Goal: Task Accomplishment & Management: Manage account settings

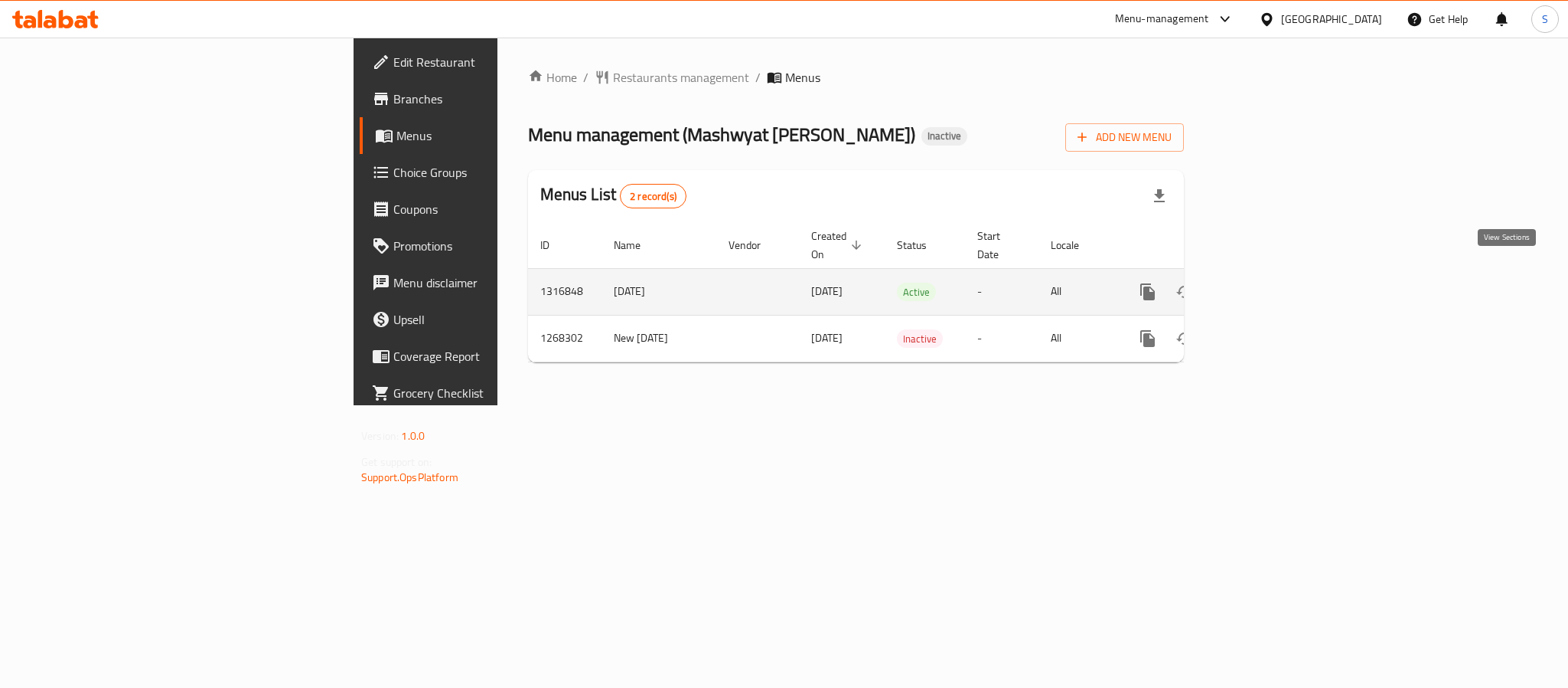
click at [1277, 285] on link "enhanced table" at bounding box center [1258, 291] width 37 height 37
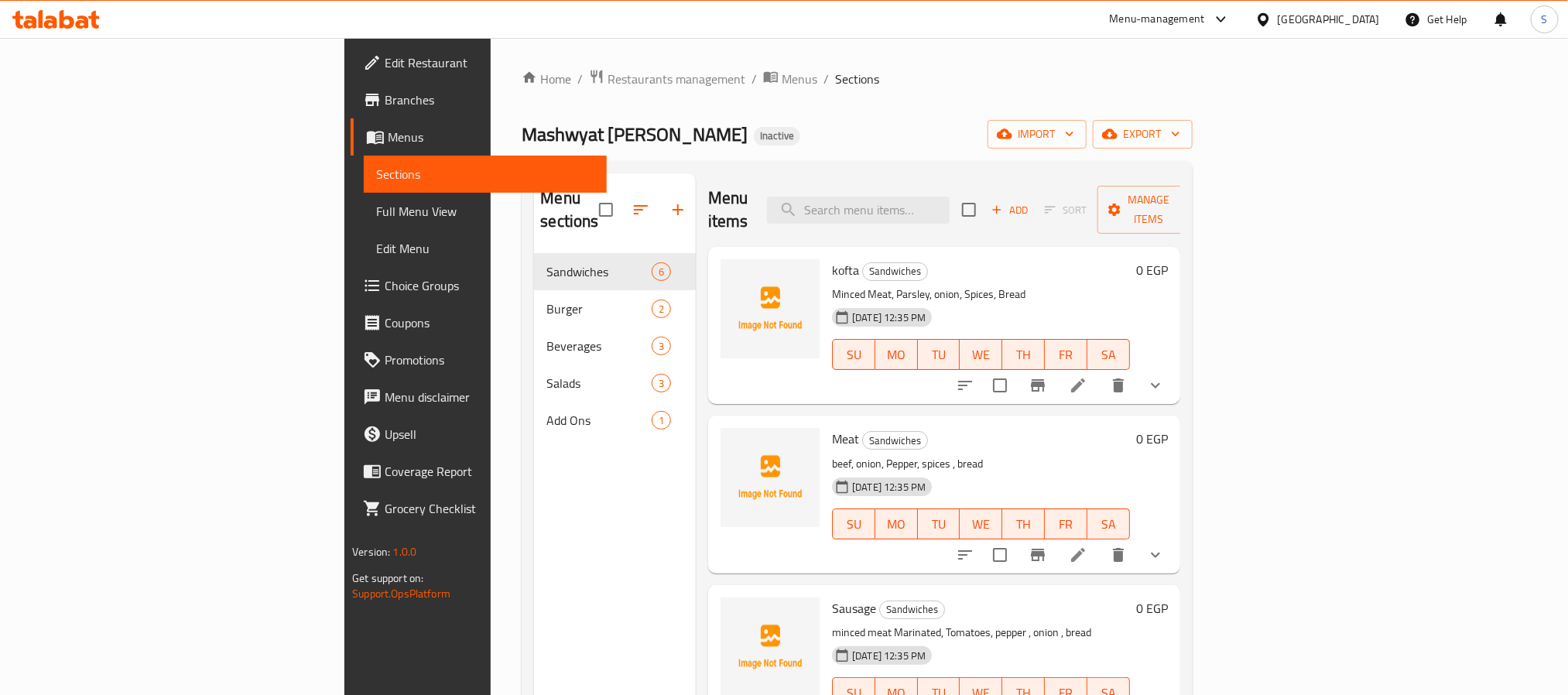
click at [1192, 112] on div "Home / Restaurants management / Menus / Sections Mashwyat Ashraf Al Mani Inacti…" at bounding box center [856, 475] width 670 height 812
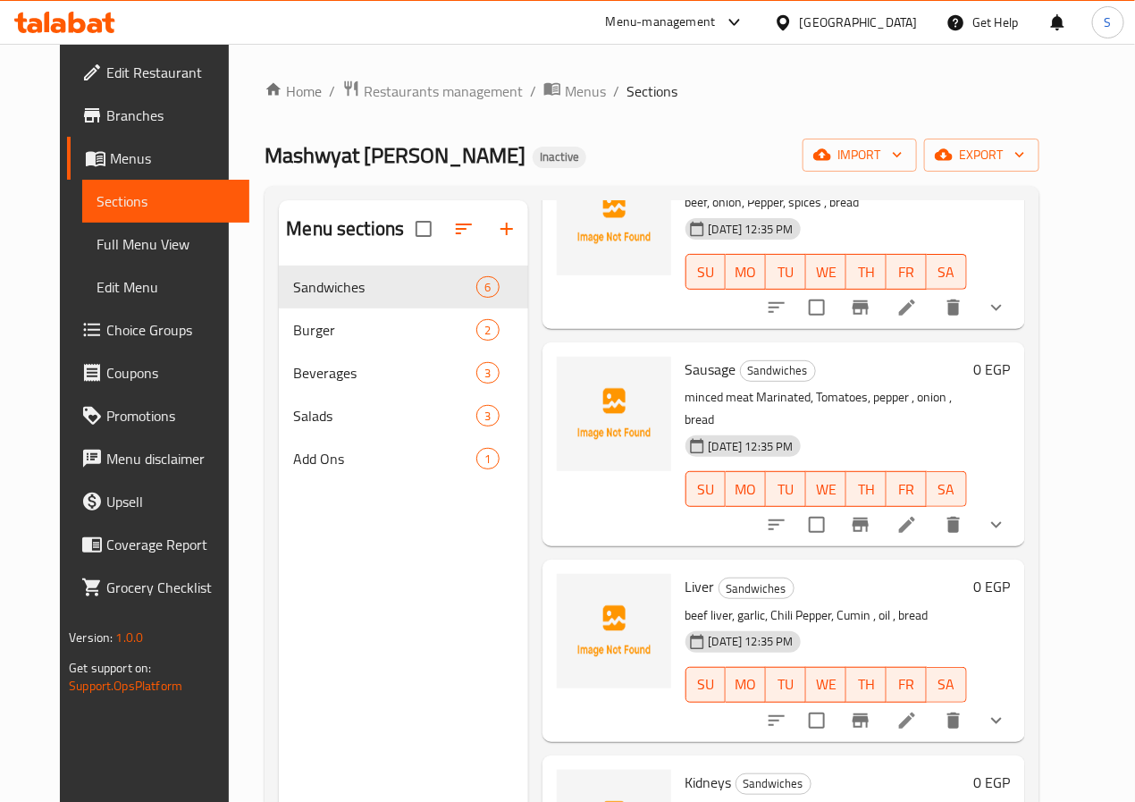
scroll to position [339, 0]
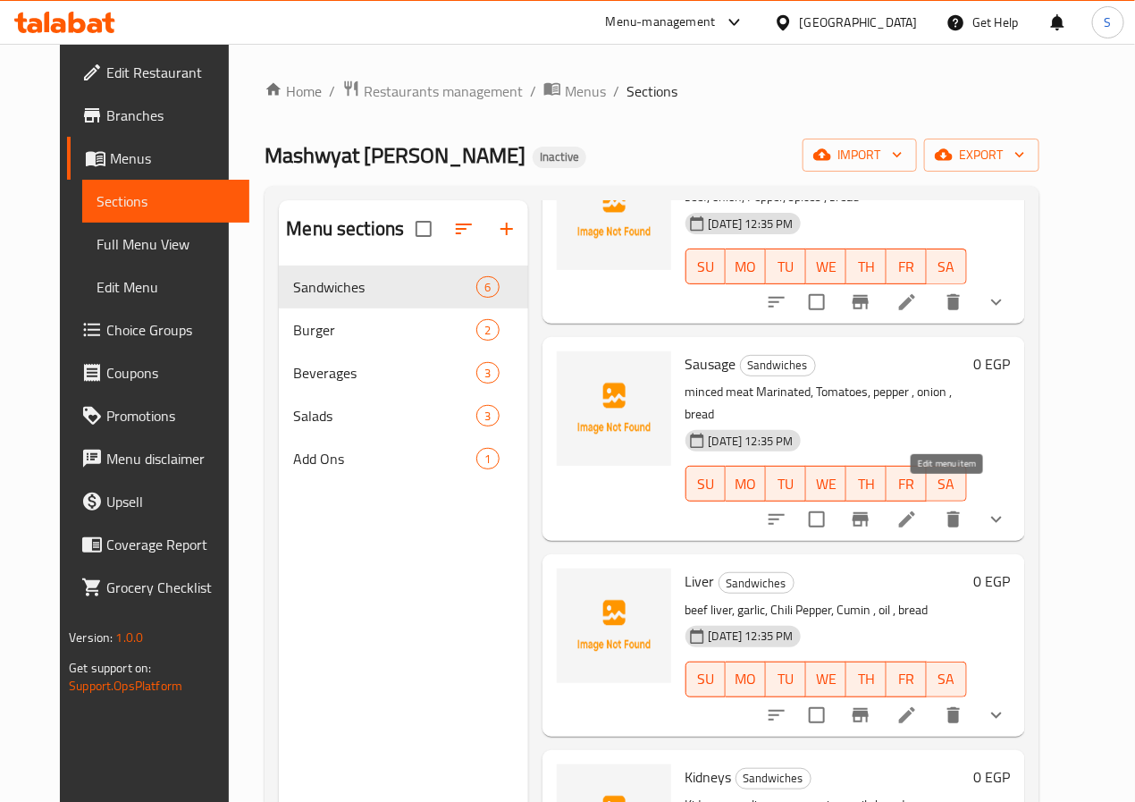
click at [915, 511] on icon at bounding box center [907, 519] width 16 height 16
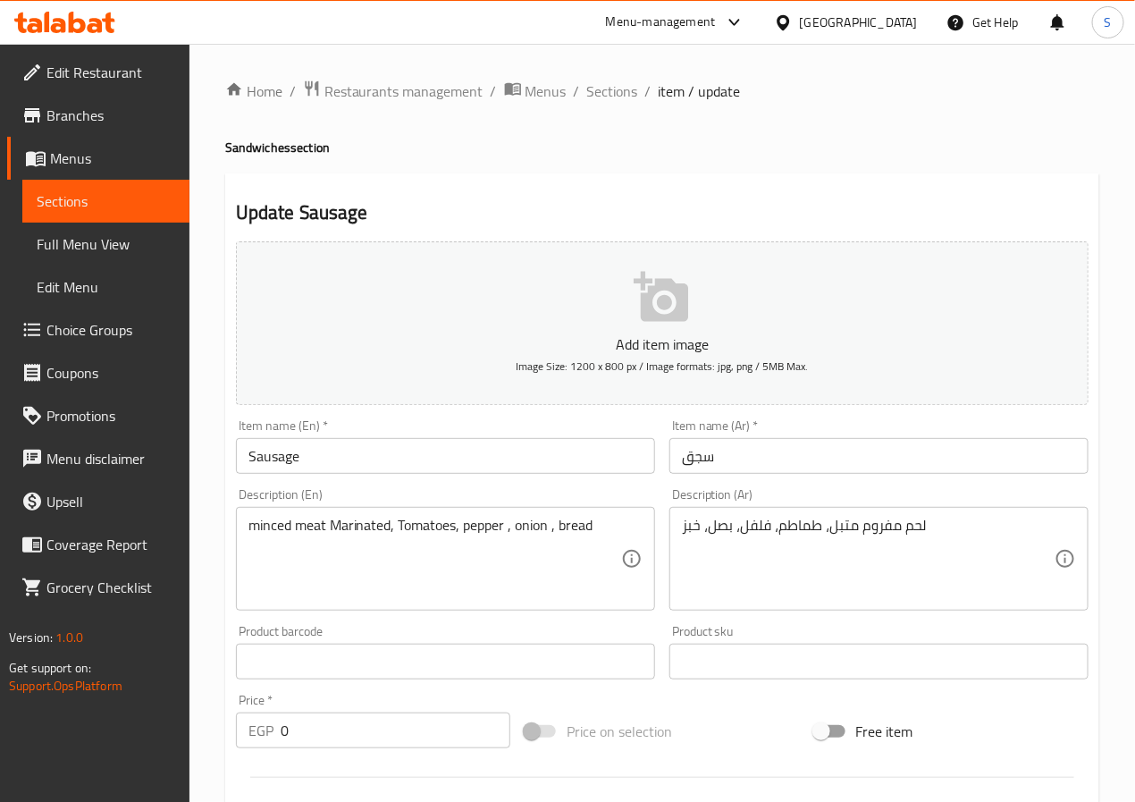
click at [374, 529] on textarea "minced meat Marinated, Tomatoes, pepper , onion , bread" at bounding box center [434, 559] width 373 height 85
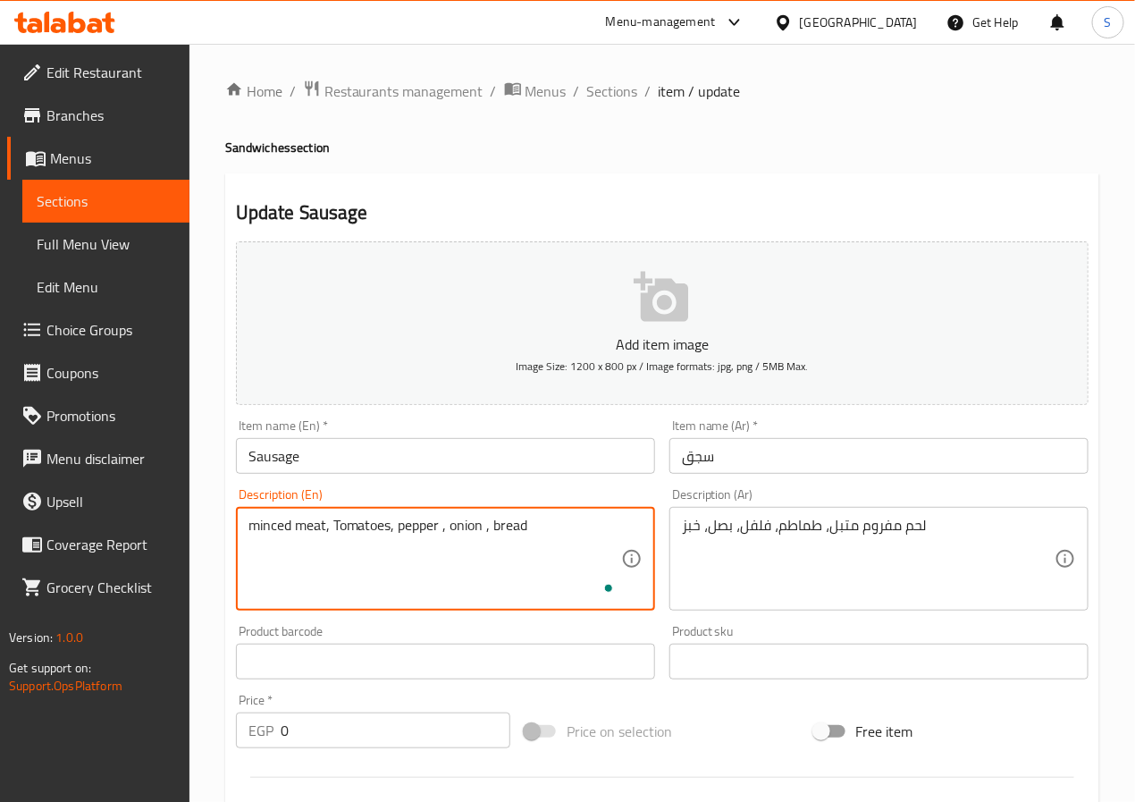
paste textarea "Marinated"
click at [403, 528] on textarea "Marinated minced meat, Tomatoes, pepper, onion , bread" at bounding box center [434, 559] width 373 height 85
type textarea "Marinated minced meat, tomatoes, pepper, onion, bread"
click at [682, 461] on input "سجق" at bounding box center [878, 456] width 419 height 36
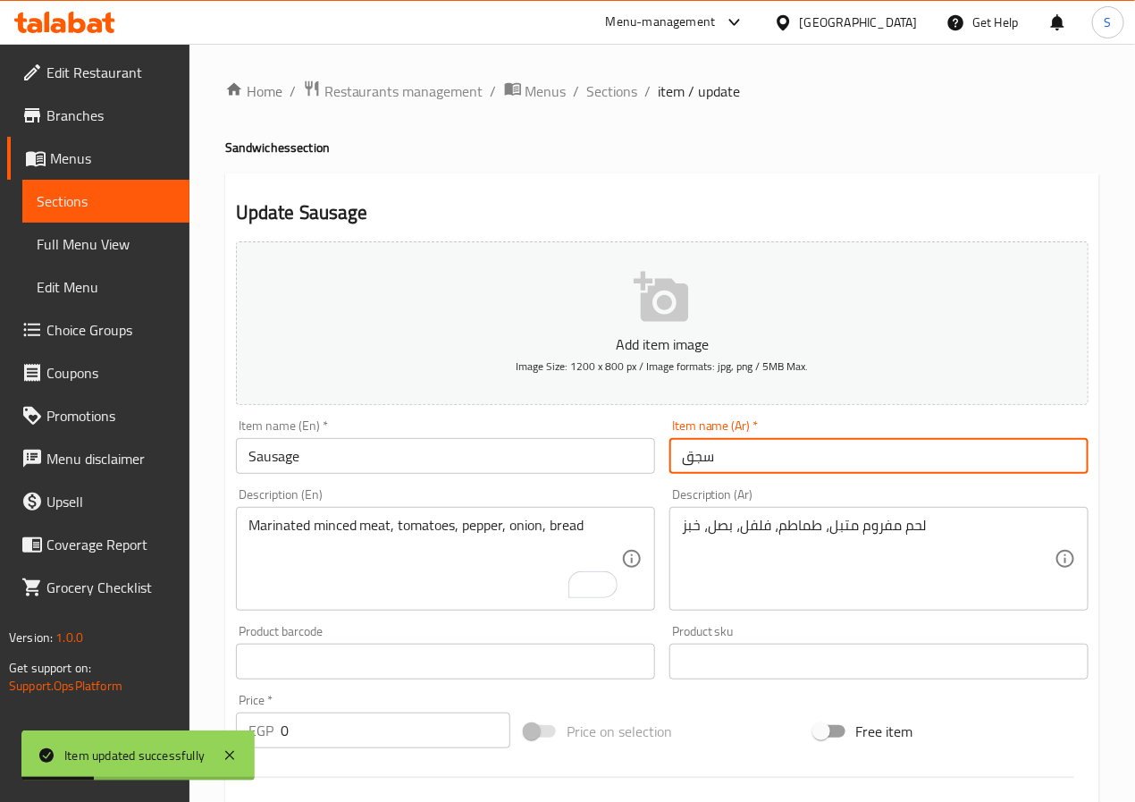
drag, startPoint x: 627, startPoint y: 97, endPoint x: 596, endPoint y: 29, distance: 74.0
click at [627, 97] on span "Sections" at bounding box center [612, 90] width 51 height 21
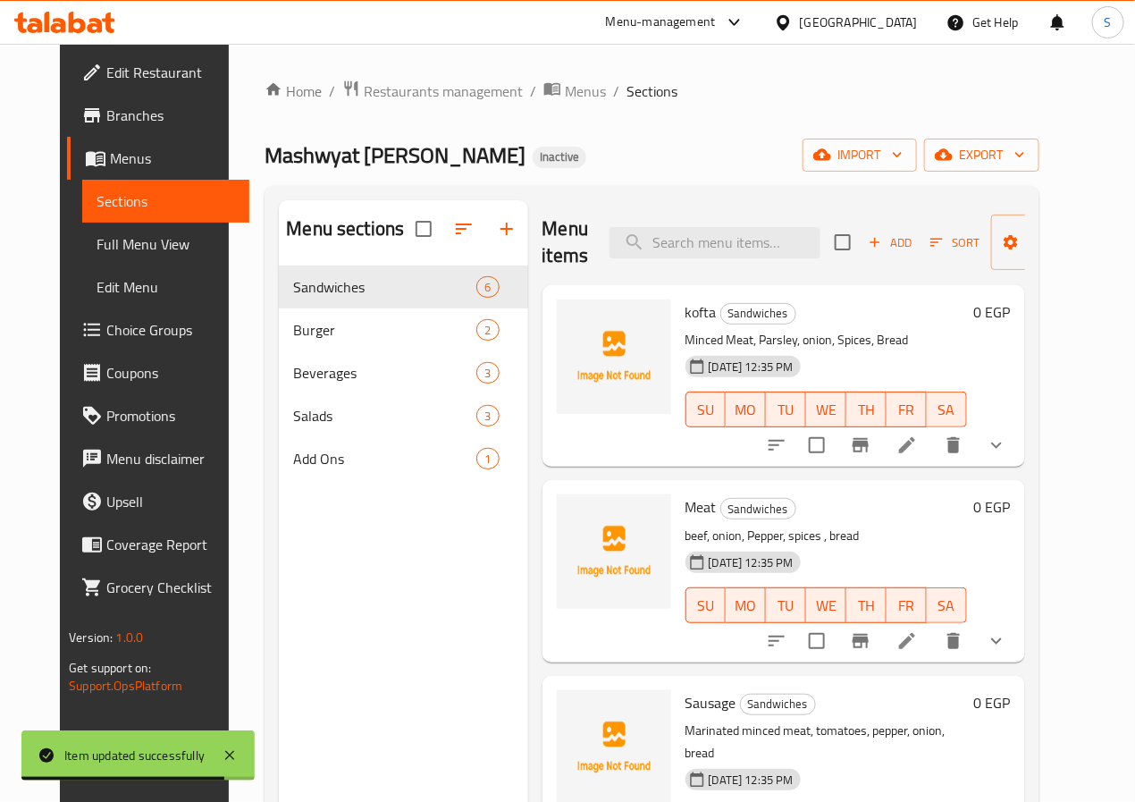
scroll to position [441, 0]
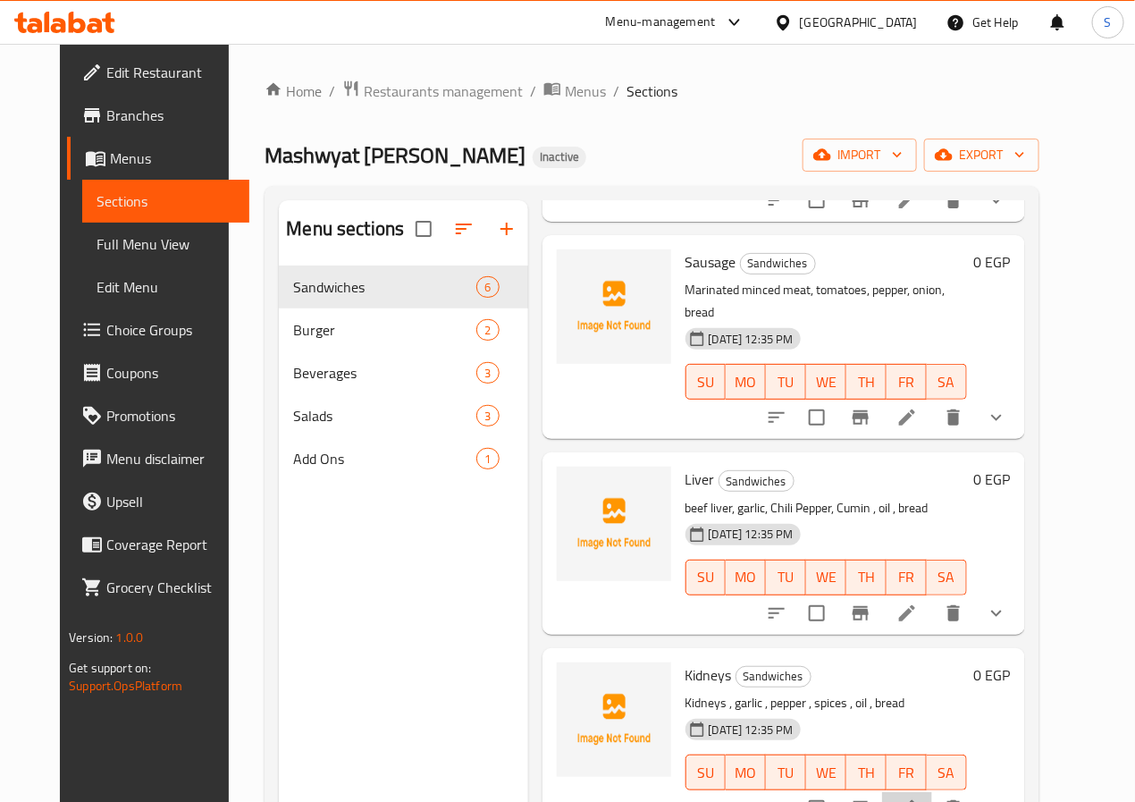
click at [915, 800] on icon at bounding box center [907, 808] width 16 height 16
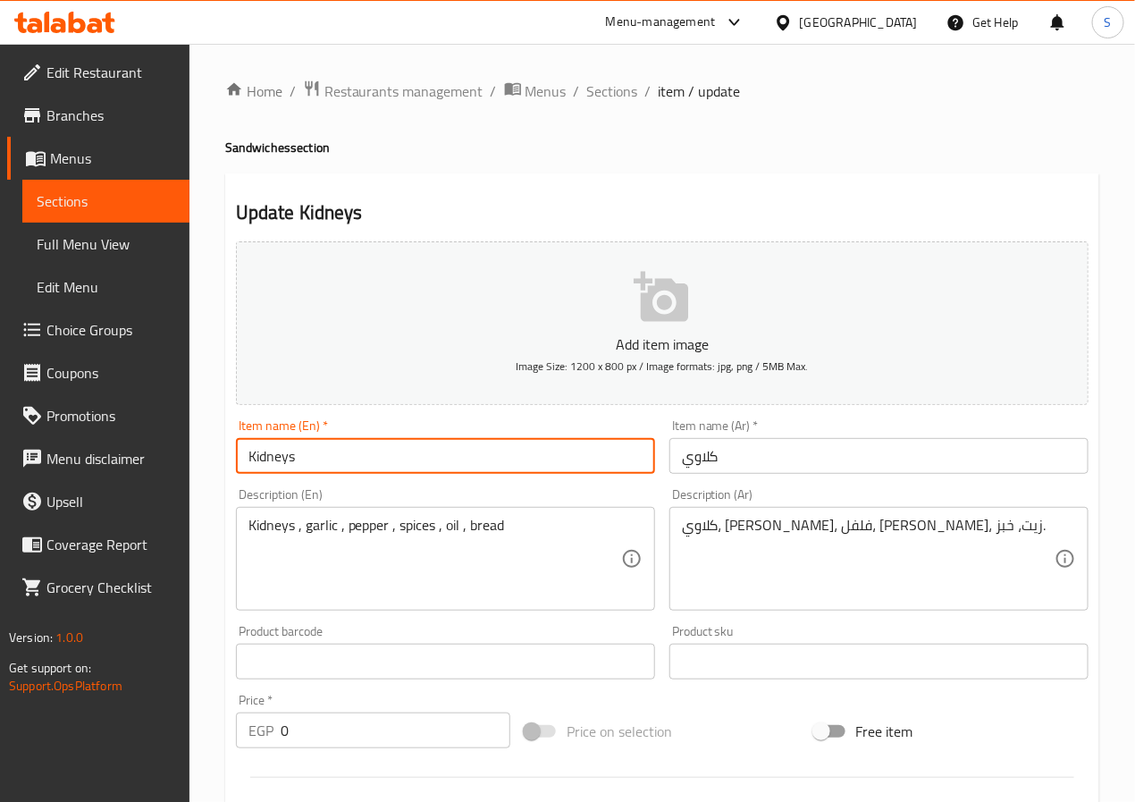
click at [427, 459] on input "Kidneys" at bounding box center [445, 456] width 419 height 36
type input "Kidney"
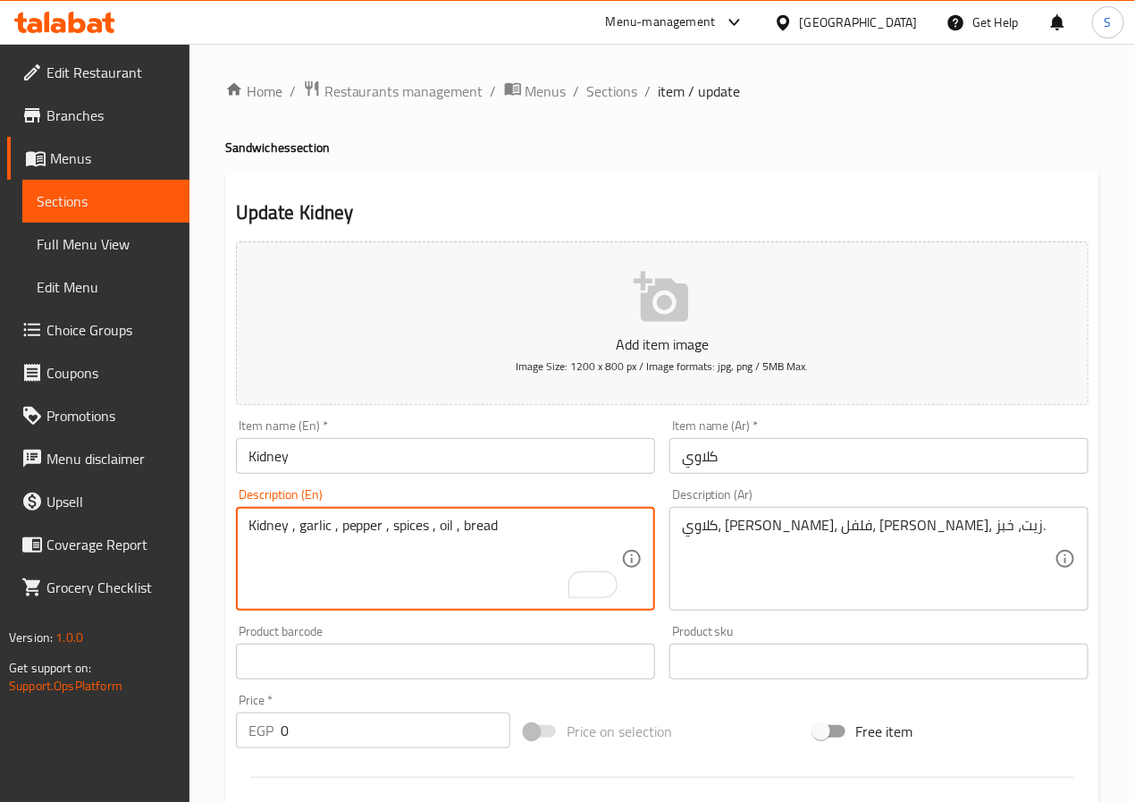
type textarea "Kidney , garlic , pepper , spices , oil , bread"
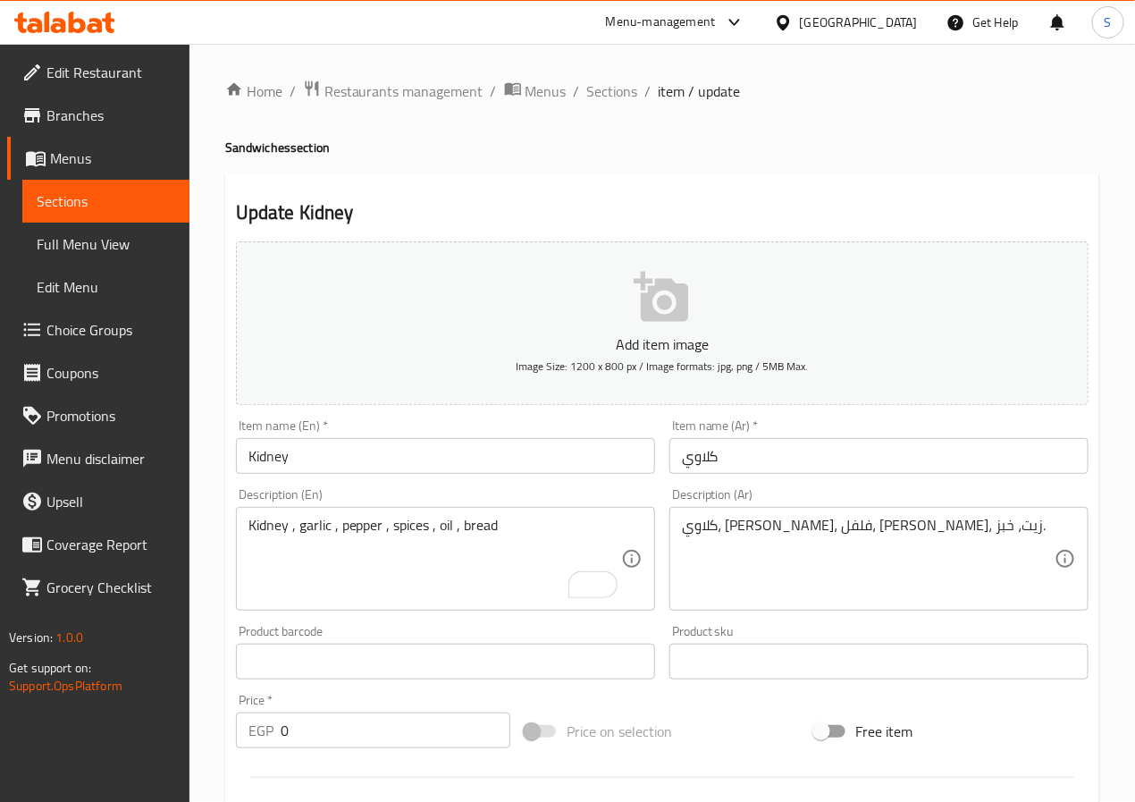
click at [518, 456] on input "Kidney" at bounding box center [445, 456] width 419 height 36
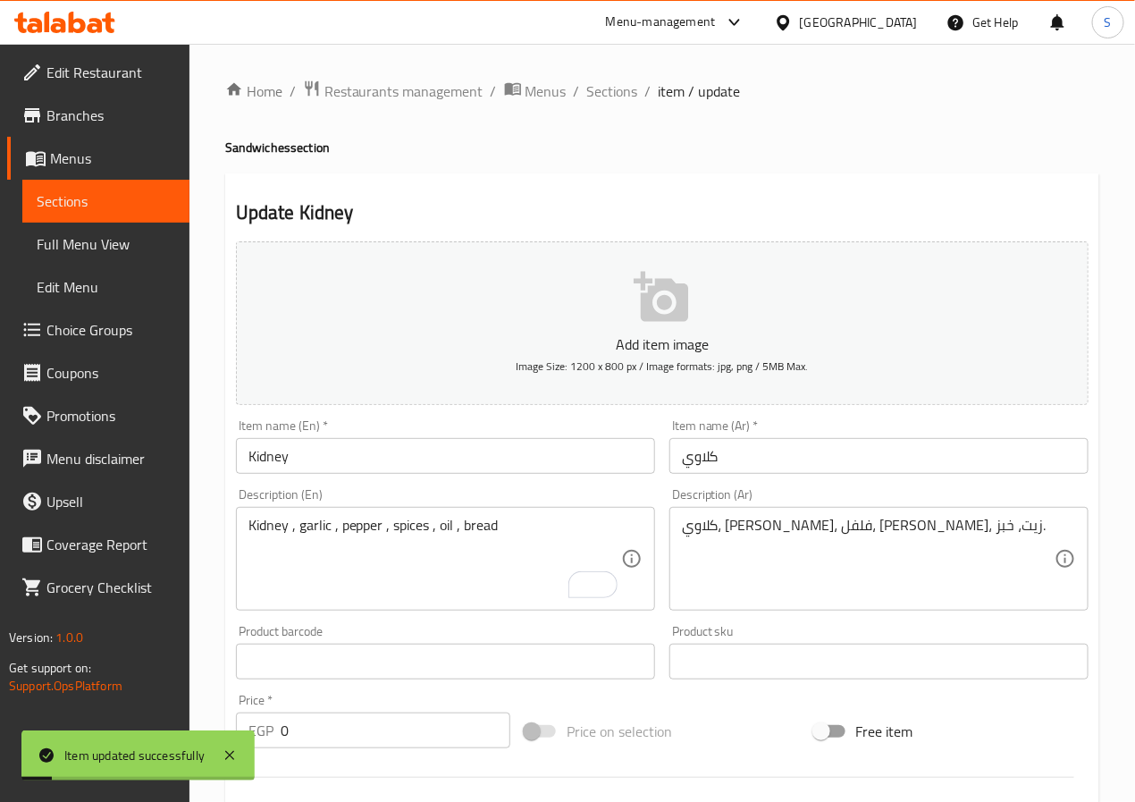
click at [610, 102] on span "Sections" at bounding box center [612, 90] width 51 height 21
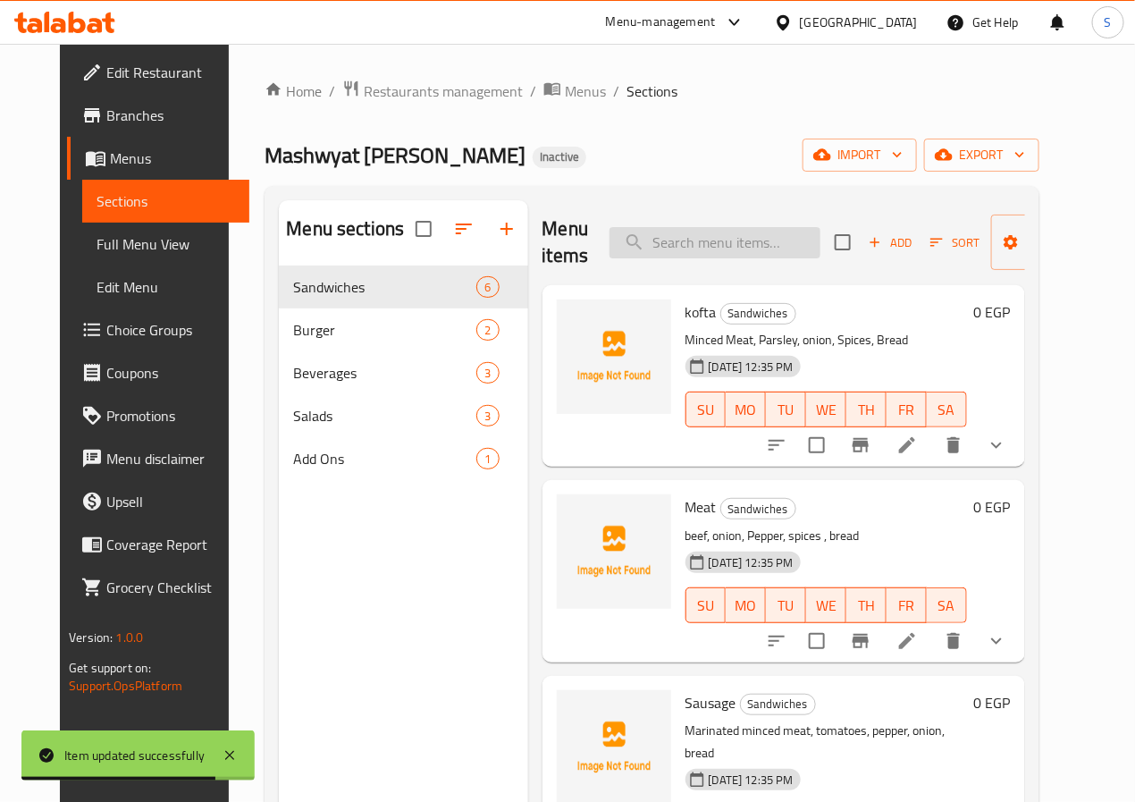
click at [652, 252] on input "search" at bounding box center [715, 242] width 211 height 31
paste input "Double Cheese Burger"
type input "Double Cheese Burger"
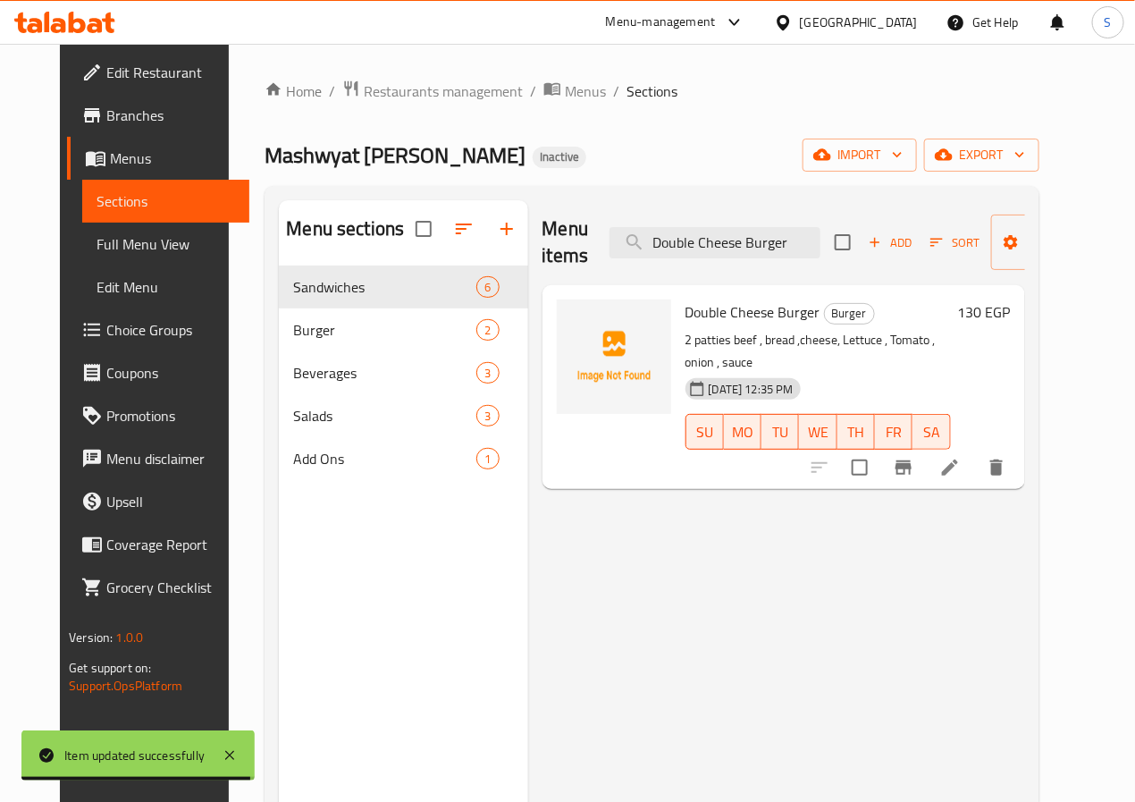
click at [975, 451] on li at bounding box center [950, 467] width 50 height 32
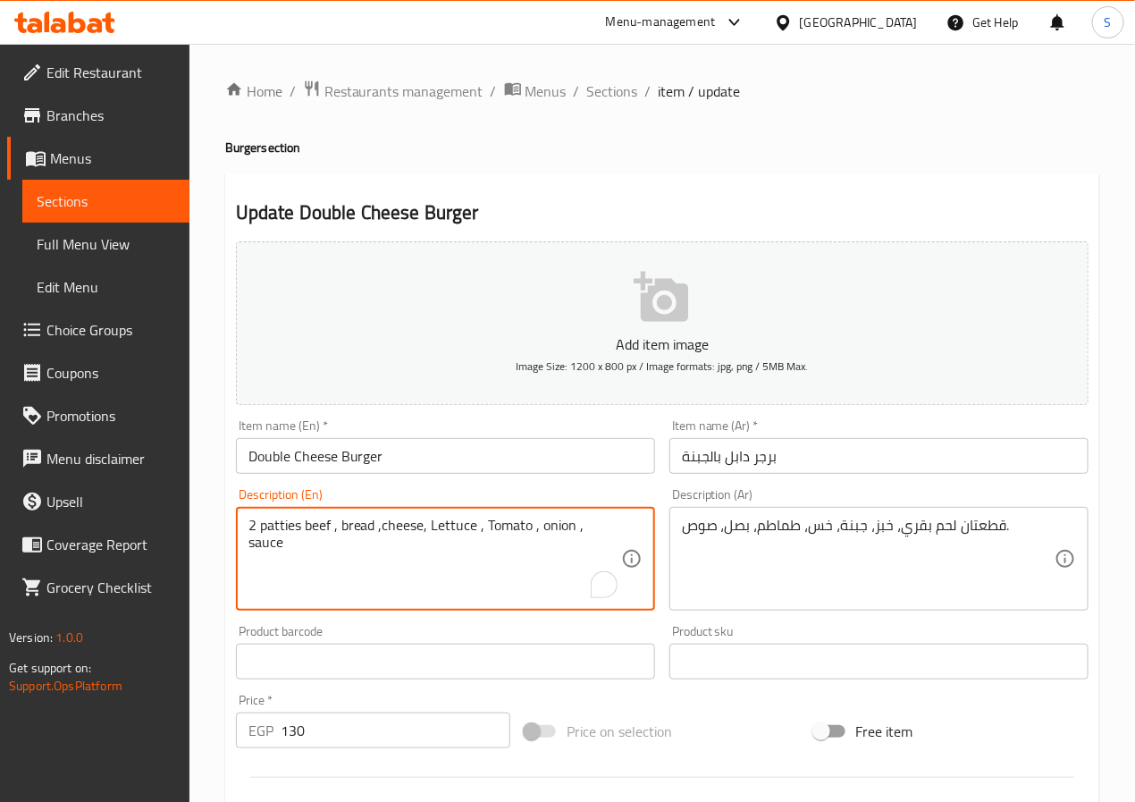
click at [319, 534] on textarea "2 patties beef , bread ,cheese, Lettuce , Tomato , onion , sauce" at bounding box center [434, 559] width 373 height 85
paste textarea "beef"
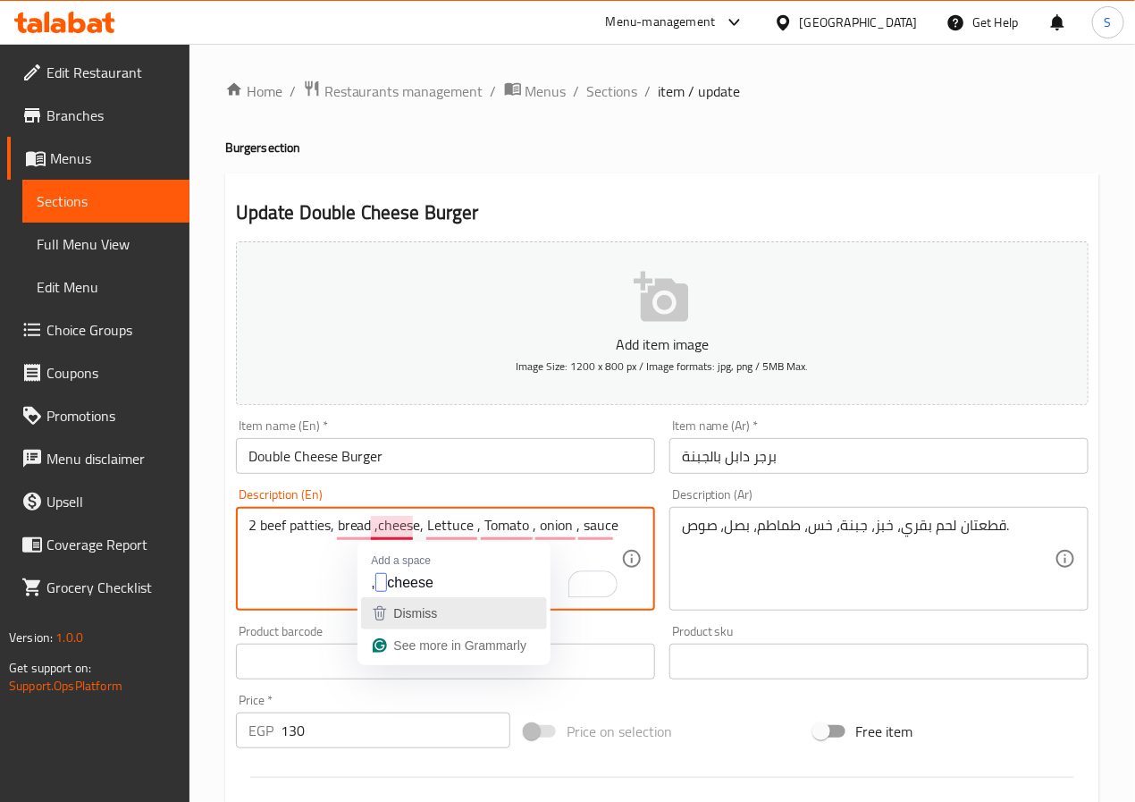
click at [411, 597] on button "Dismiss" at bounding box center [454, 613] width 186 height 32
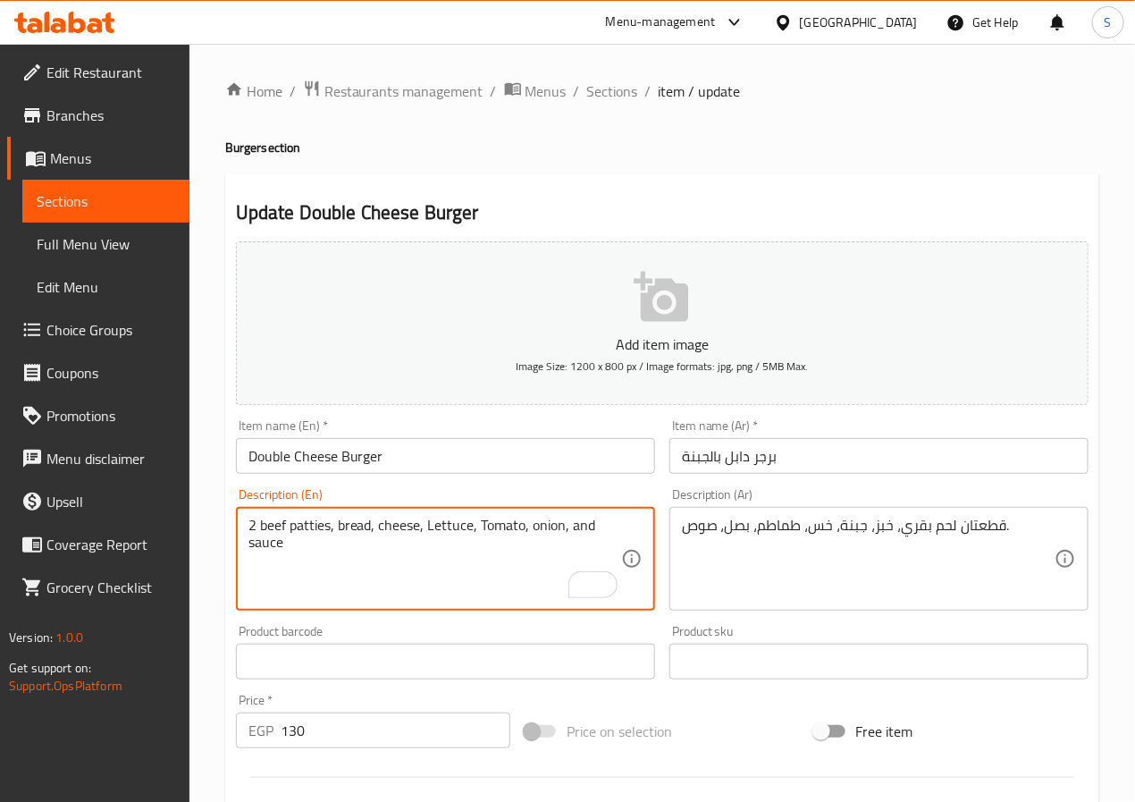
type textarea "2 beef patties, bread, cheese, Lettuce, Tomato, onion, sauce"
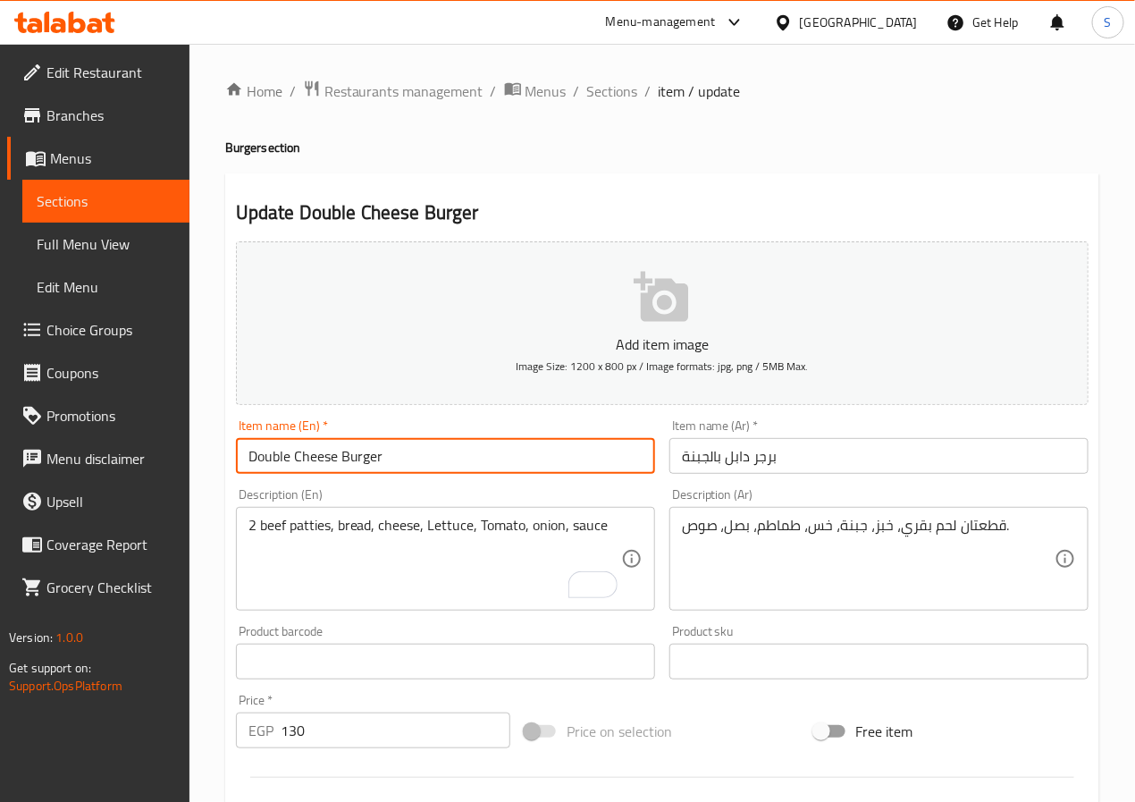
click at [502, 449] on input "Double Cheese Burger" at bounding box center [445, 456] width 419 height 36
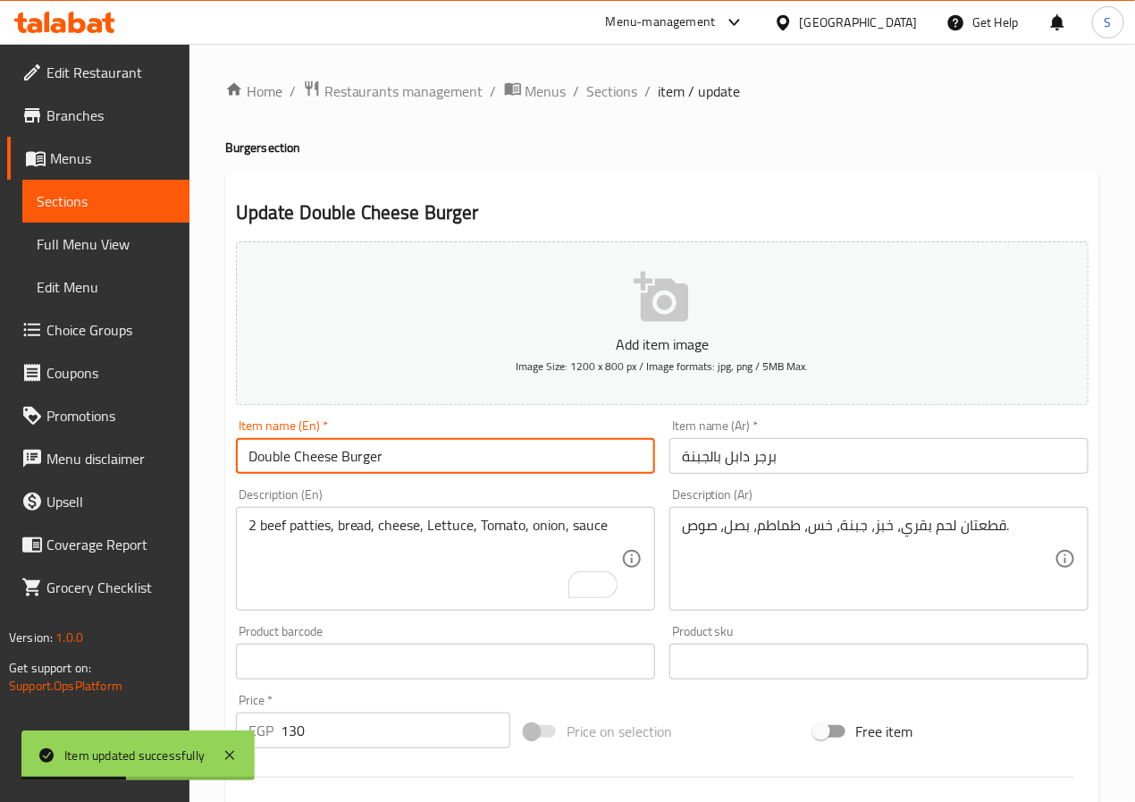
drag, startPoint x: 626, startPoint y: 95, endPoint x: 564, endPoint y: 13, distance: 102.1
click at [626, 95] on span "Sections" at bounding box center [612, 90] width 51 height 21
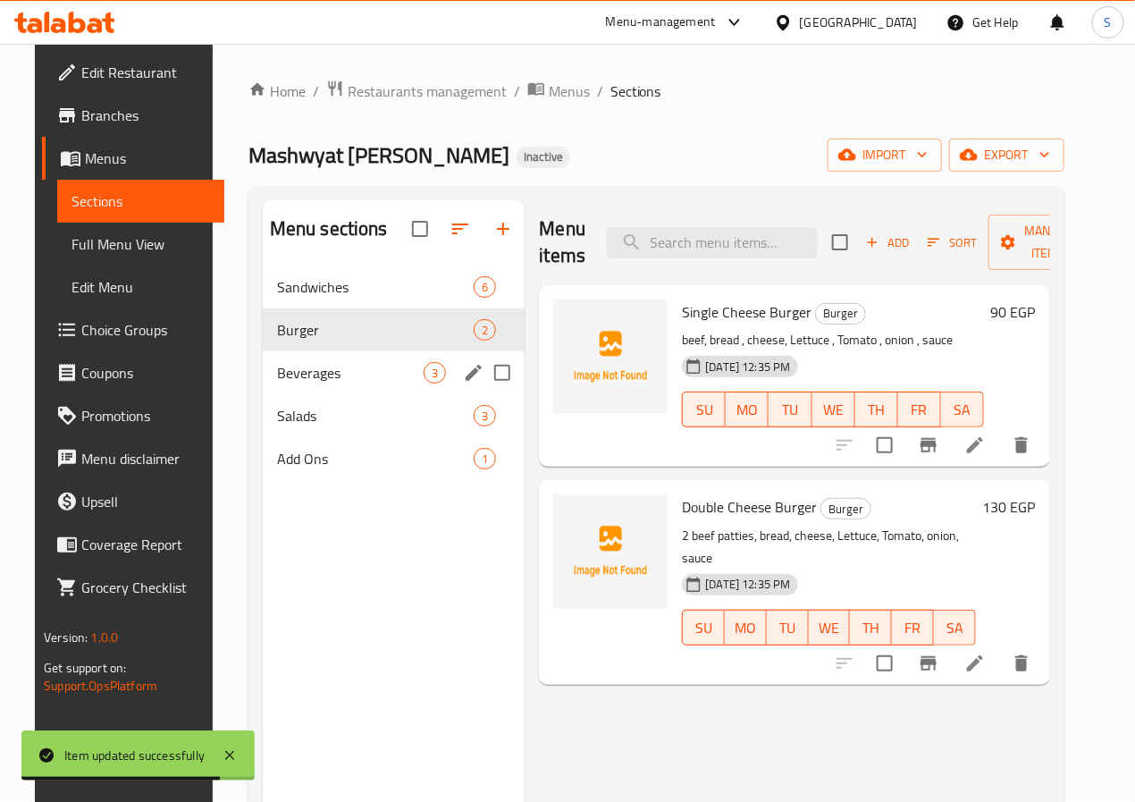
click at [277, 394] on div "Beverages 3" at bounding box center [394, 372] width 263 height 43
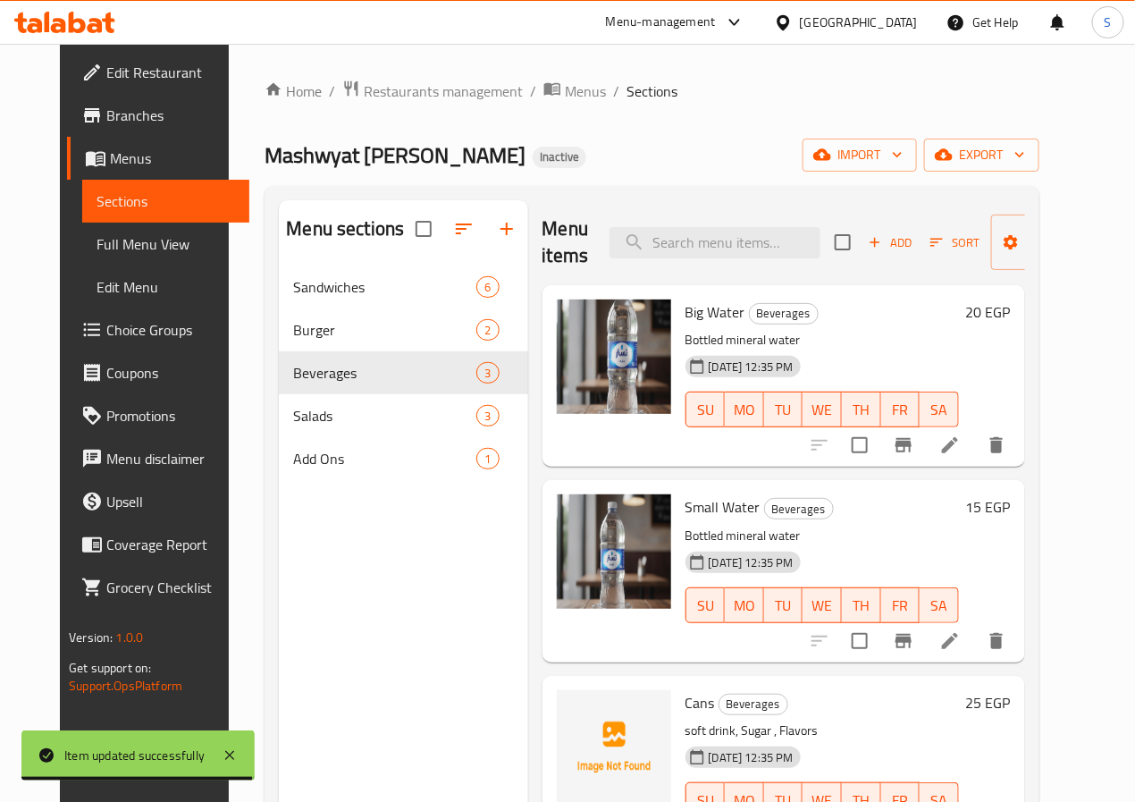
click at [961, 446] on icon at bounding box center [949, 444] width 21 height 21
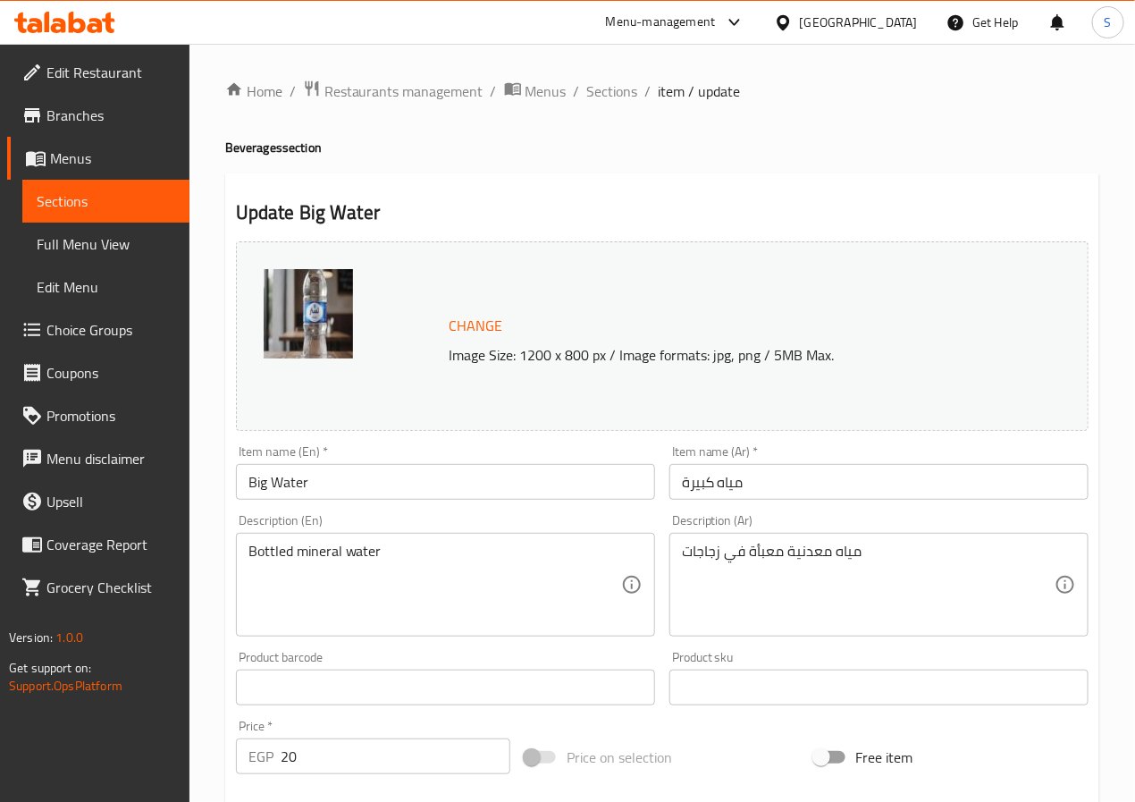
click at [261, 481] on input "Big Water" at bounding box center [445, 482] width 419 height 36
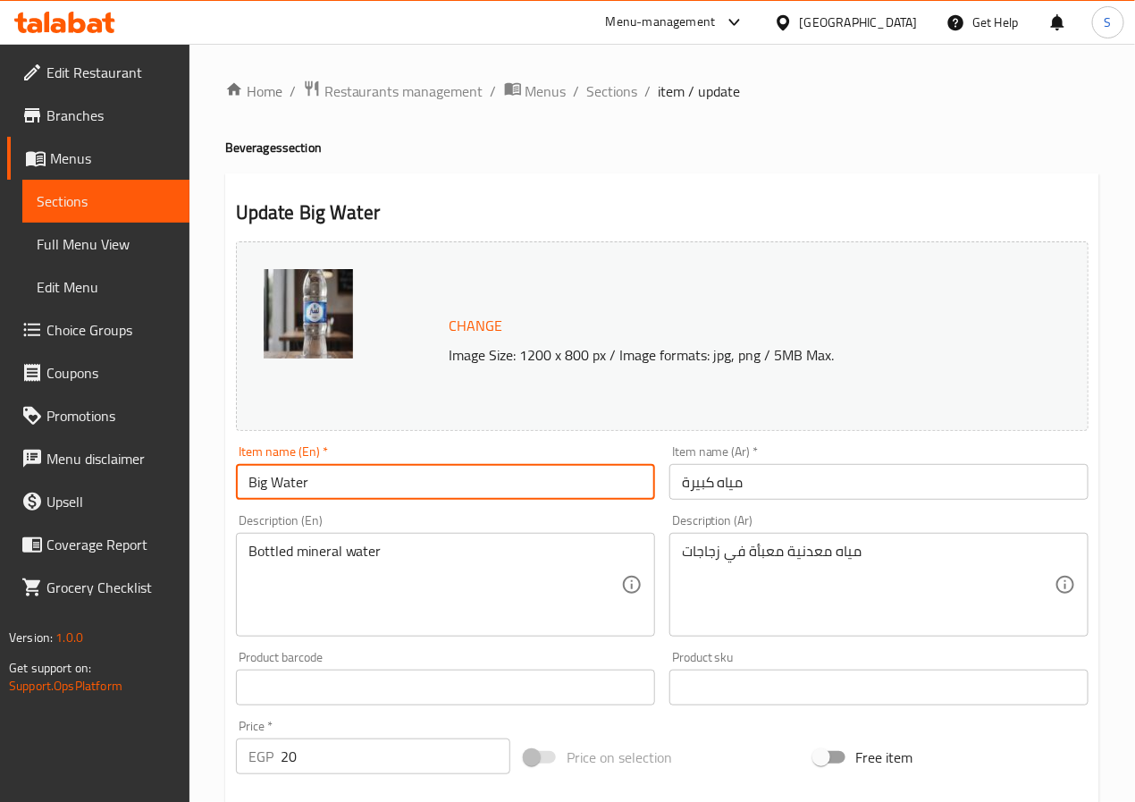
click at [261, 481] on input "Big Water" at bounding box center [445, 482] width 419 height 36
type input "Large Water"
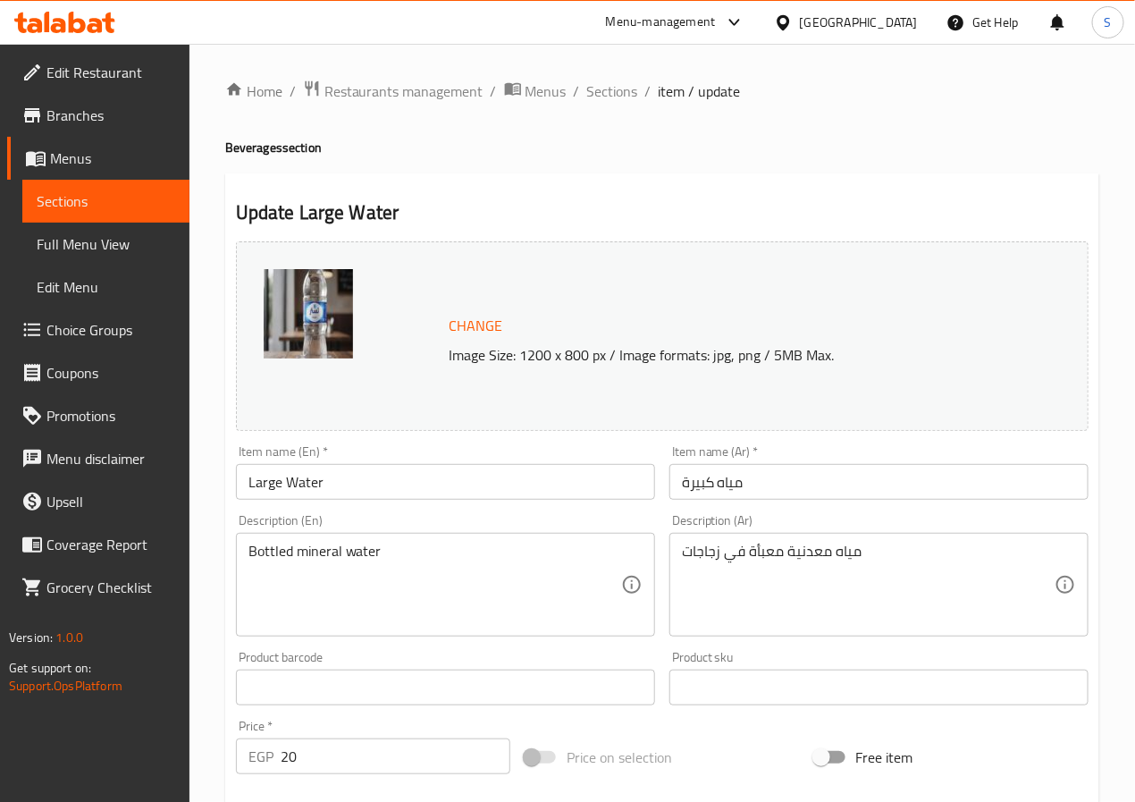
click at [776, 547] on textarea "مياه معدنية معبأة في زجاجات" at bounding box center [868, 585] width 373 height 85
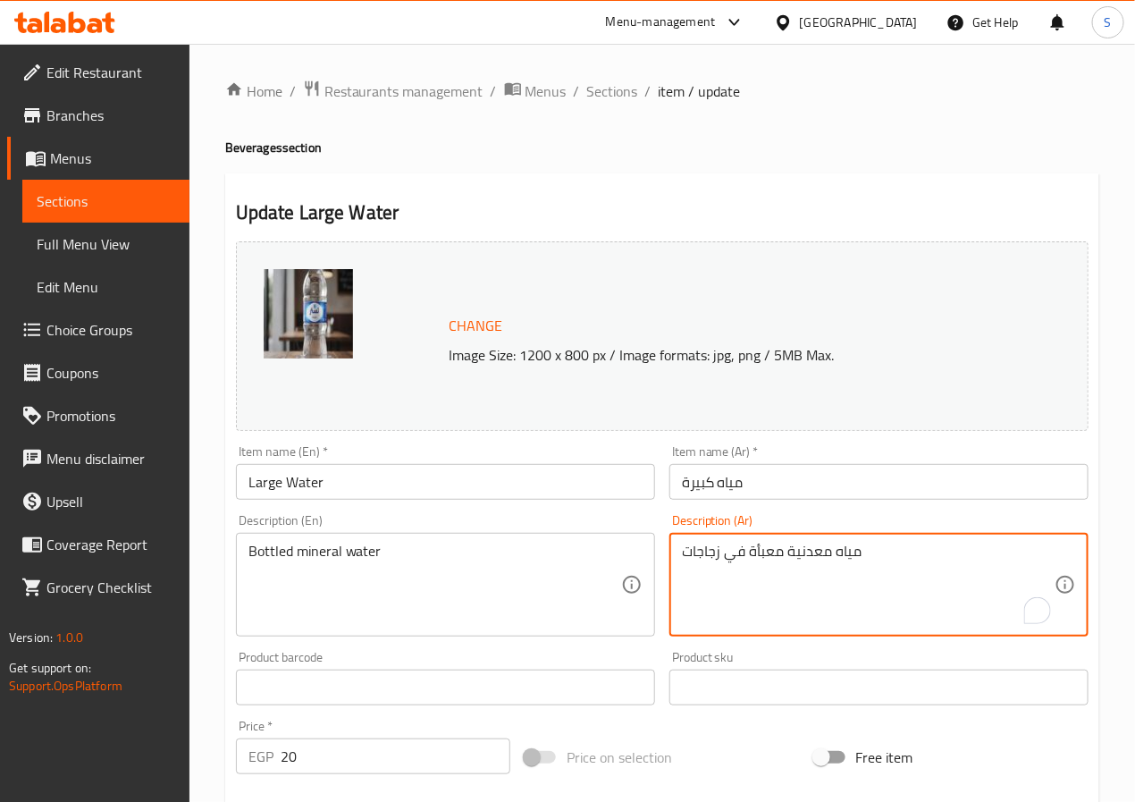
click at [776, 547] on textarea "مياه معدنية معبأة في زجاجات" at bounding box center [868, 585] width 373 height 85
paste textarea "اء معبأ"
click at [698, 550] on textarea "ماء معبأ" at bounding box center [868, 585] width 373 height 85
type textarea "ماء معبأ"
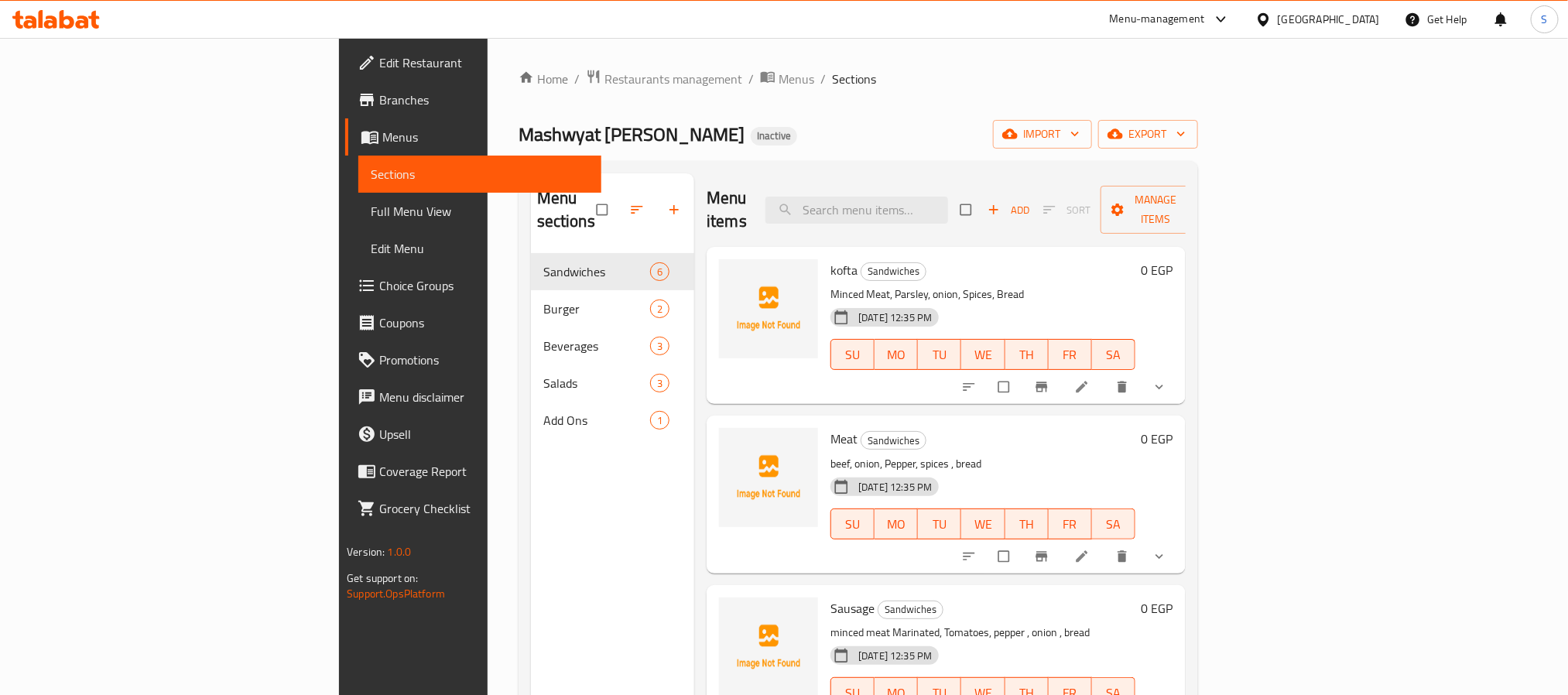
click at [371, 212] on span "Full Menu View" at bounding box center [479, 210] width 217 height 18
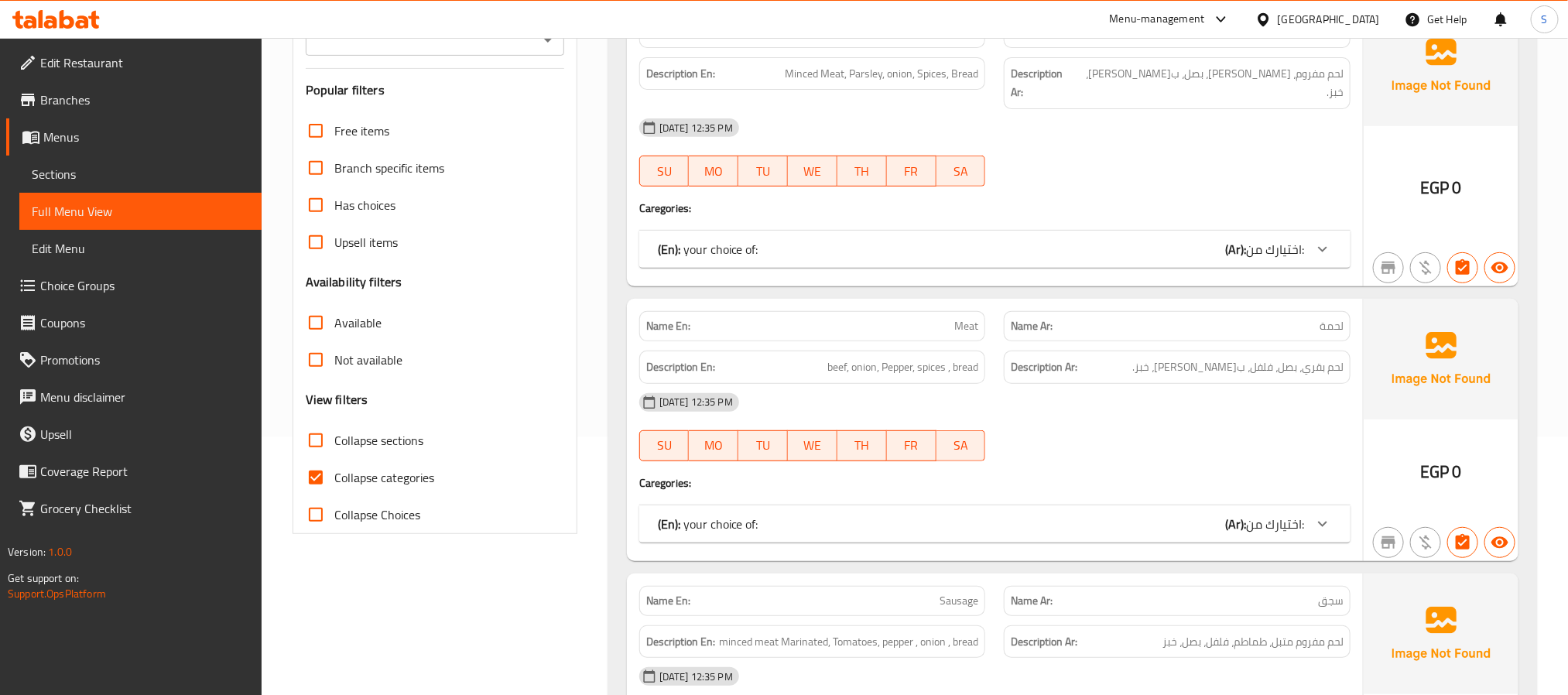
scroll to position [339, 0]
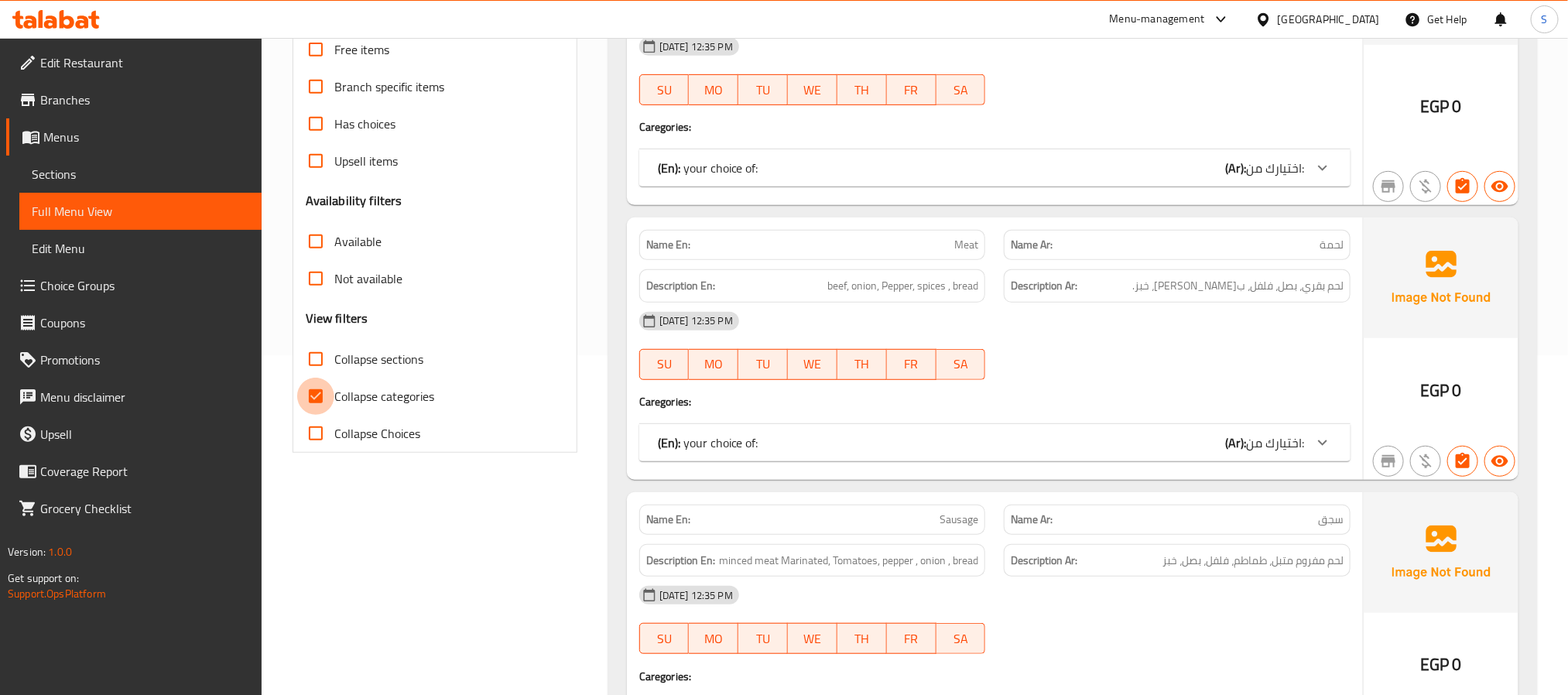
click at [321, 395] on input "Collapse categories" at bounding box center [315, 396] width 37 height 37
checkbox input "false"
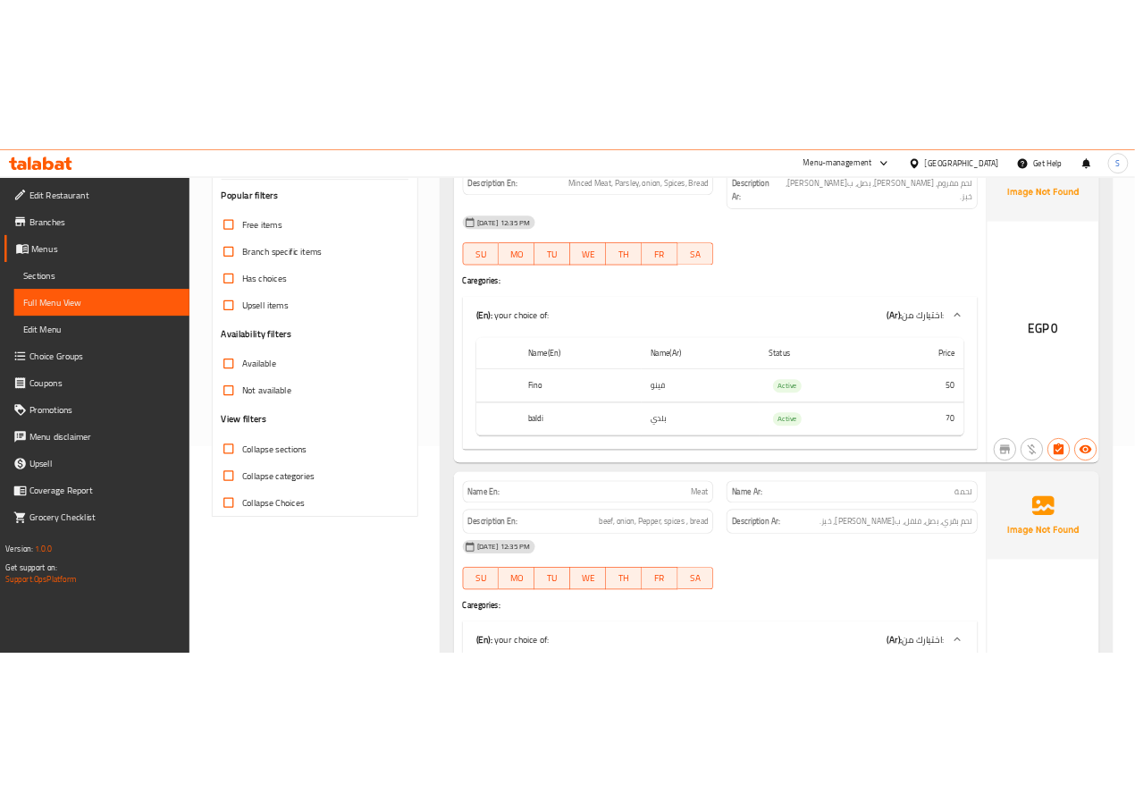
scroll to position [0, 0]
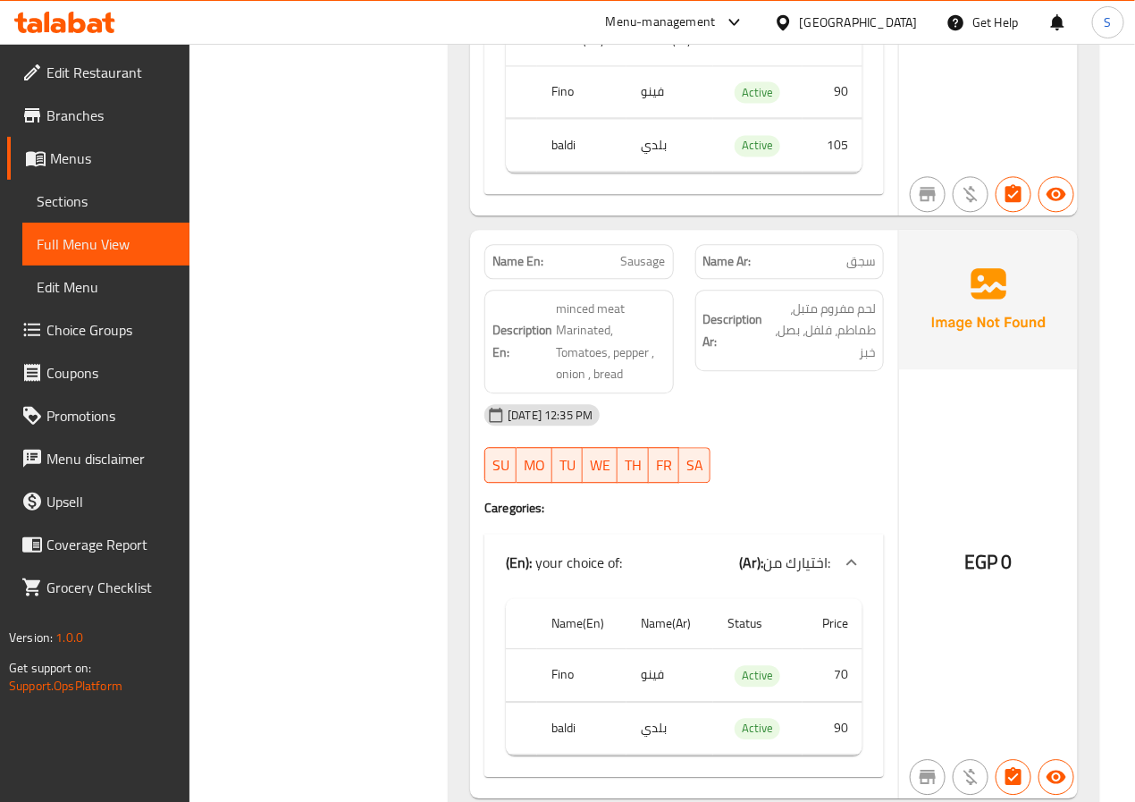
scroll to position [1264, 0]
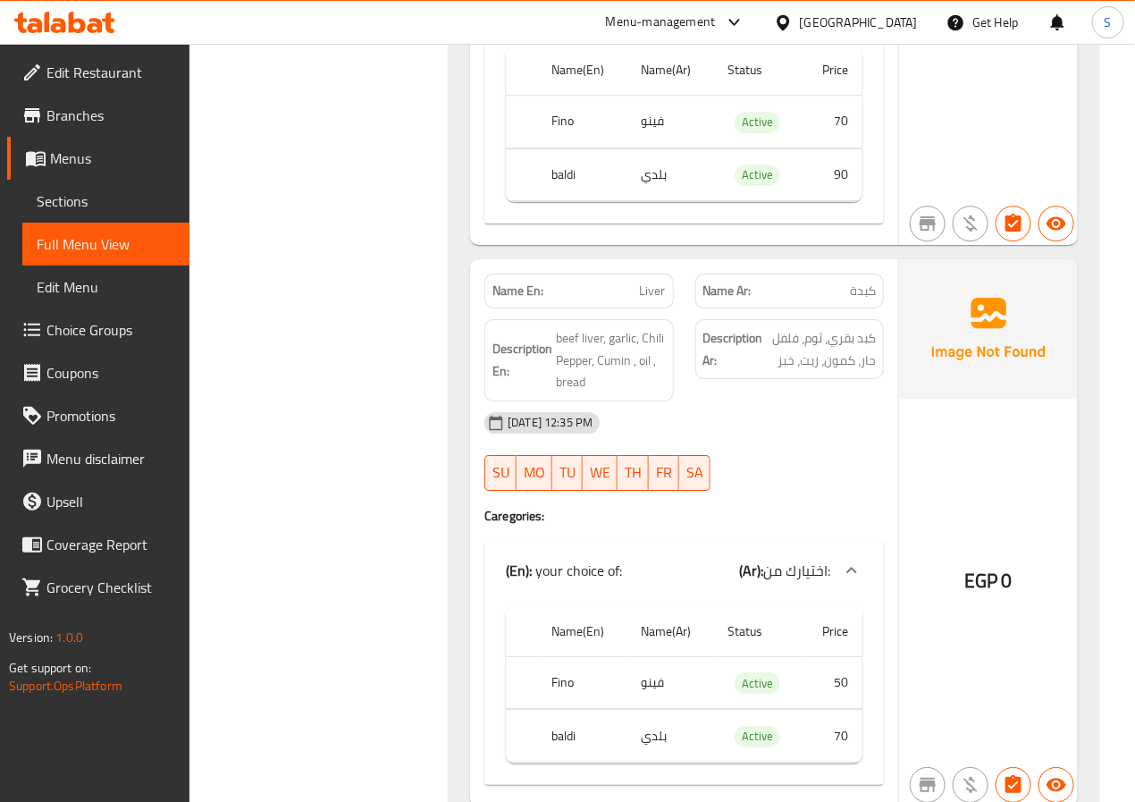
scroll to position [1814, 0]
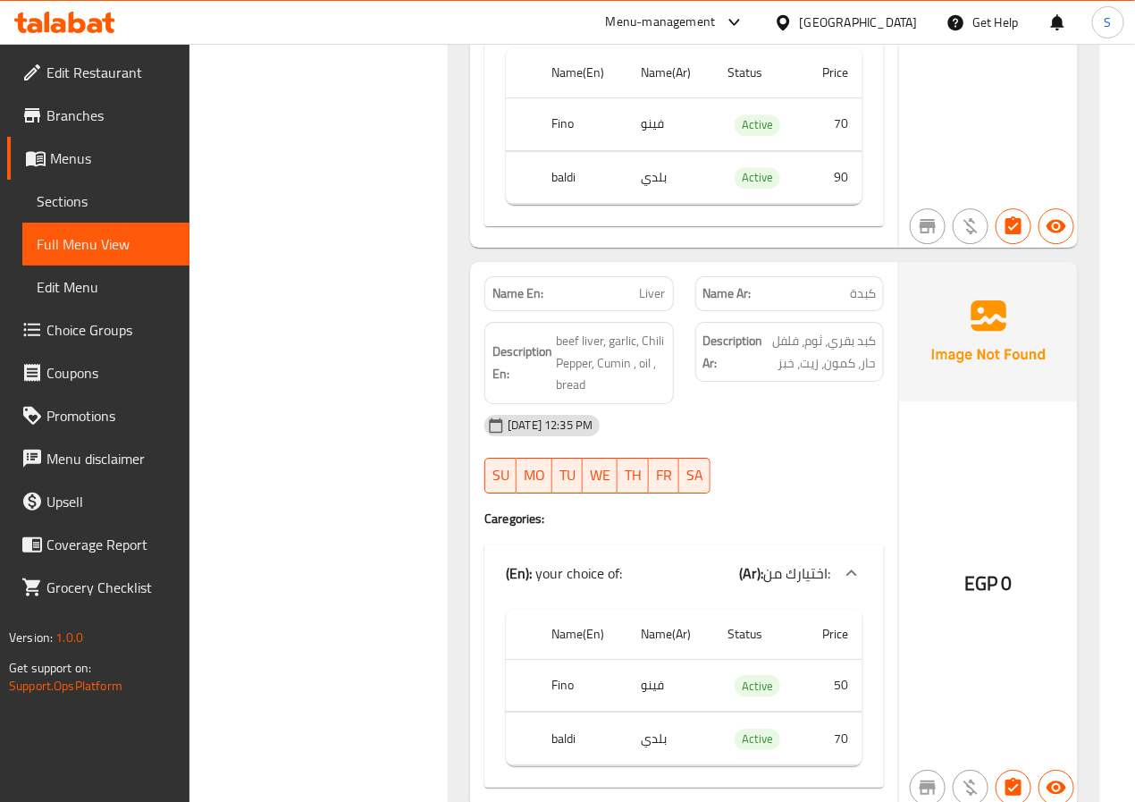
click at [660, 284] on span "Liver" at bounding box center [653, 293] width 26 height 19
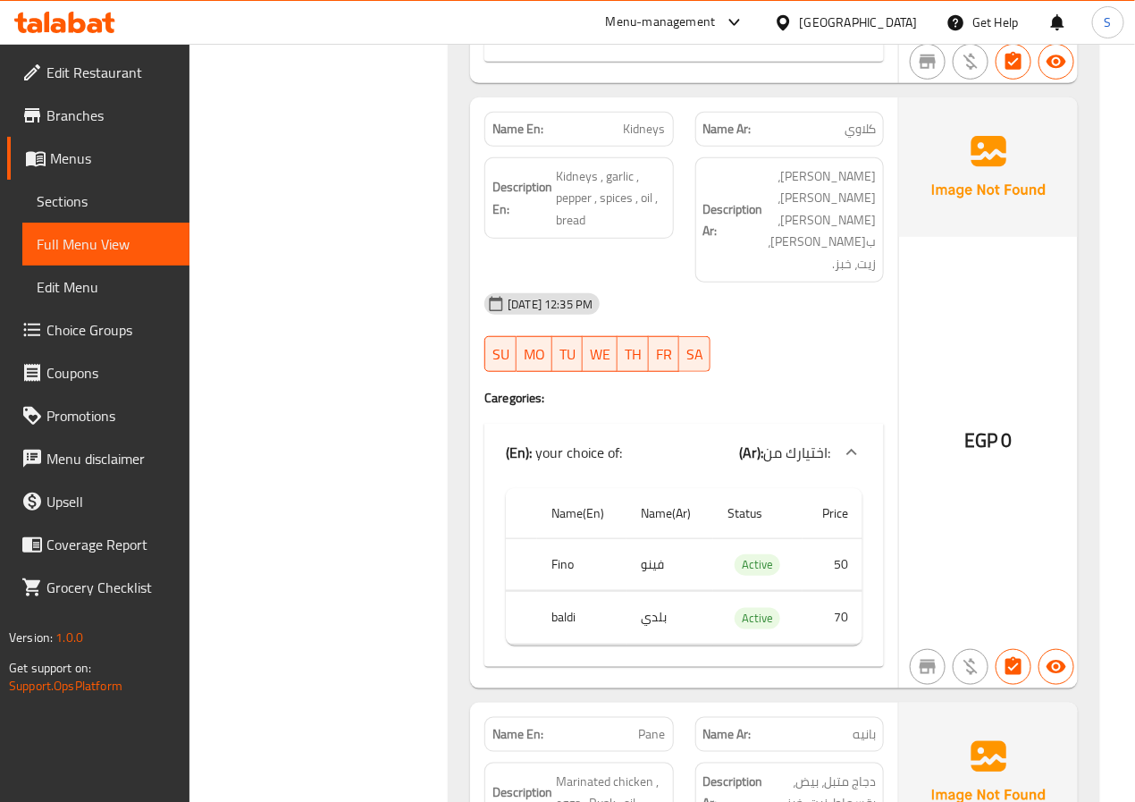
scroll to position [2537, 0]
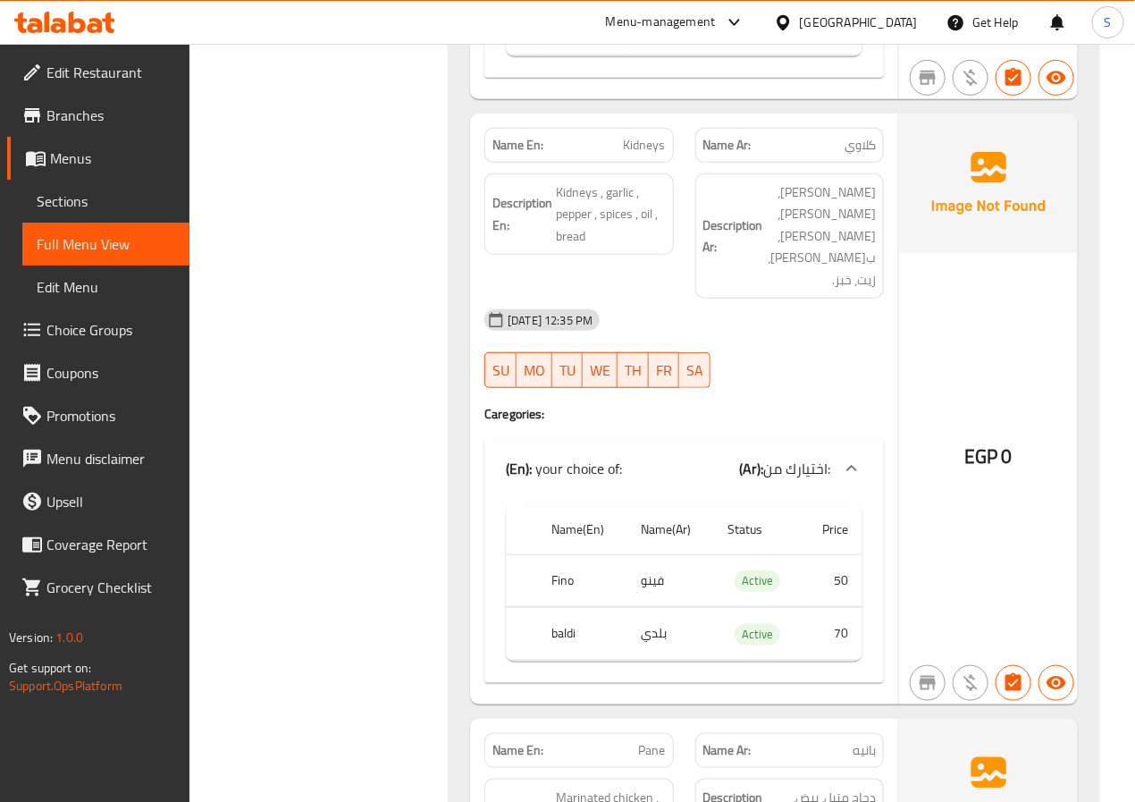
scroll to position [2515, 0]
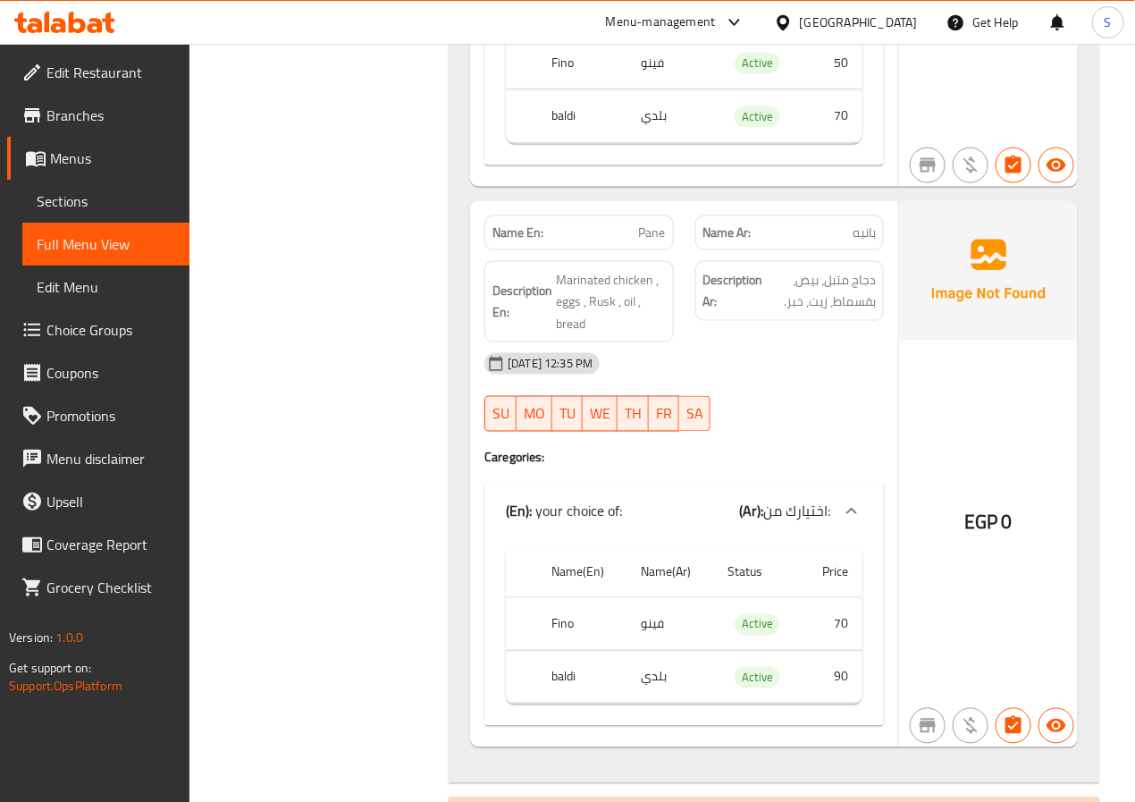
scroll to position [3042, 0]
click at [854, 268] on span "دجاج متبل، بيض، بقسماط، زيت، خبز." at bounding box center [821, 290] width 109 height 44
copy span "بقسماط"
click at [363, 292] on div "Filter Branches Branches Popular filters Free items Branch specific items Has c…" at bounding box center [327, 347] width 224 height 6319
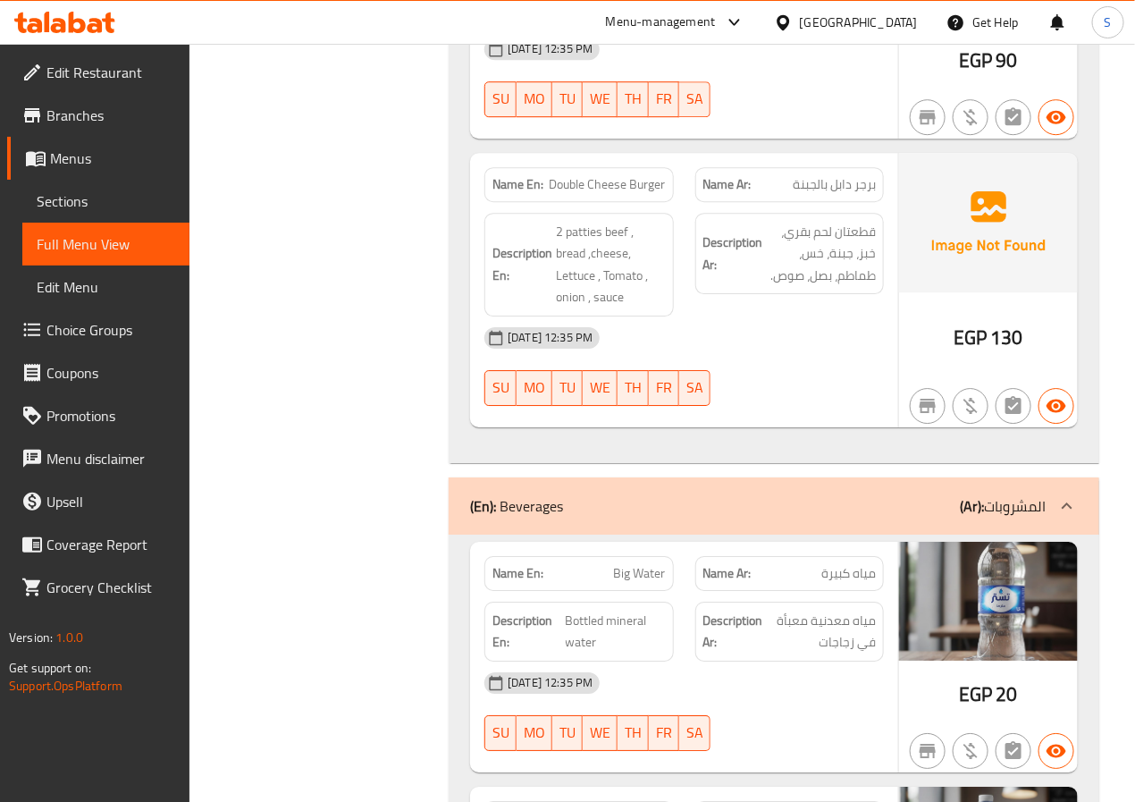
scroll to position [4015, 0]
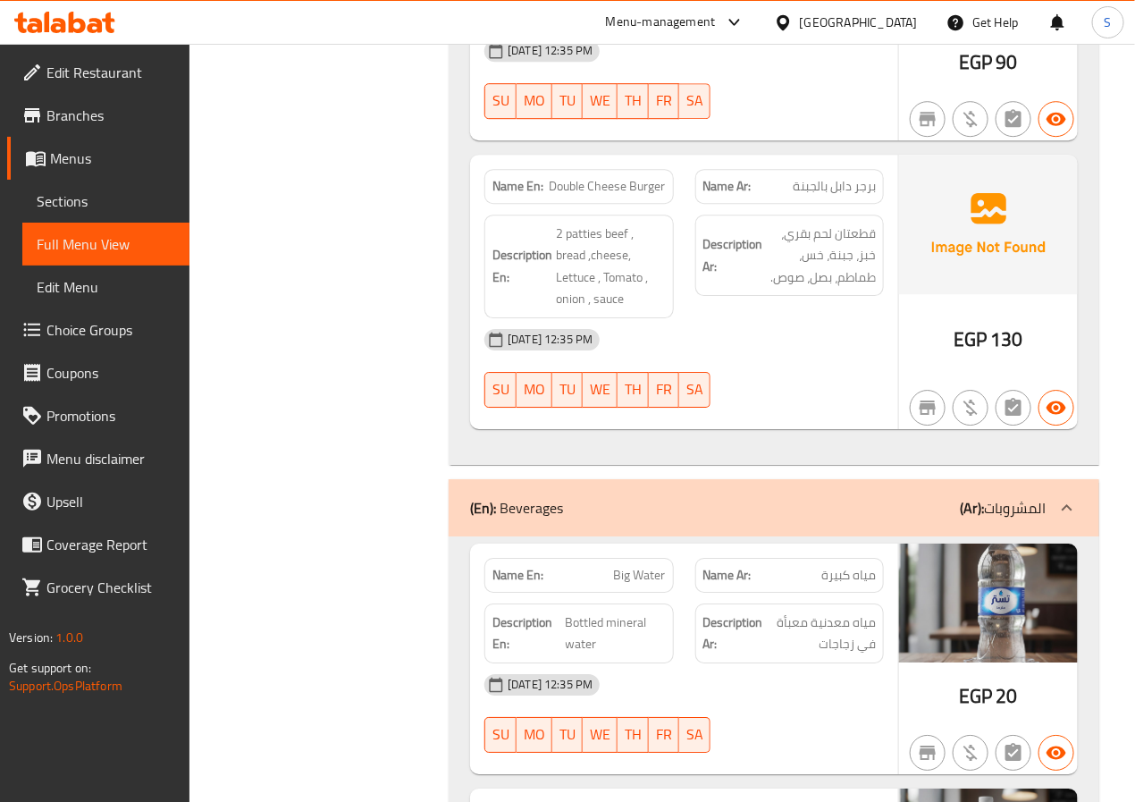
click at [567, 177] on span "Double Cheese Burger" at bounding box center [608, 186] width 116 height 19
copy span "Double Cheese Burger"
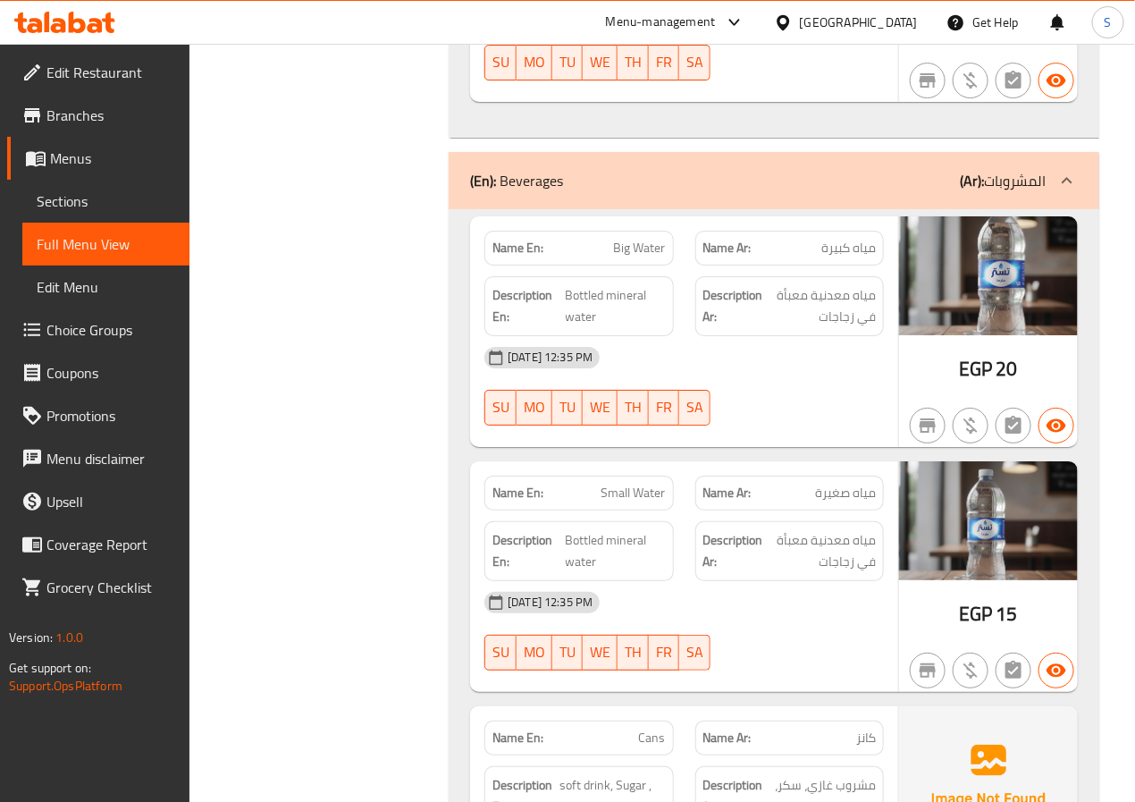
scroll to position [4313, 0]
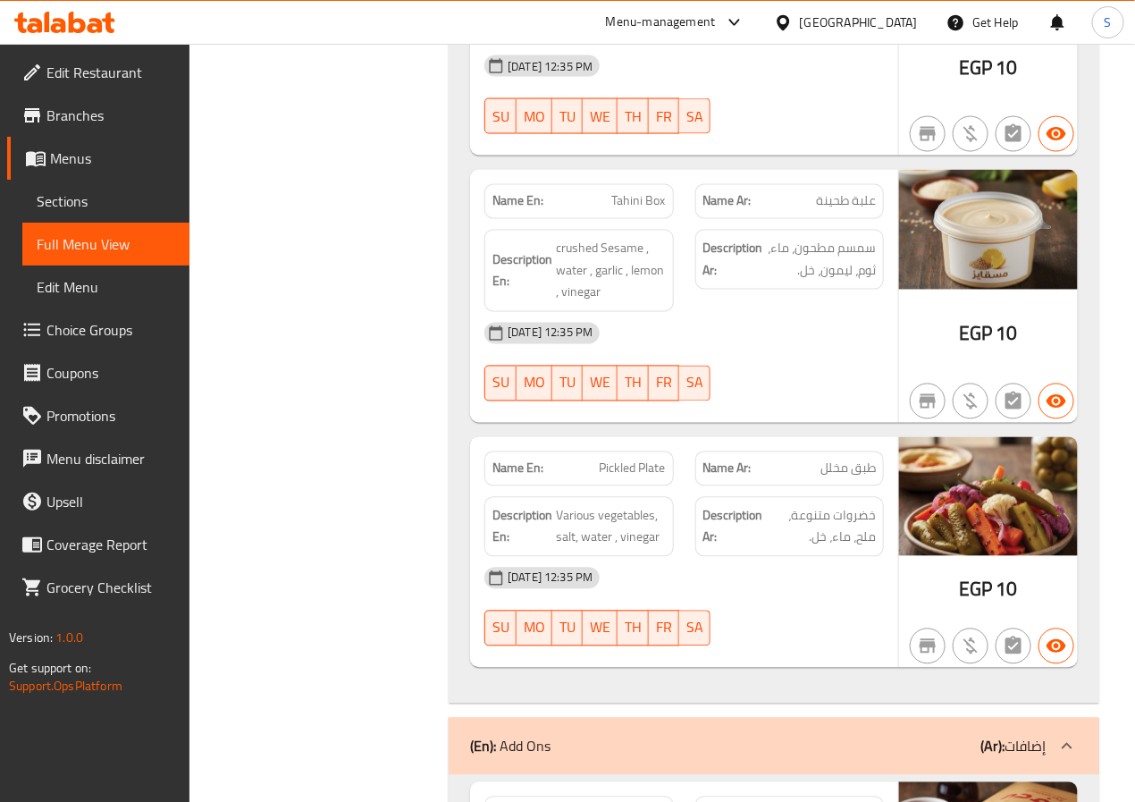
scroll to position [5492, 0]
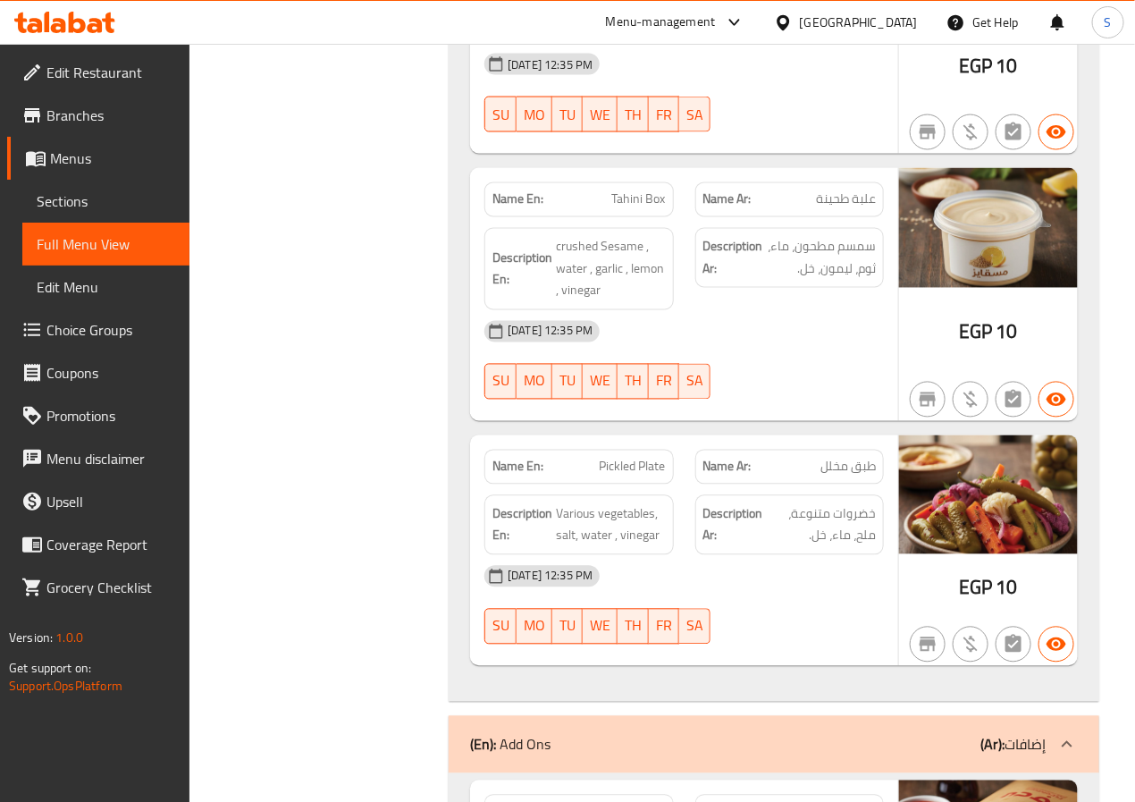
click at [636, 458] on span "Pickled Plate" at bounding box center [633, 467] width 66 height 19
copy span "Pickled Plate"
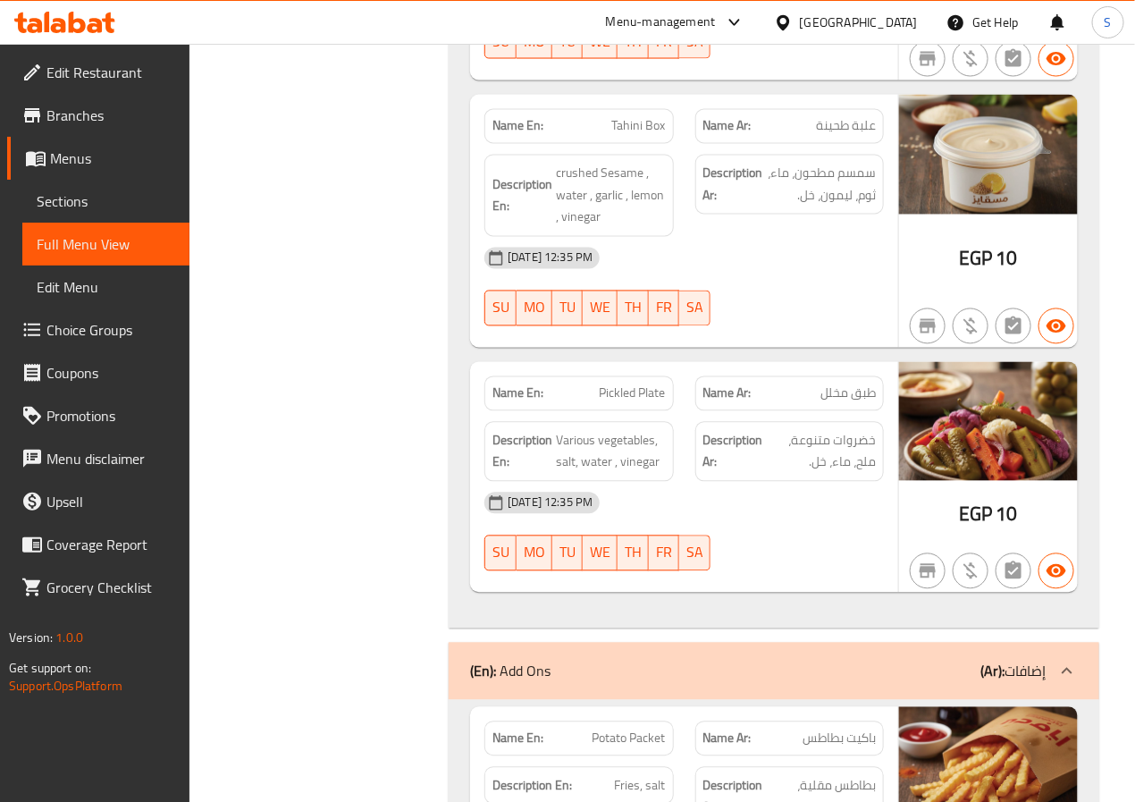
scroll to position [5672, 0]
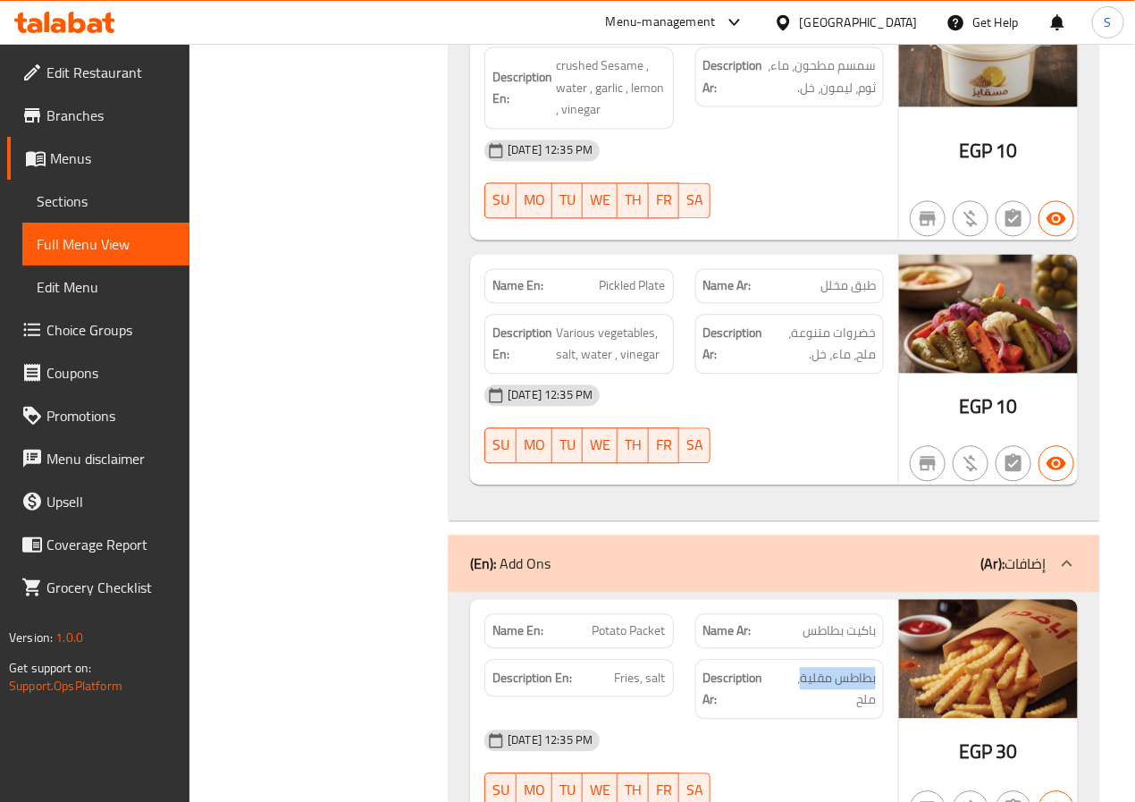
drag, startPoint x: 799, startPoint y: 574, endPoint x: 880, endPoint y: 574, distance: 80.4
click at [880, 660] on div "Description Ar: بطاطس مقلية، ملح" at bounding box center [789, 690] width 189 height 60
copy span "بطاطس مقلية"
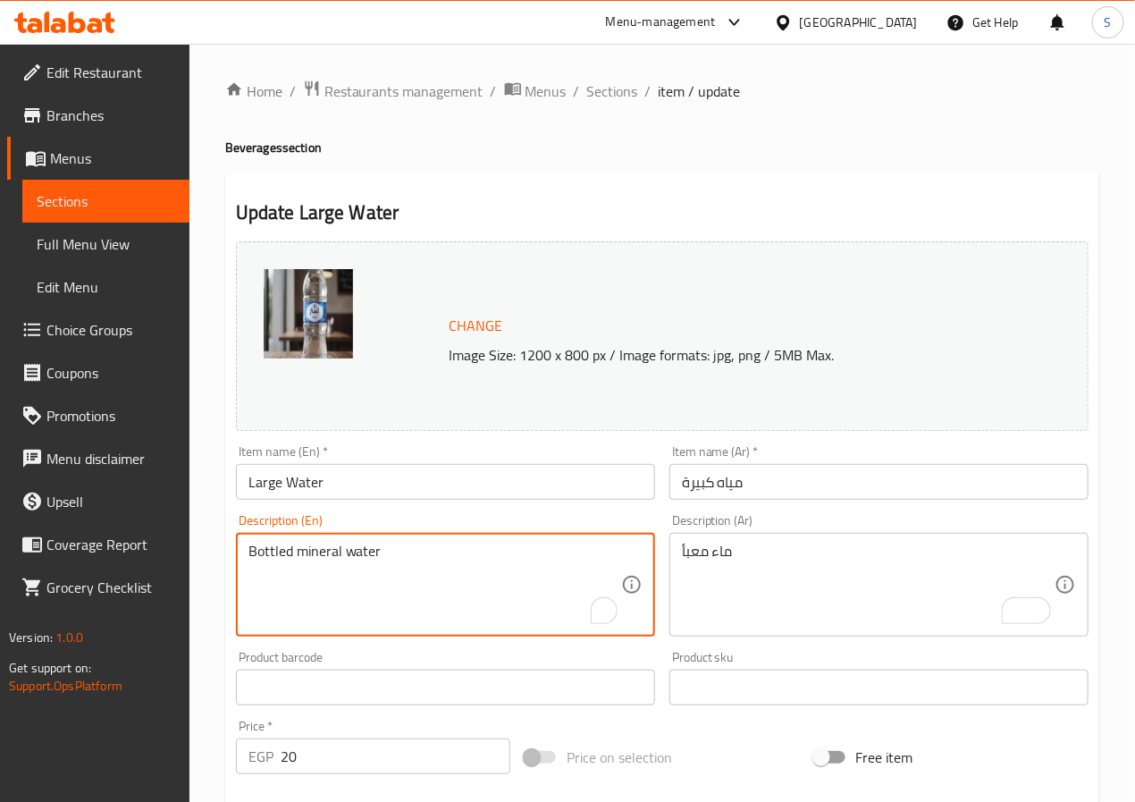
click at [339, 555] on textarea "Bottled mineral water" at bounding box center [434, 585] width 373 height 85
type textarea "Packed water"
click at [536, 485] on input "Large Water" at bounding box center [445, 482] width 419 height 36
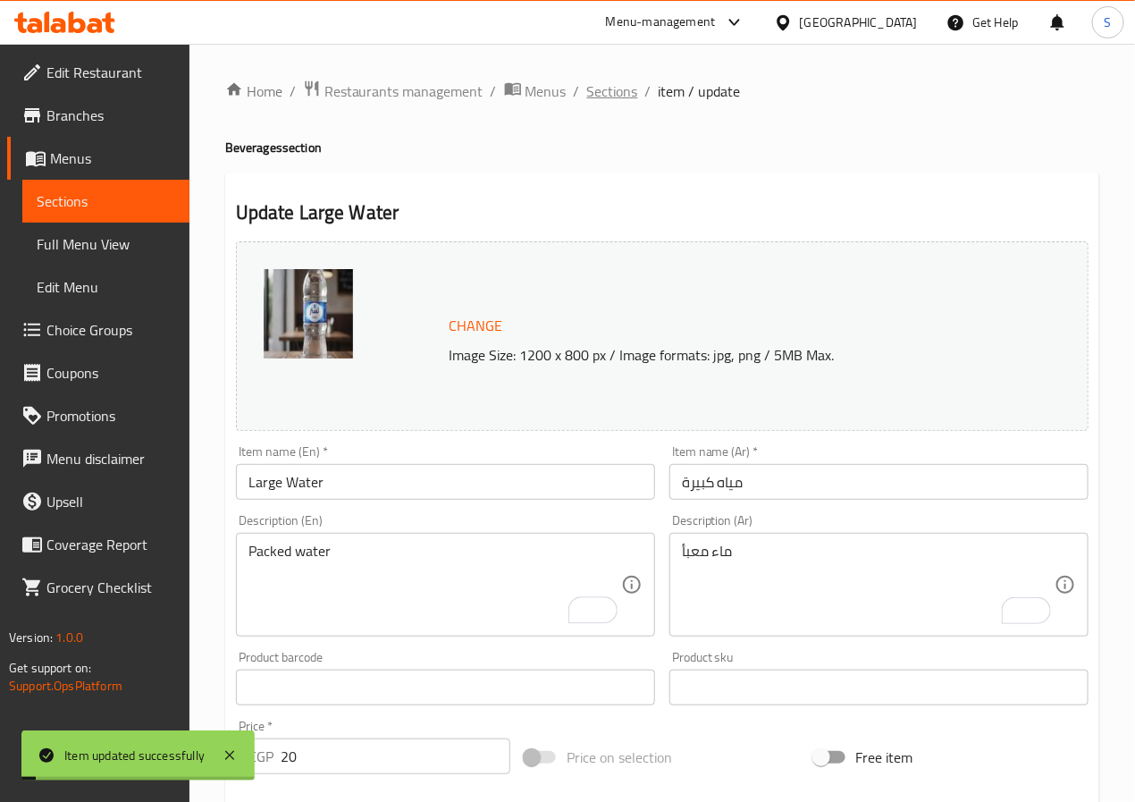
click at [619, 84] on span "Sections" at bounding box center [612, 90] width 51 height 21
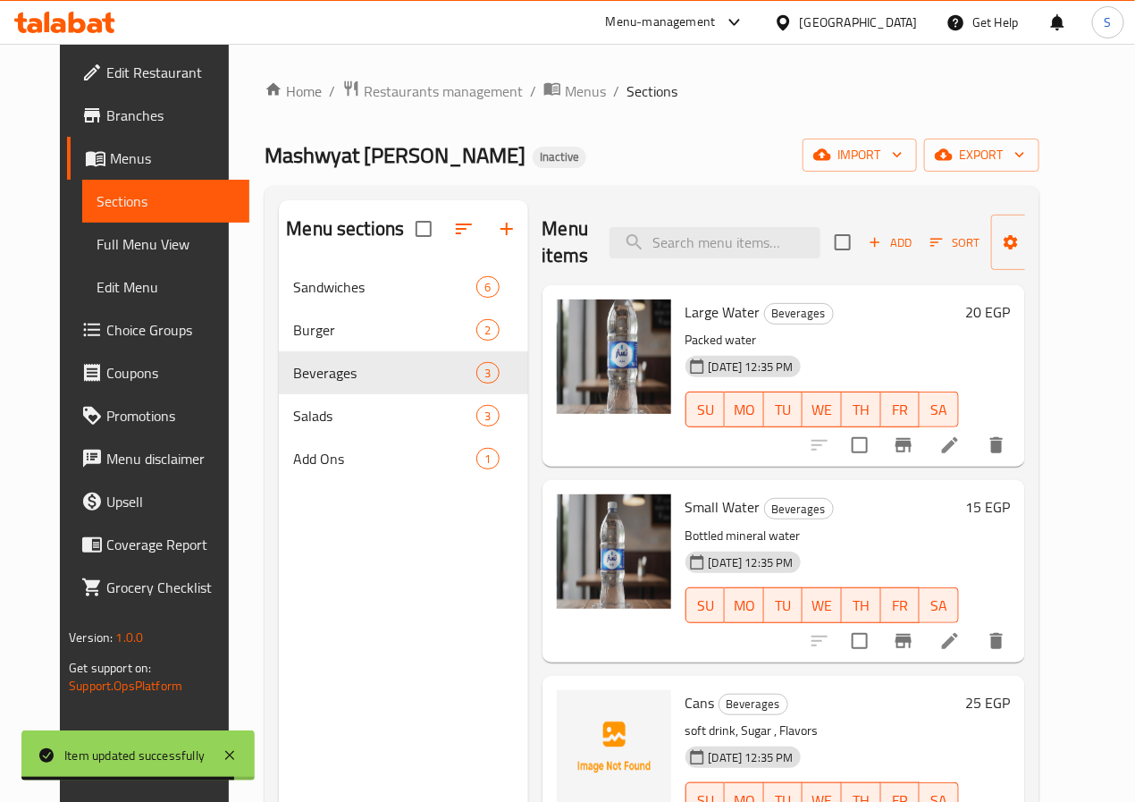
click at [686, 344] on p "Packed water" at bounding box center [823, 340] width 274 height 22
copy div "Packed water"
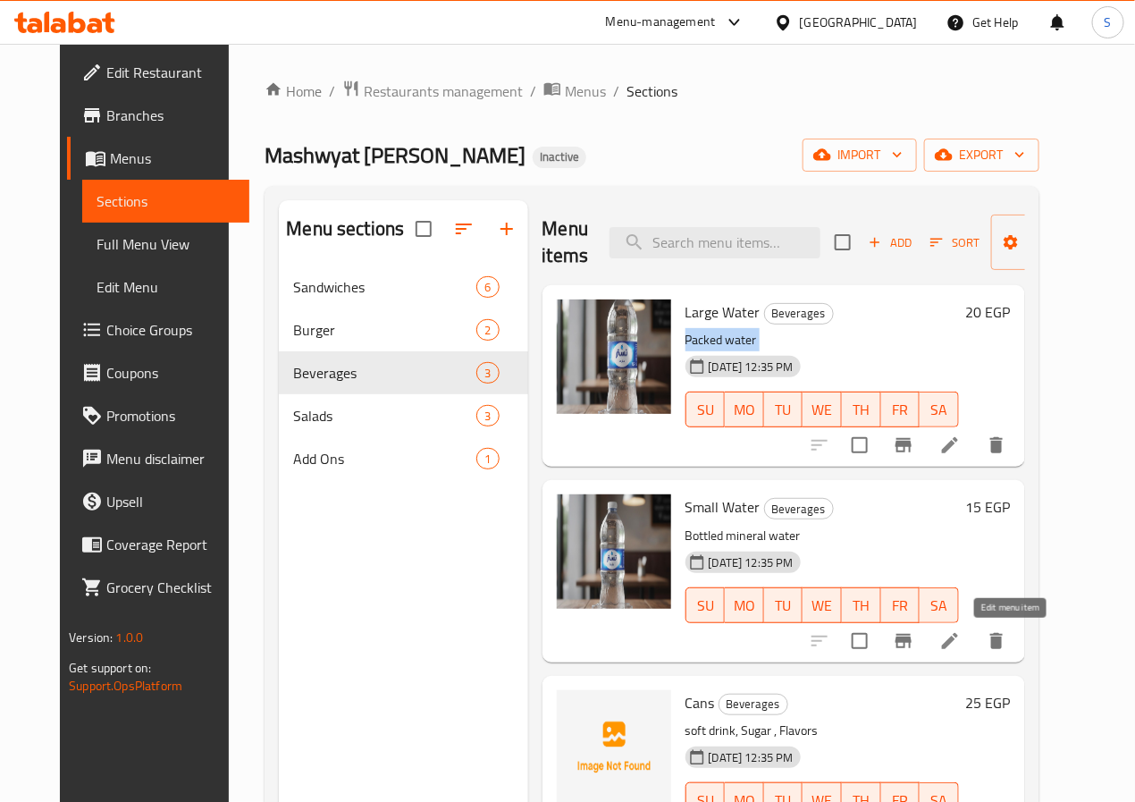
click at [961, 642] on icon at bounding box center [949, 640] width 21 height 21
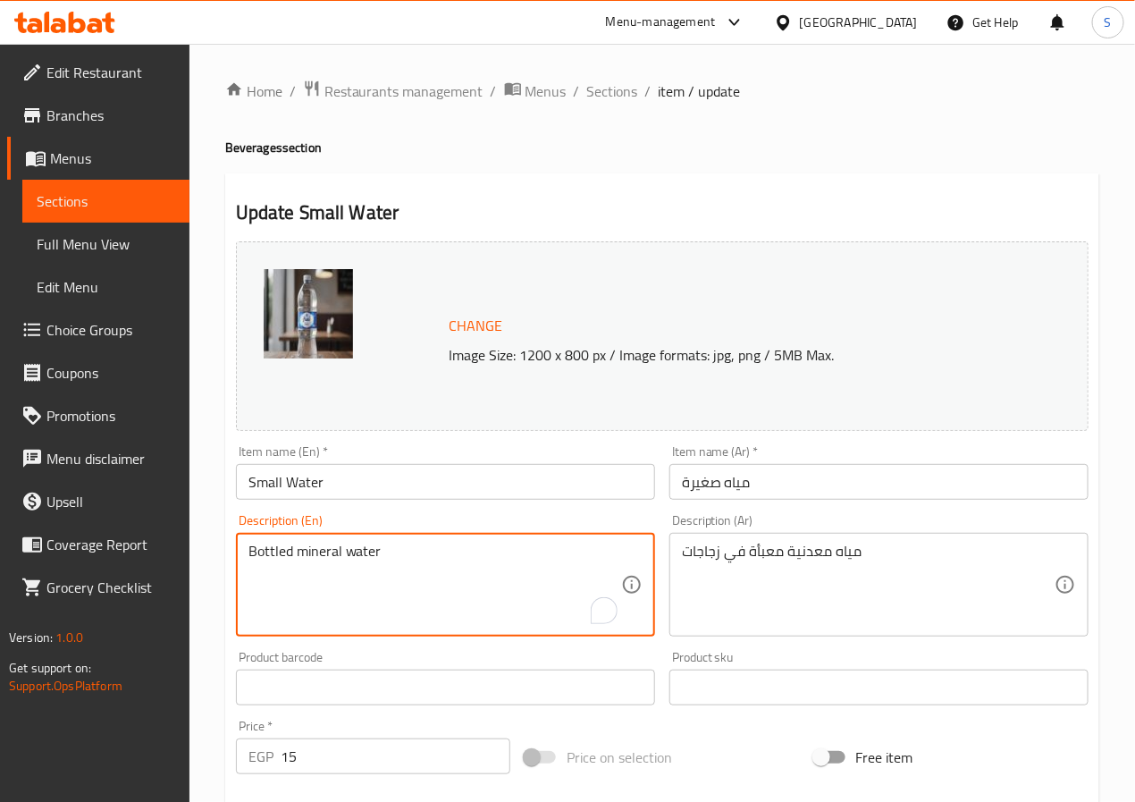
click at [331, 545] on textarea "Bottled mineral water" at bounding box center [434, 585] width 373 height 85
paste textarea "Packed water"
type textarea "Packed water"
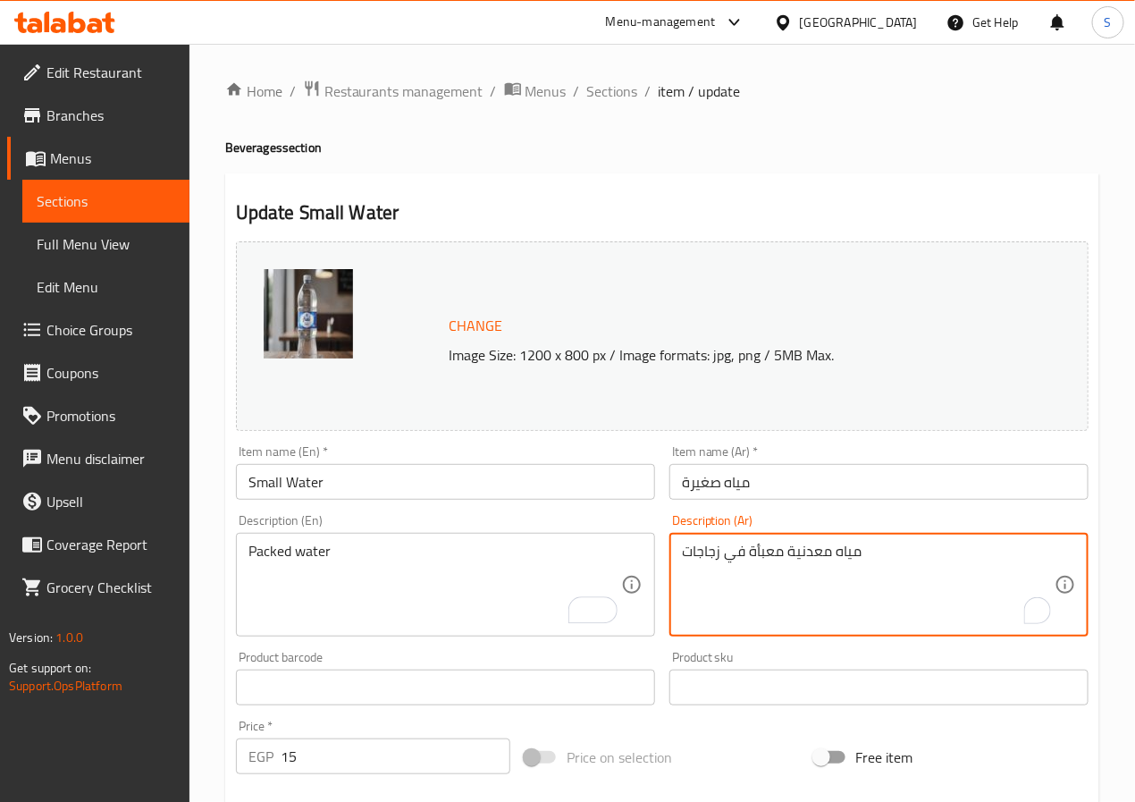
click at [826, 553] on textarea "مياه معدنية معبأة في زجاجات" at bounding box center [868, 585] width 373 height 85
paste textarea "اء معبأ"
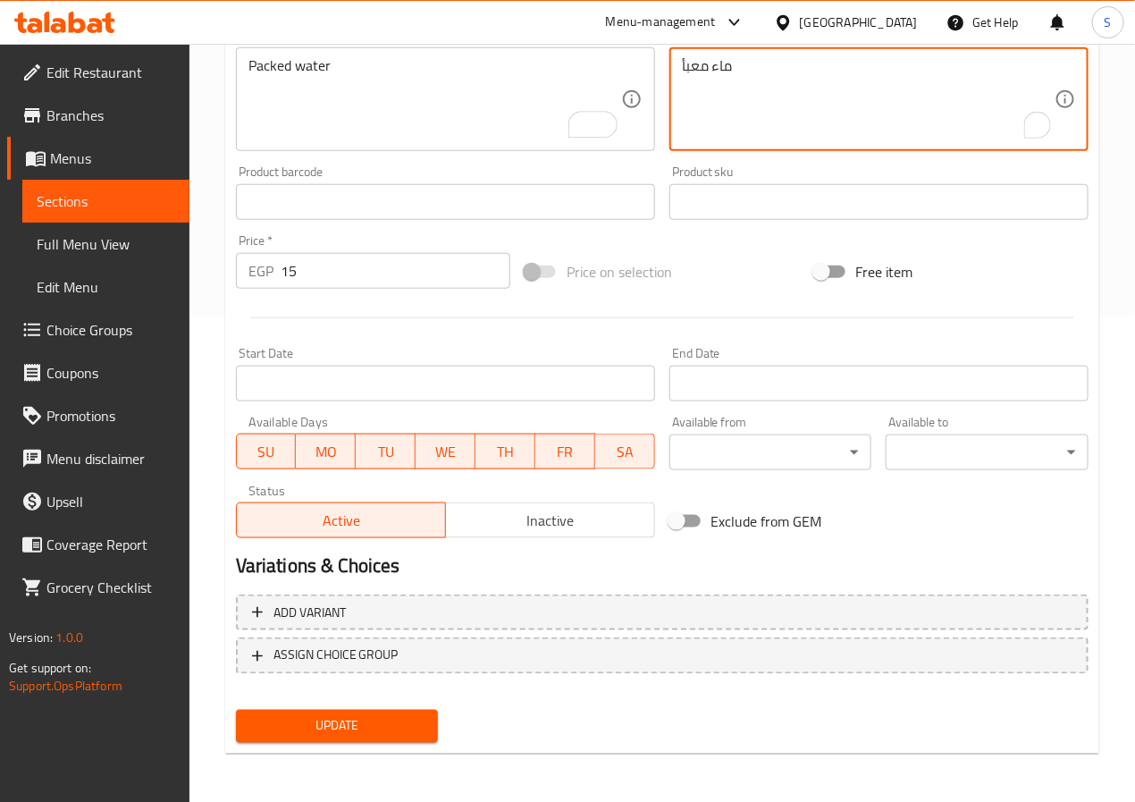
type textarea "ماء معبأ"
click at [308, 733] on span "Update" at bounding box center [337, 726] width 174 height 22
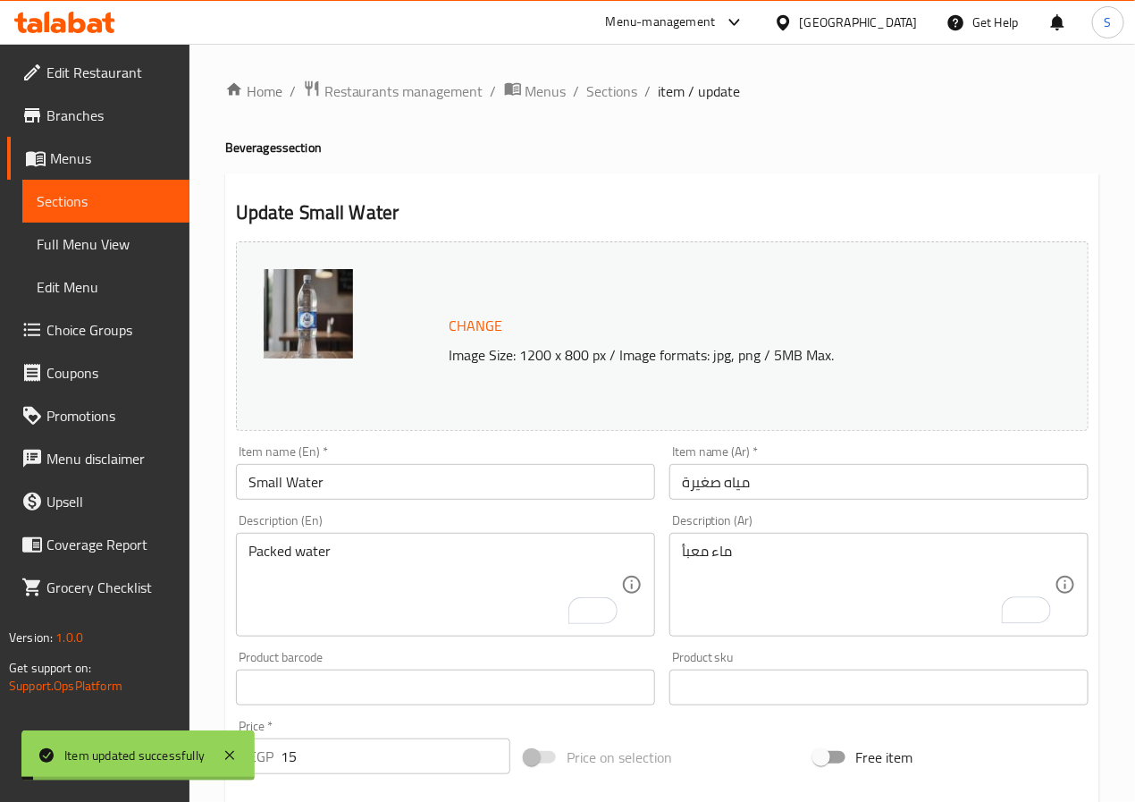
click at [595, 94] on span "Sections" at bounding box center [612, 90] width 51 height 21
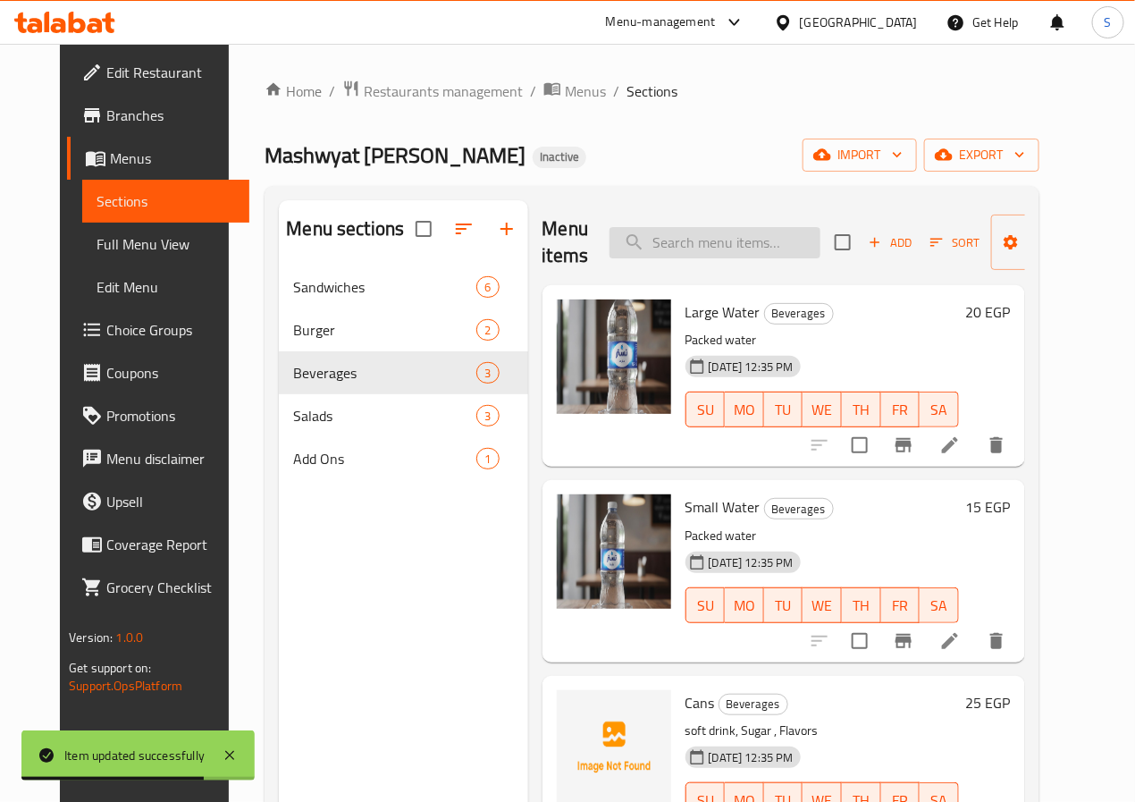
click at [644, 257] on input "search" at bounding box center [715, 242] width 211 height 31
paste input "Pickled Plate"
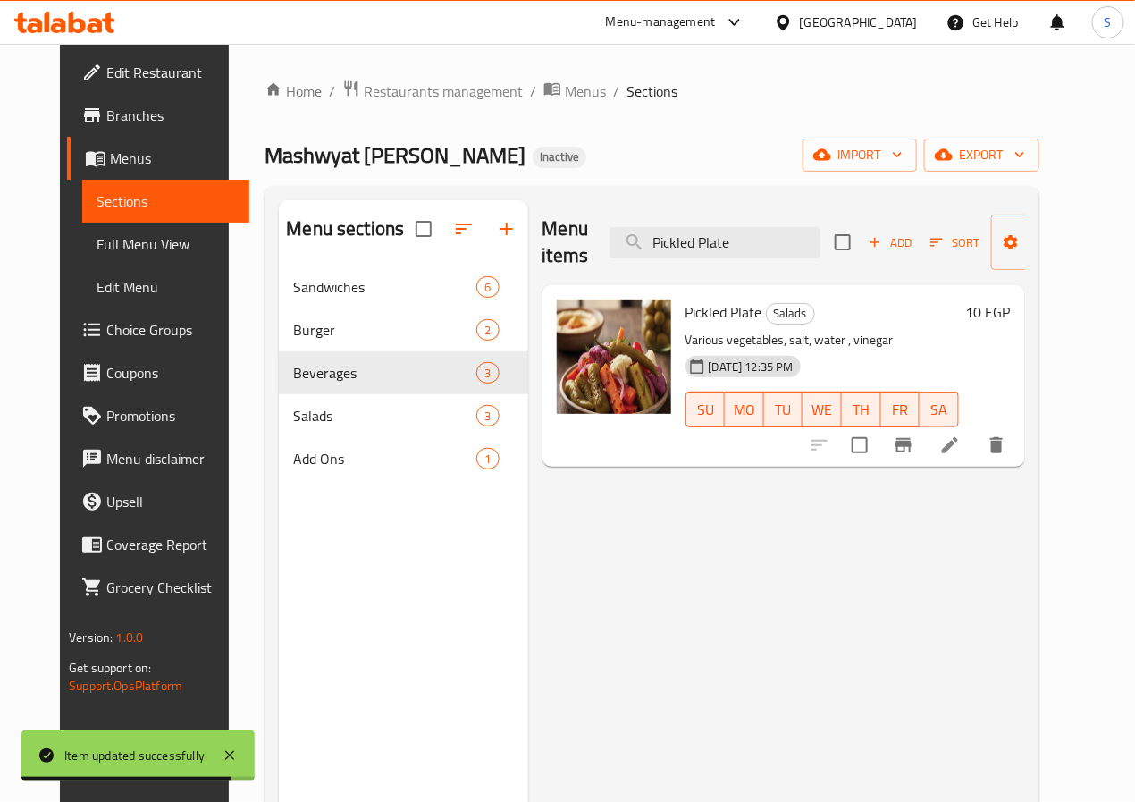
type input "Pickled Plate"
click at [975, 461] on li at bounding box center [950, 445] width 50 height 32
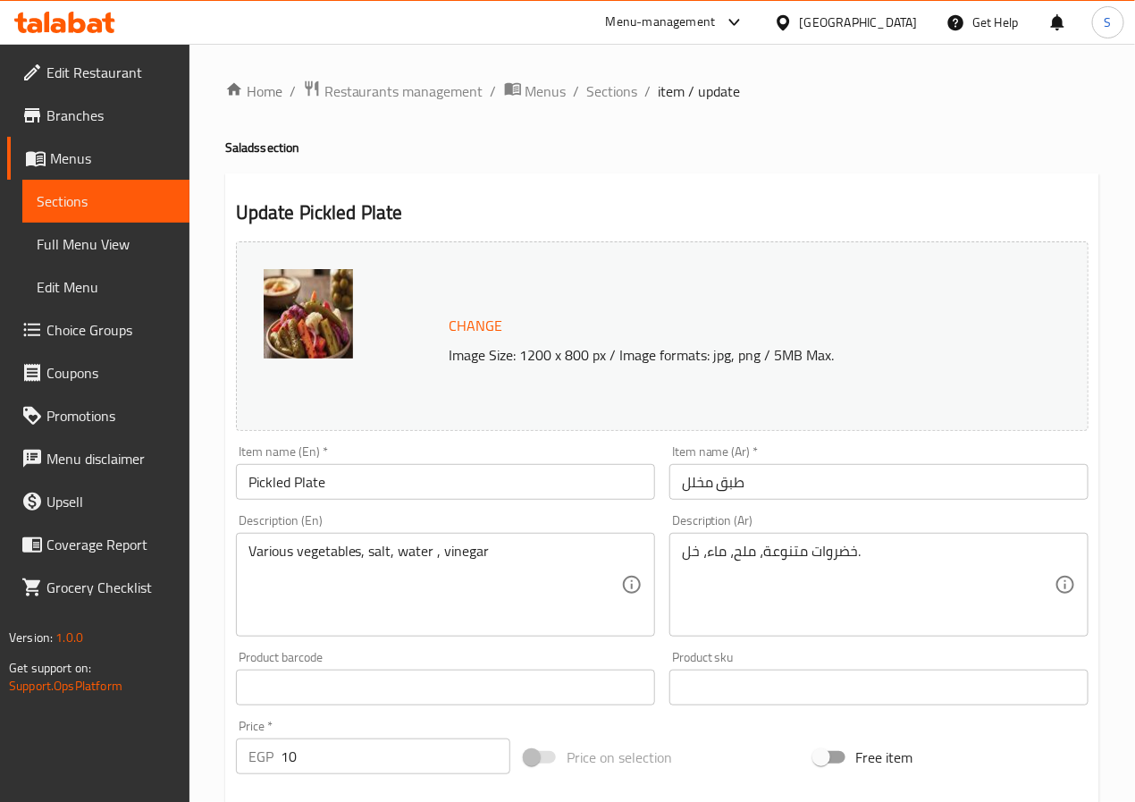
click at [295, 469] on input "Pickled Plate" at bounding box center [445, 482] width 419 height 36
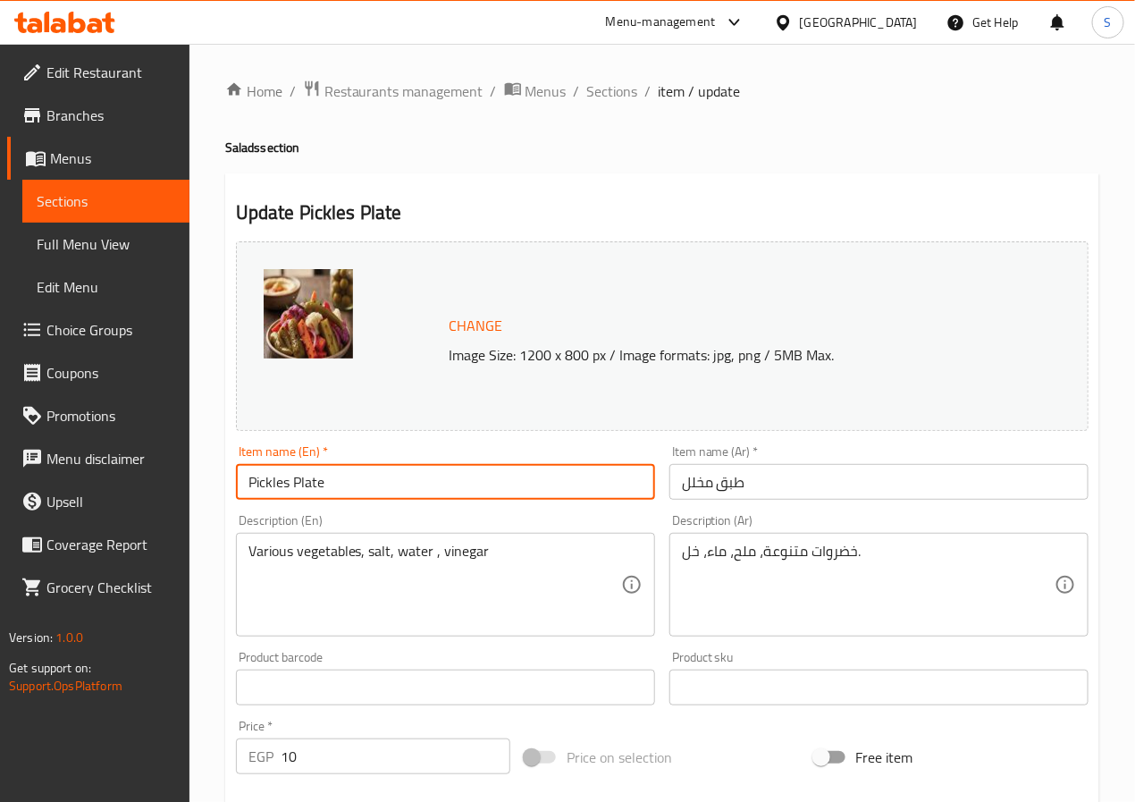
type input "Pickles Plate"
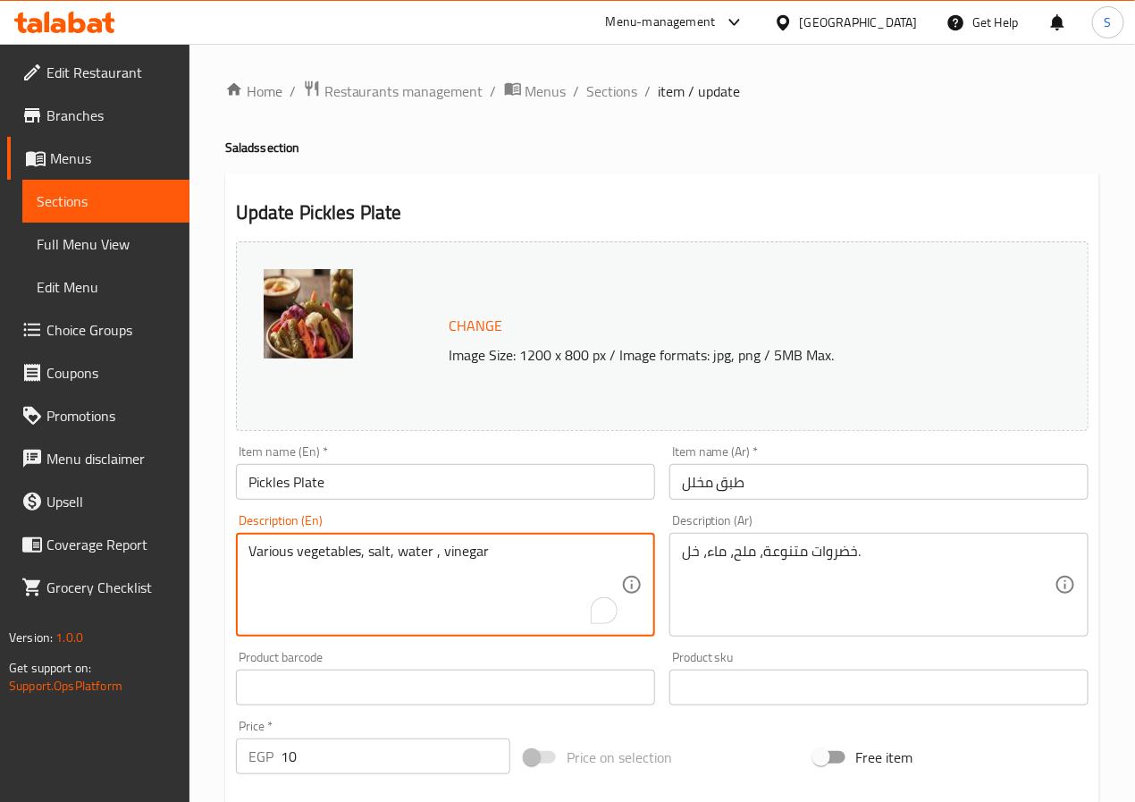
click at [272, 544] on textarea "Various vegetables, salt, water , vinegar" at bounding box center [434, 585] width 373 height 85
type textarea "Assorted vegetables, salt, water, vinegar"
click at [502, 489] on input "Pickles Plate" at bounding box center [445, 482] width 419 height 36
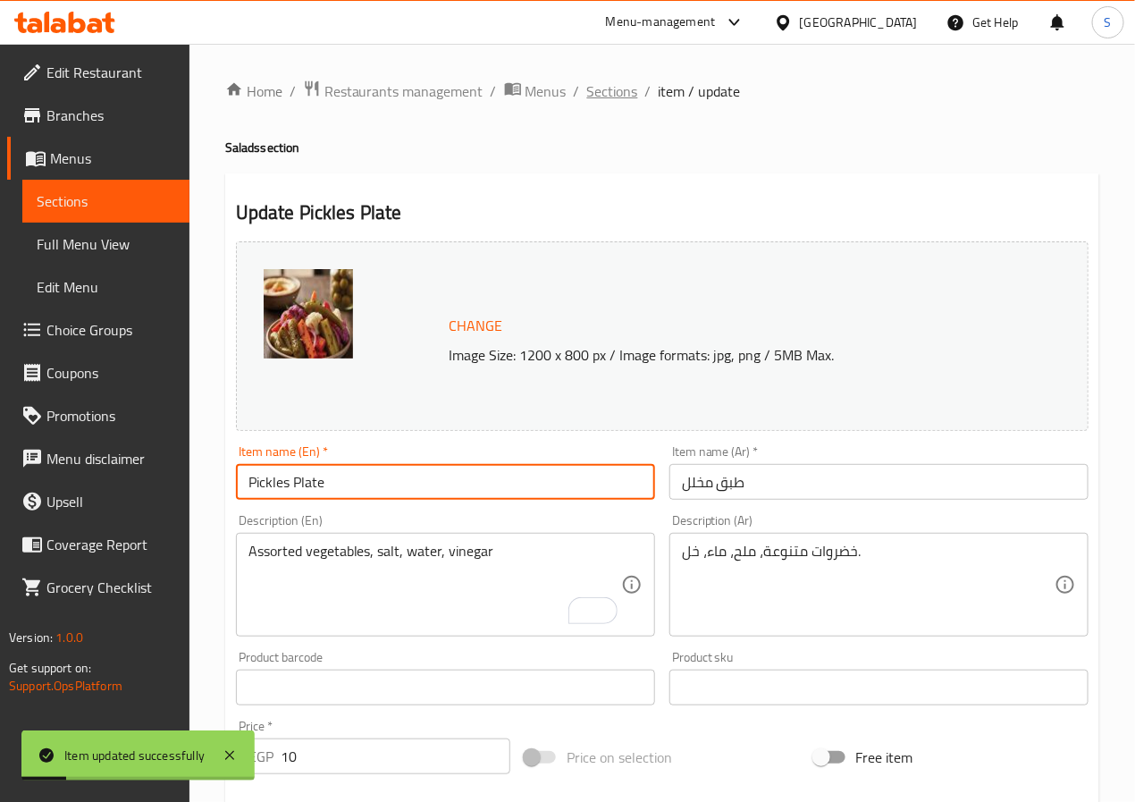
click at [610, 91] on span "Sections" at bounding box center [612, 90] width 51 height 21
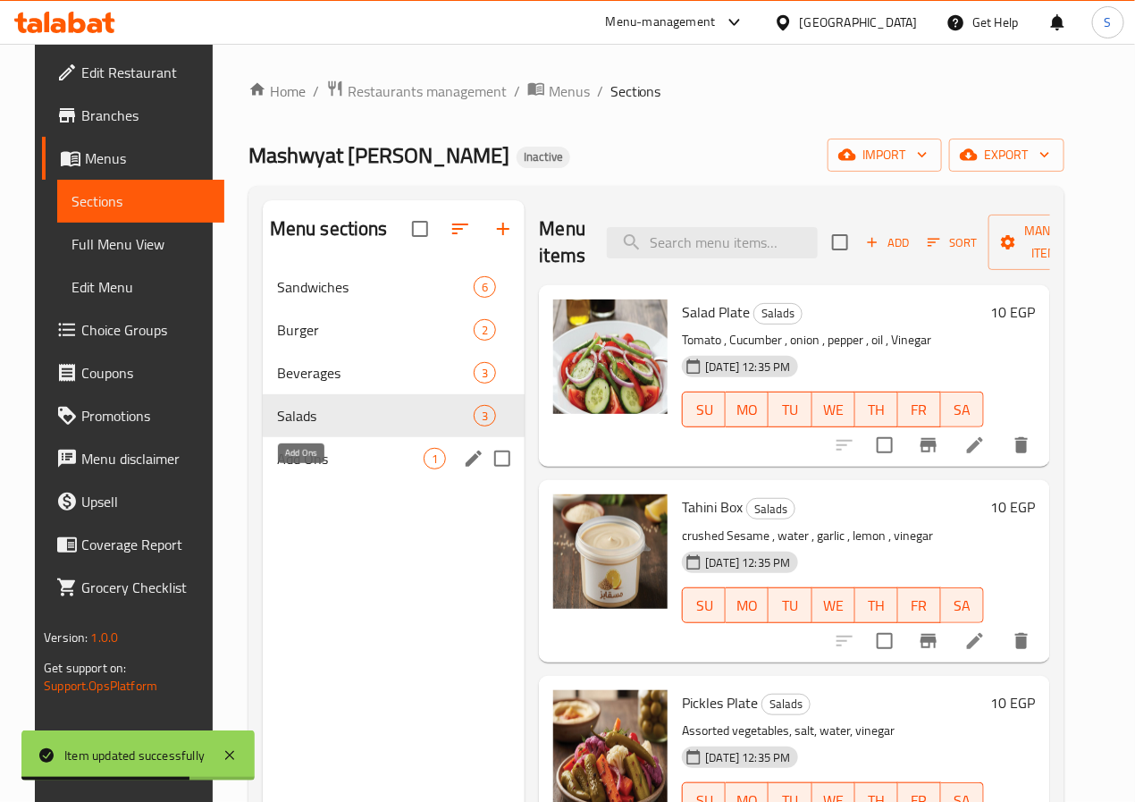
click at [303, 469] on span "Add Ons" at bounding box center [350, 458] width 147 height 21
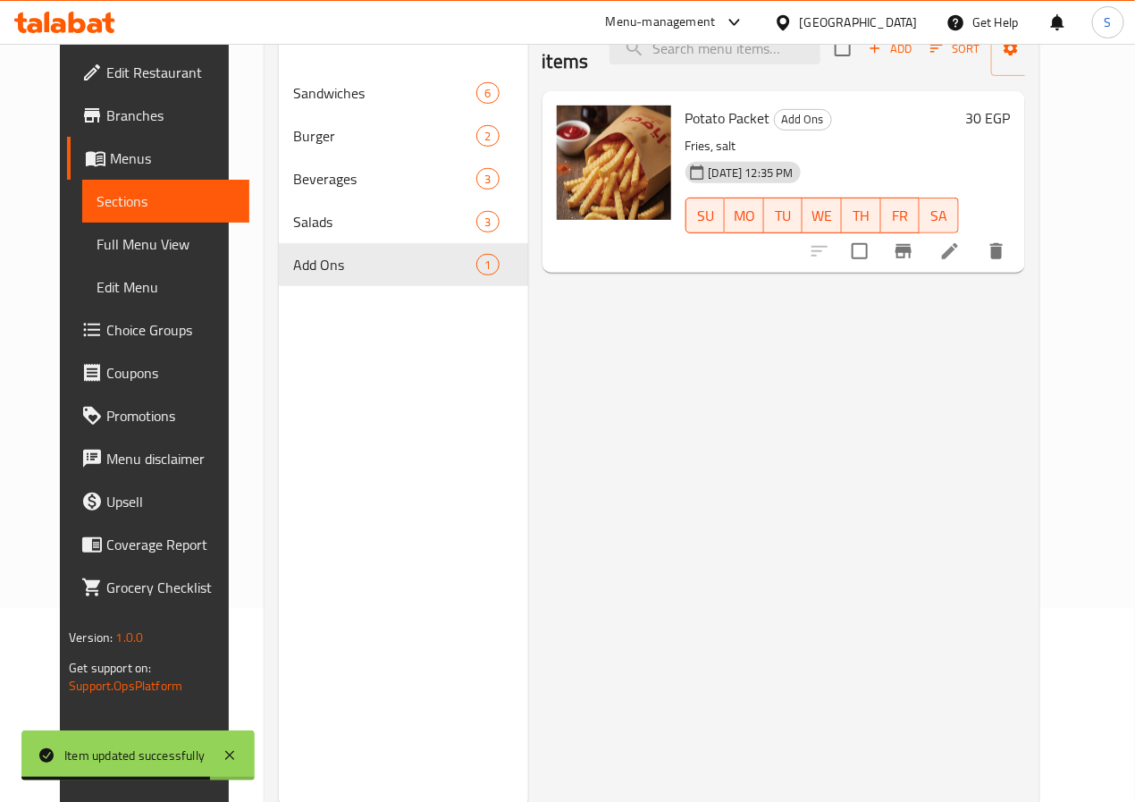
scroll to position [212, 0]
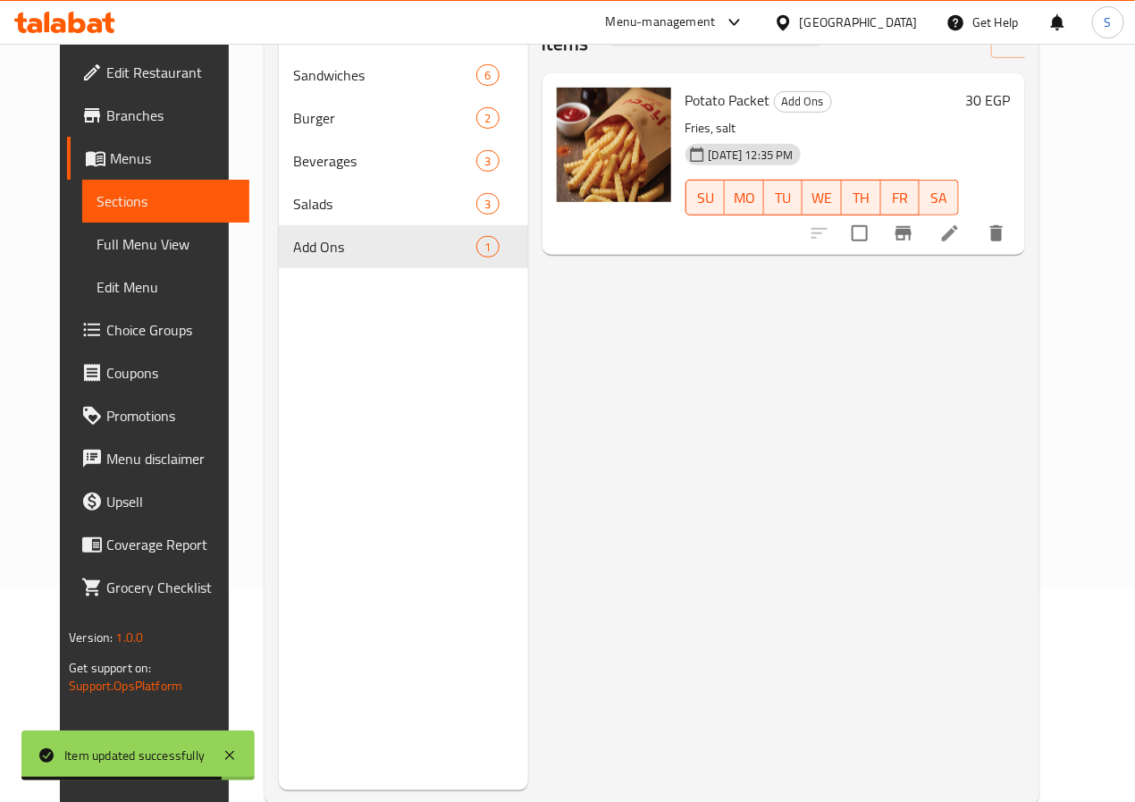
click at [958, 237] on icon at bounding box center [950, 233] width 16 height 16
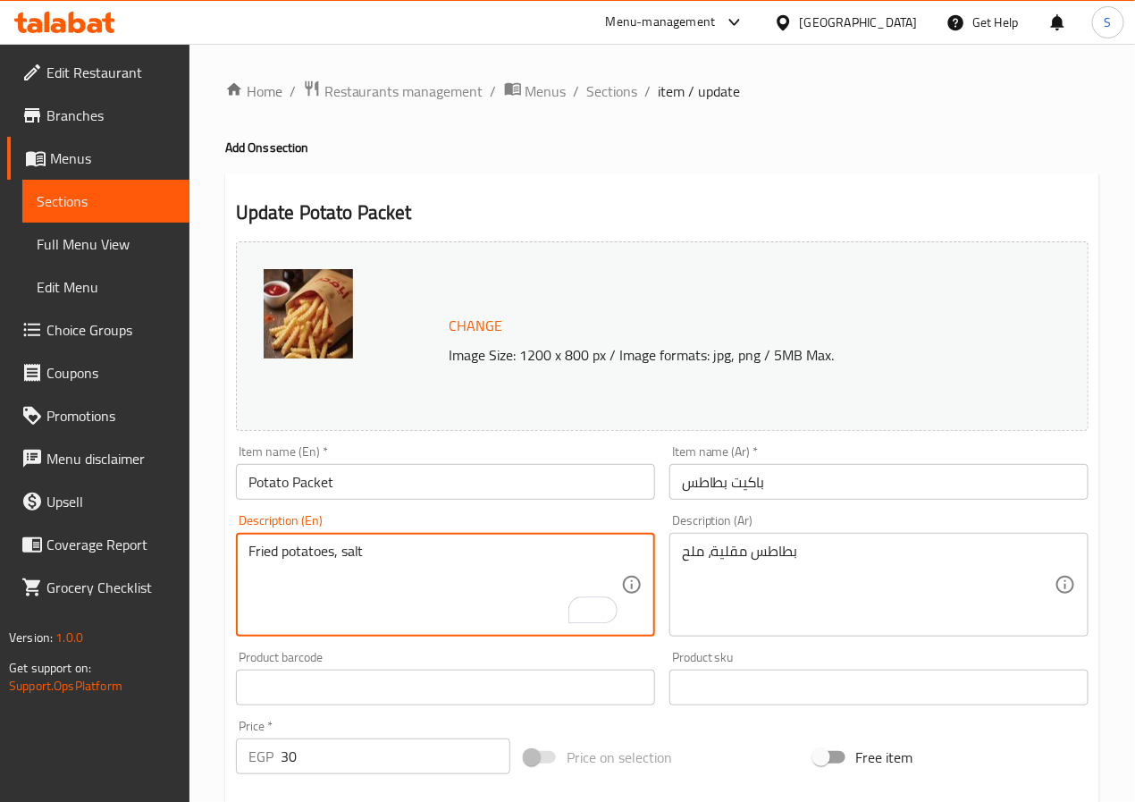
click at [751, 481] on input "باكيت بطاطس" at bounding box center [878, 482] width 419 height 36
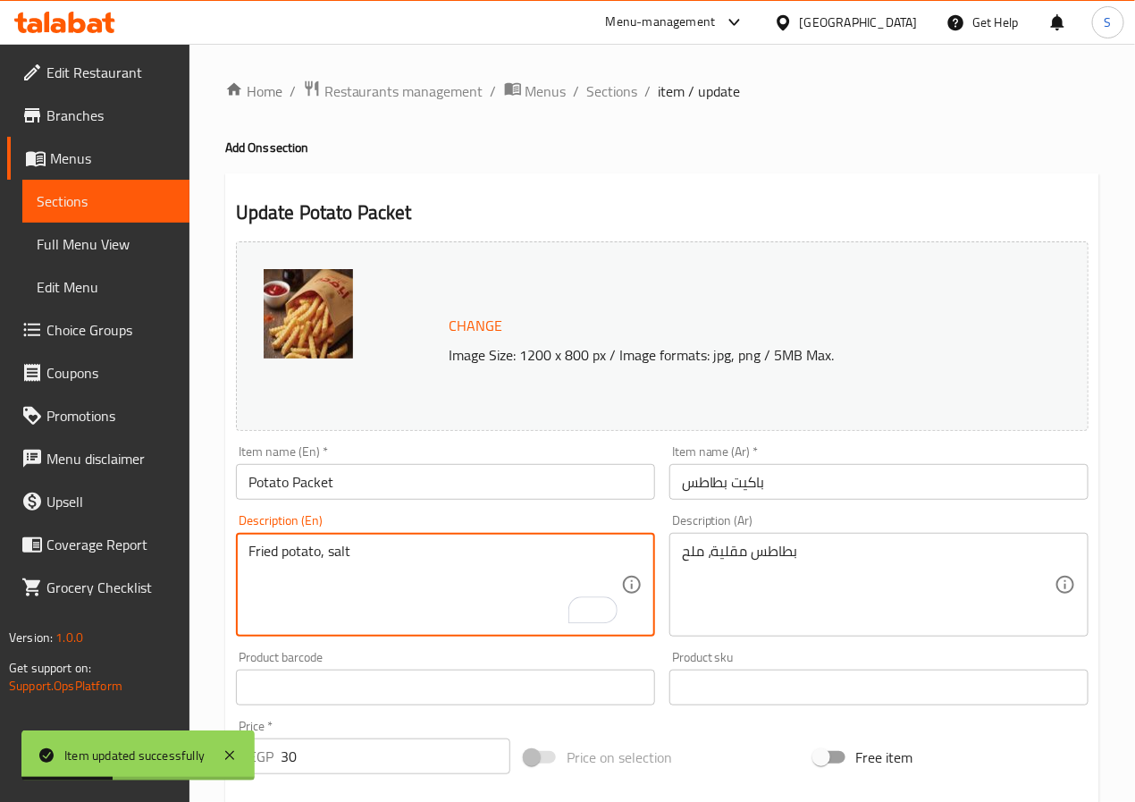
type textarea "Fried potato, salt"
click at [421, 483] on input "Potato Packet" at bounding box center [445, 482] width 419 height 36
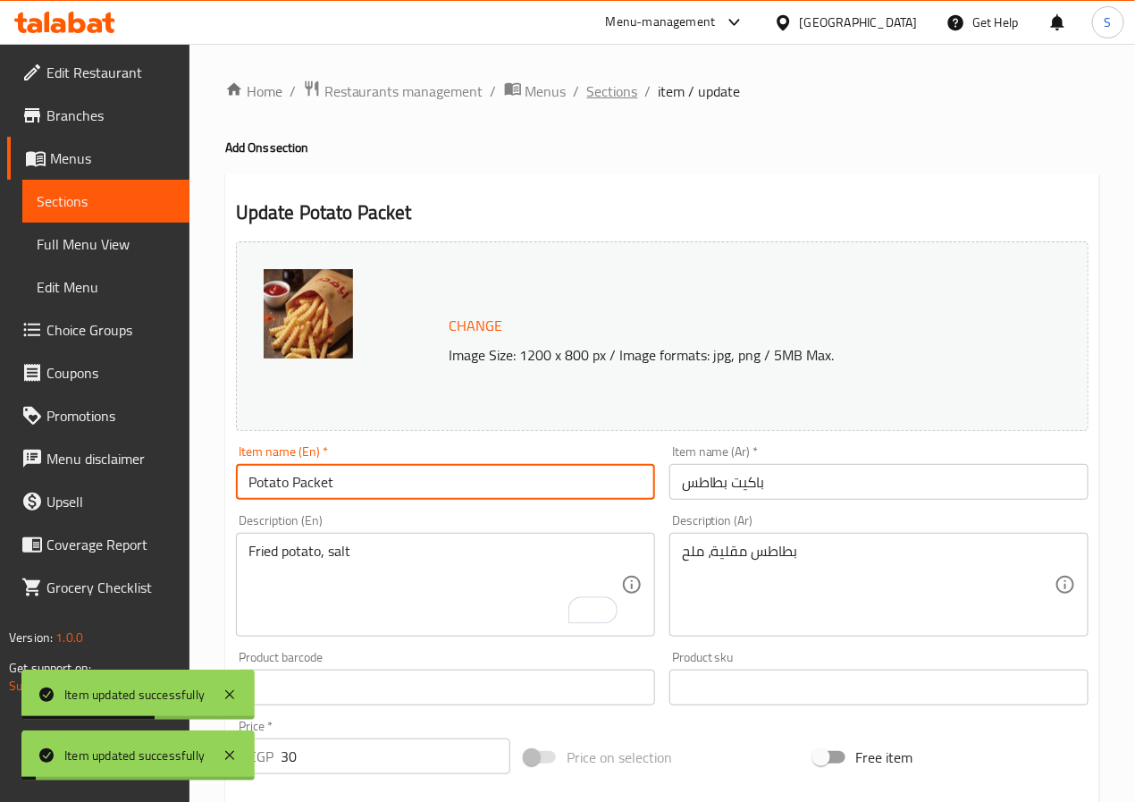
click at [615, 100] on span "Sections" at bounding box center [612, 90] width 51 height 21
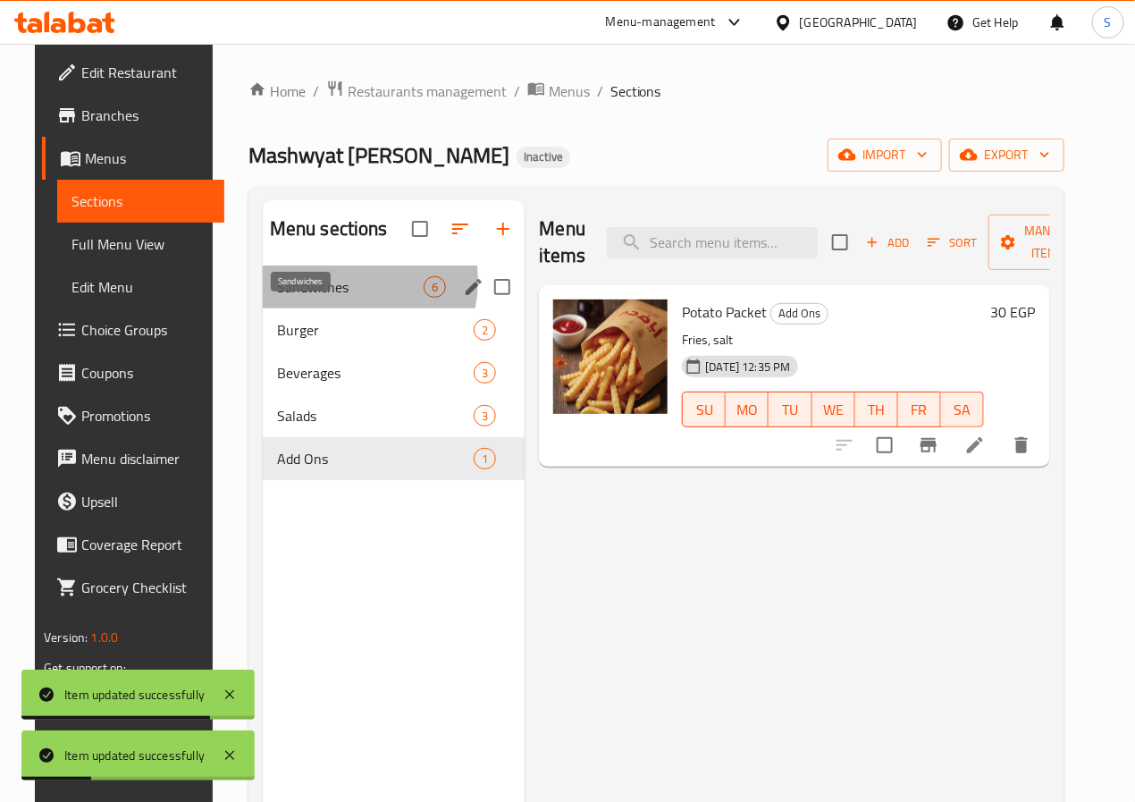
click at [308, 298] on span "Sandwiches" at bounding box center [350, 286] width 147 height 21
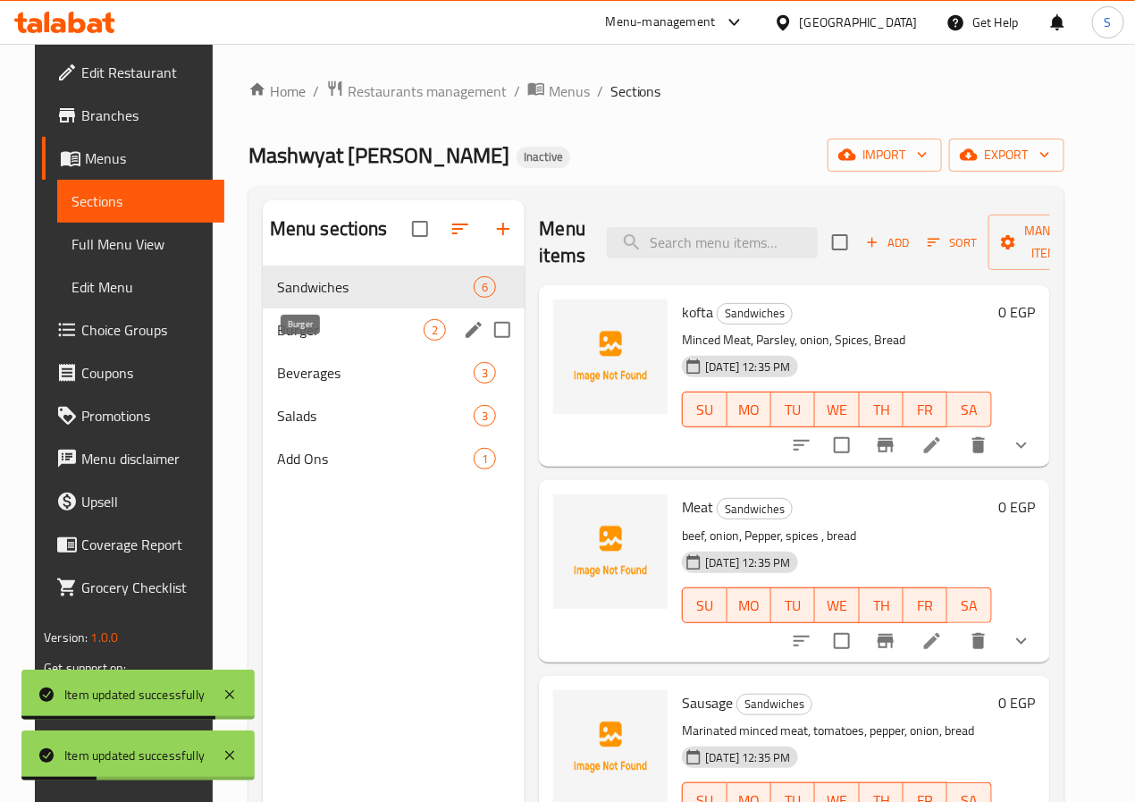
click at [298, 341] on span "Burger" at bounding box center [350, 329] width 147 height 21
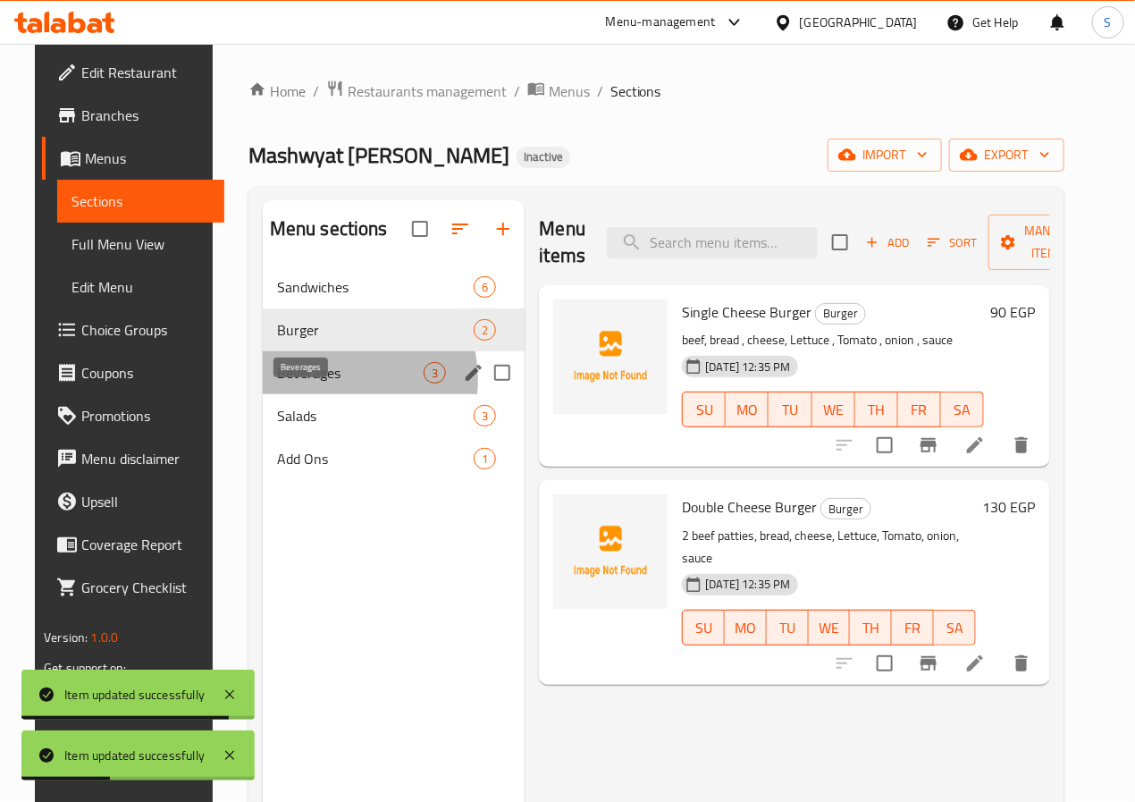
click at [298, 383] on span "Beverages" at bounding box center [350, 372] width 147 height 21
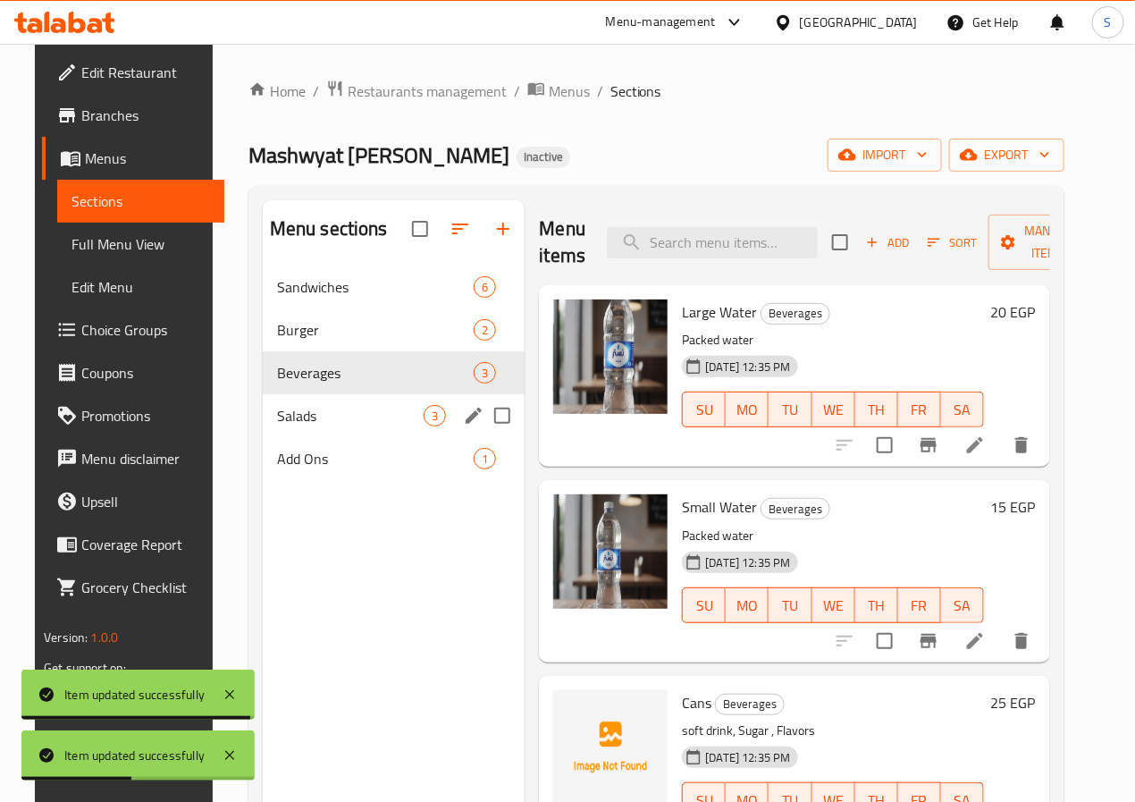
click at [288, 437] on div "Salads 3" at bounding box center [394, 415] width 263 height 43
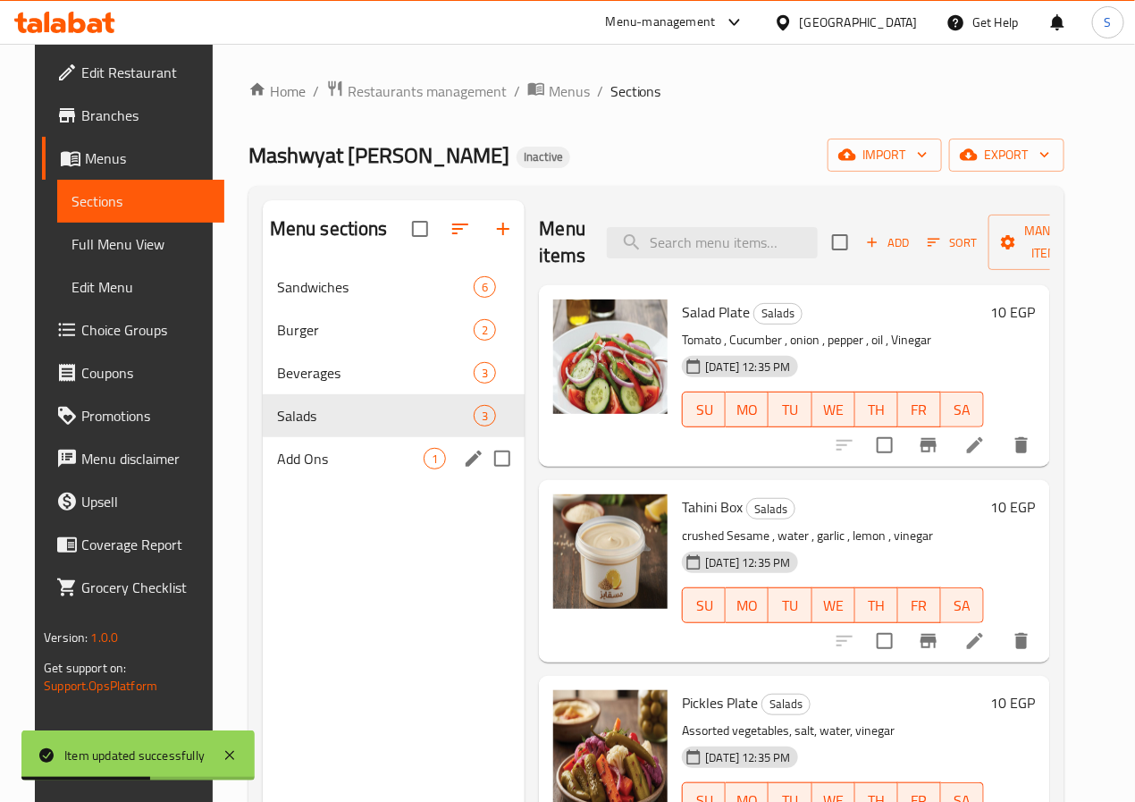
click at [303, 480] on div "Add Ons 1" at bounding box center [394, 458] width 263 height 43
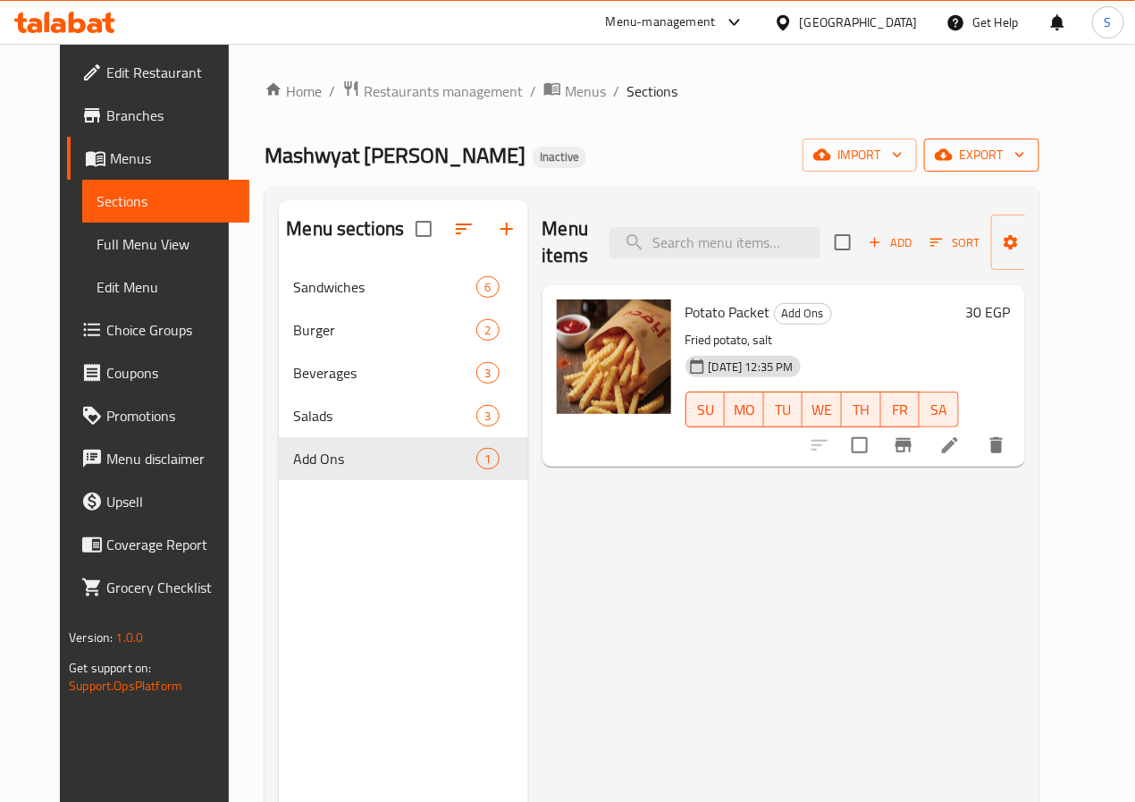
click at [1025, 166] on span "export" at bounding box center [982, 155] width 87 height 22
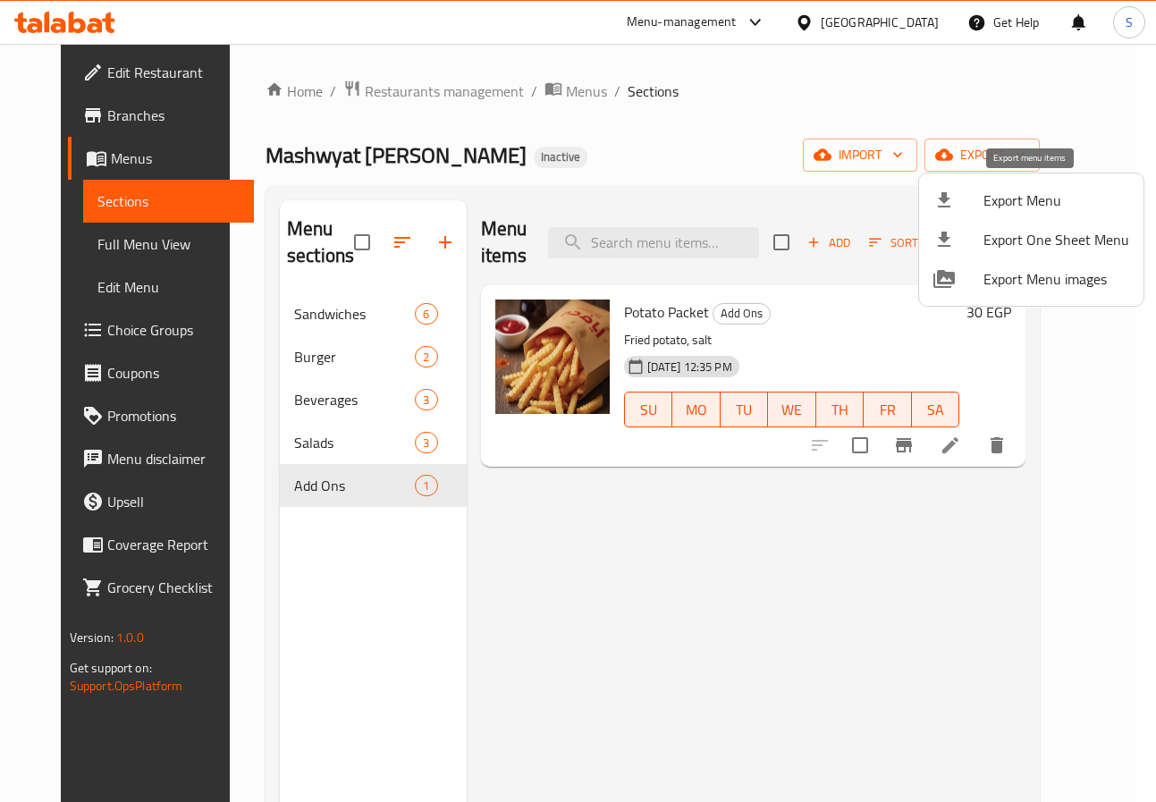
click at [989, 191] on span "Export Menu" at bounding box center [1056, 199] width 146 height 21
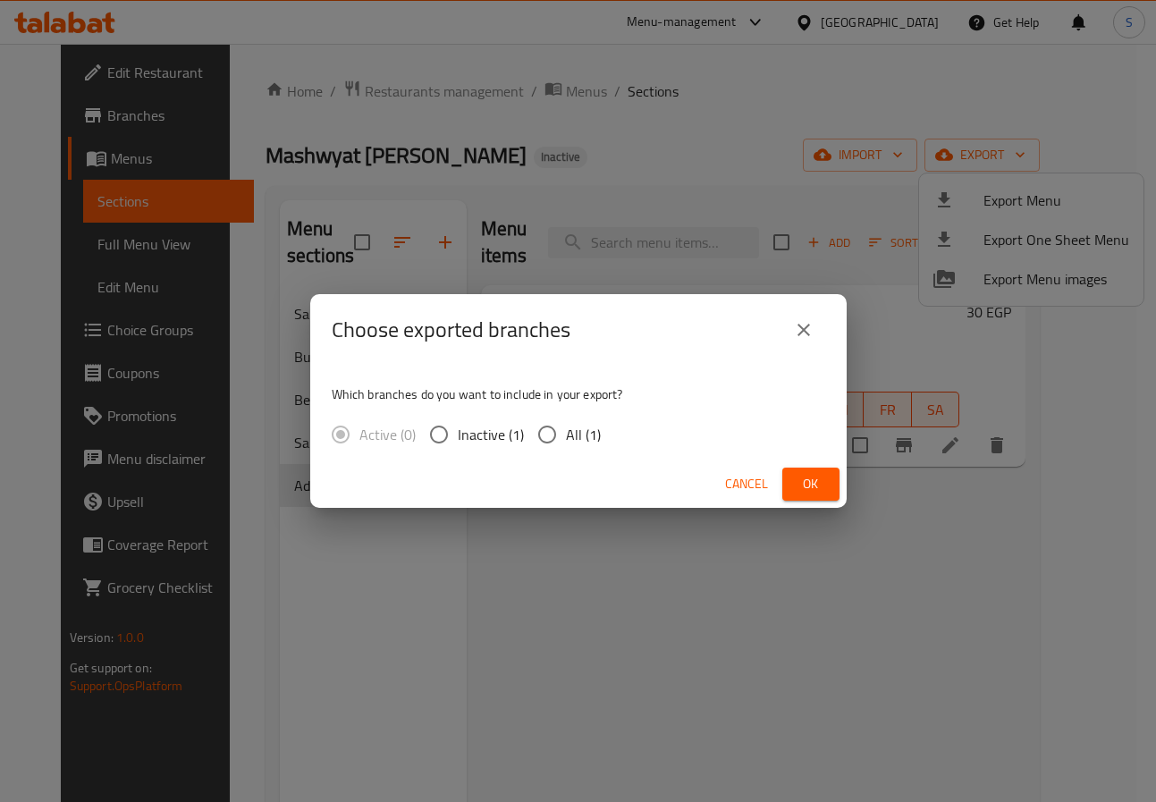
click at [575, 429] on span "All (1)" at bounding box center [583, 434] width 35 height 21
click at [566, 429] on input "All (1)" at bounding box center [547, 435] width 38 height 38
radio input "true"
click at [829, 464] on div "Cancel Ok" at bounding box center [578, 483] width 536 height 47
click at [823, 484] on span "Ok" at bounding box center [810, 484] width 29 height 22
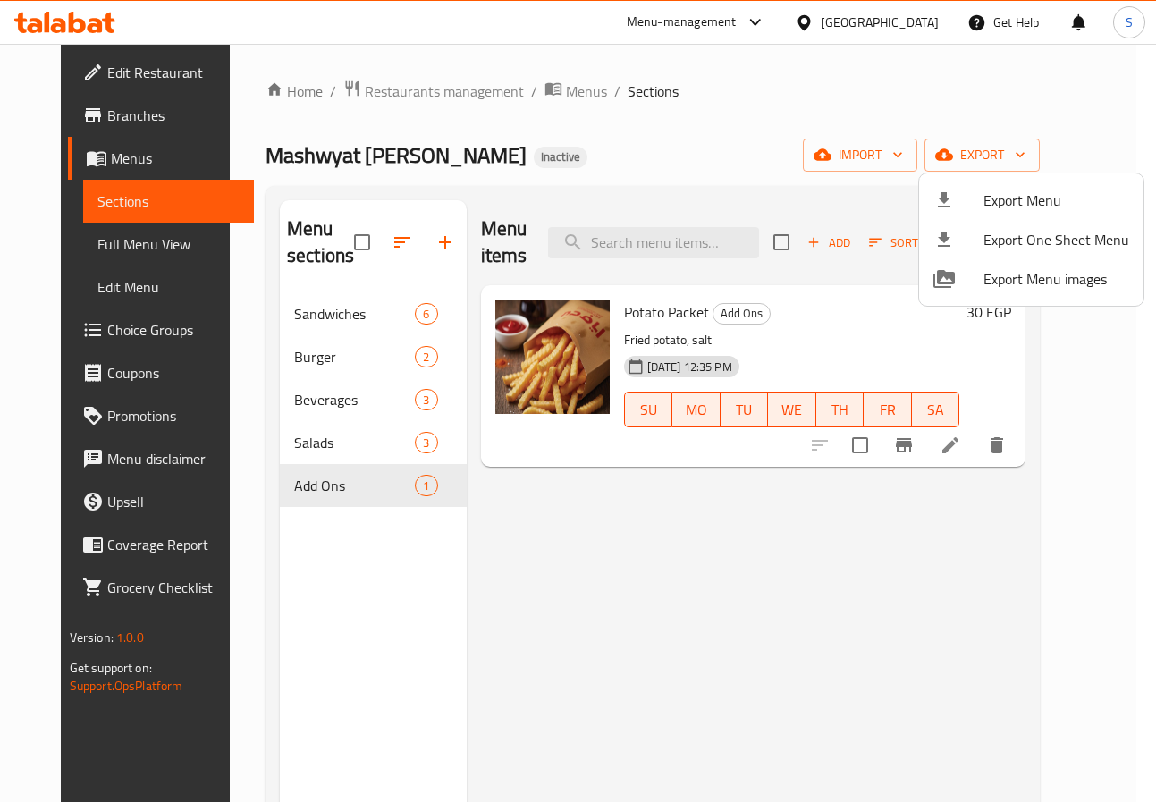
click at [349, 414] on div at bounding box center [578, 401] width 1156 height 802
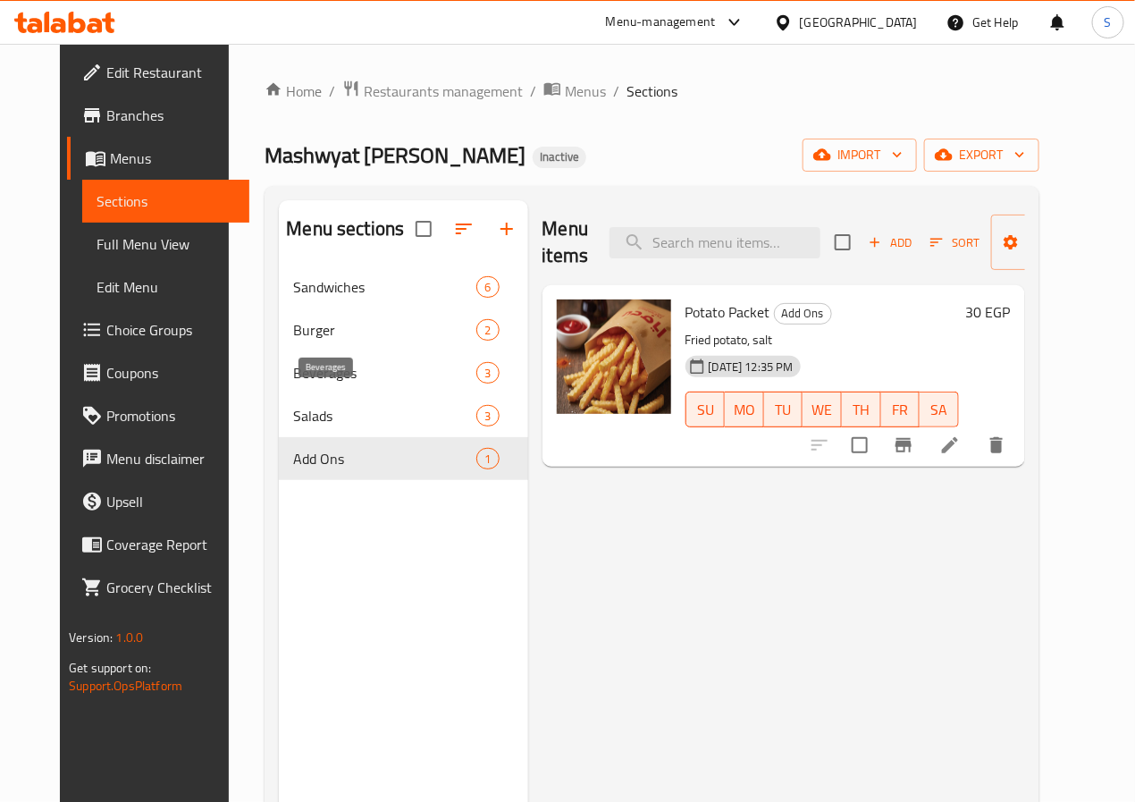
click at [328, 383] on span "Beverages" at bounding box center [384, 372] width 183 height 21
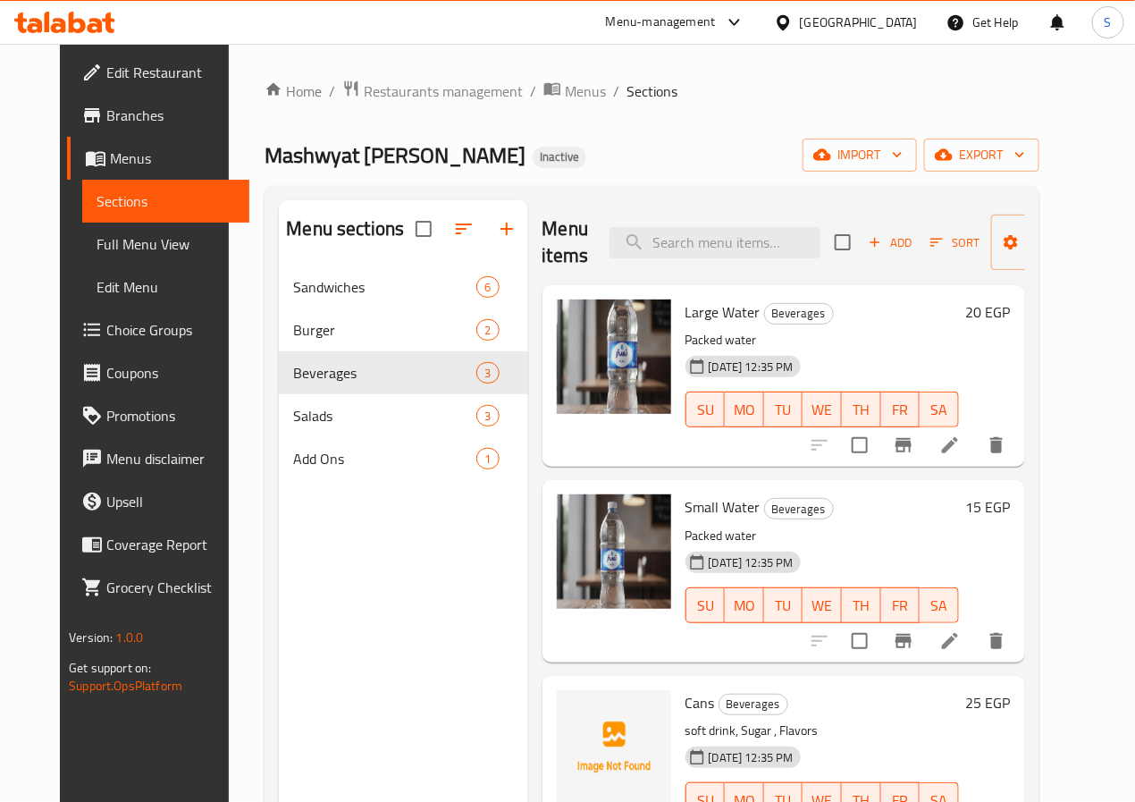
click at [1041, 72] on div "Home / Restaurants management / Menus / Sections Mashwyat Ashraf Al Mani Inacti…" at bounding box center [652, 548] width 846 height 1008
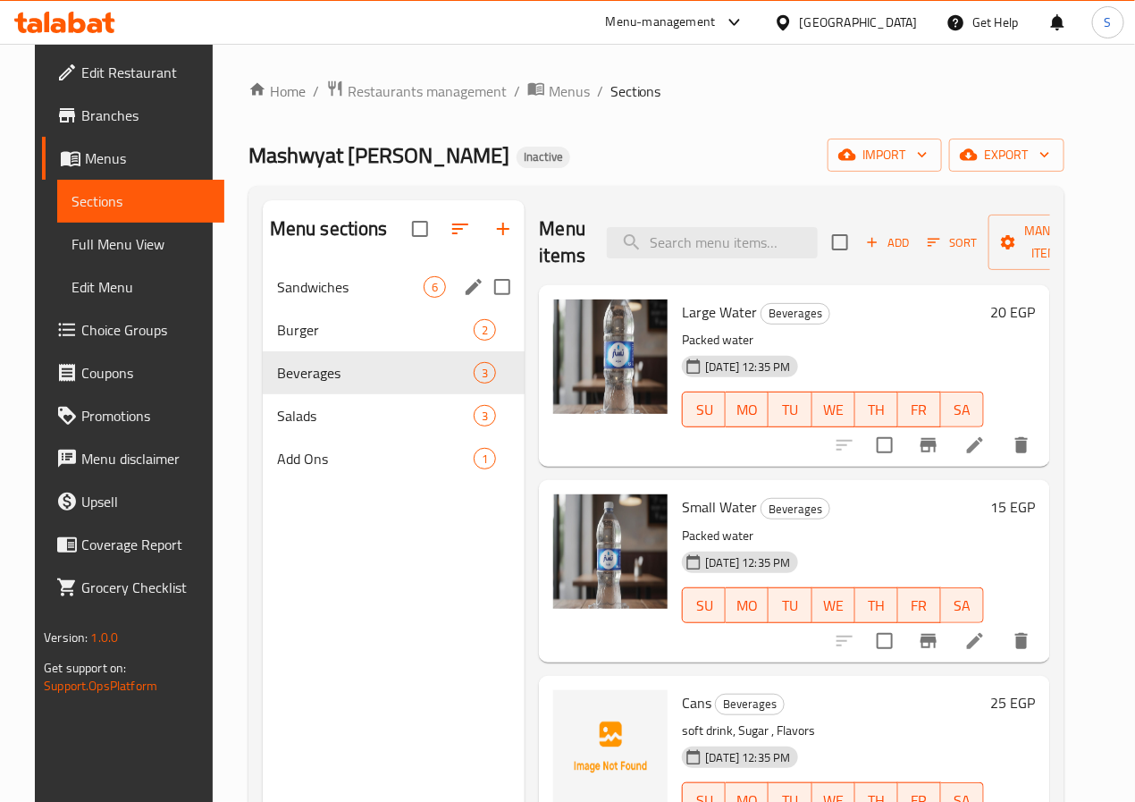
click at [320, 298] on span "Sandwiches" at bounding box center [350, 286] width 147 height 21
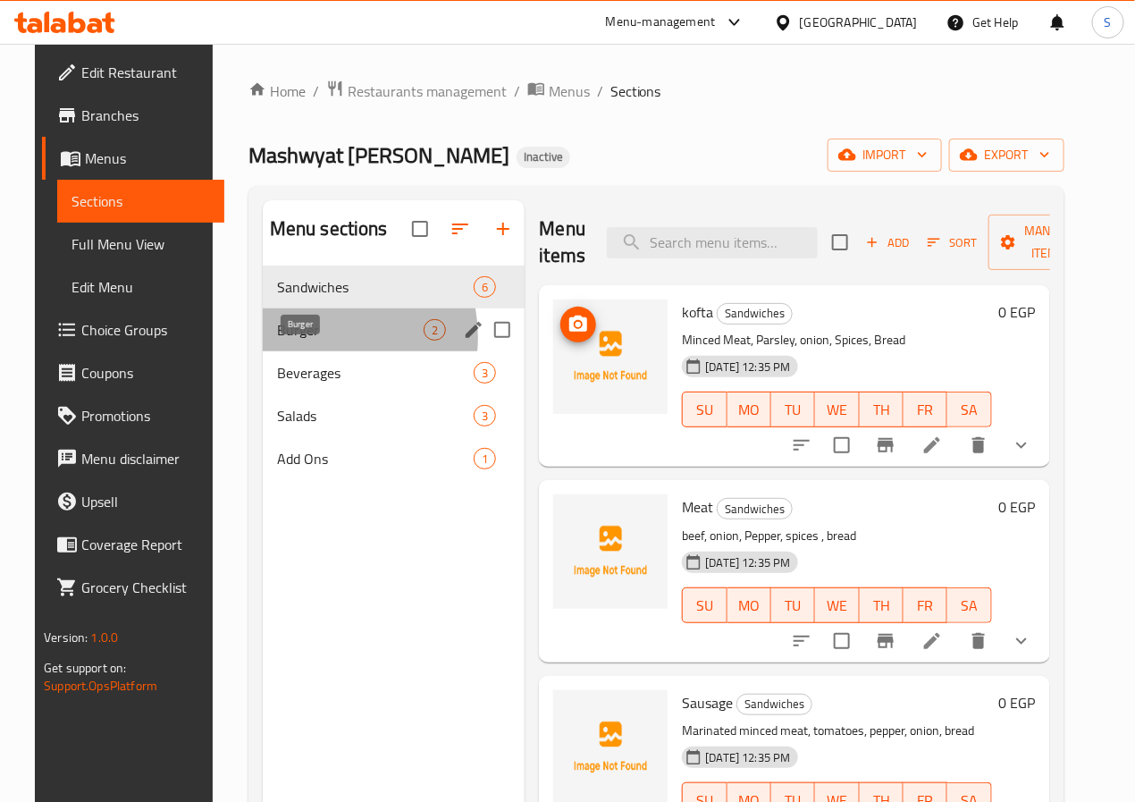
click at [288, 341] on span "Burger" at bounding box center [350, 329] width 147 height 21
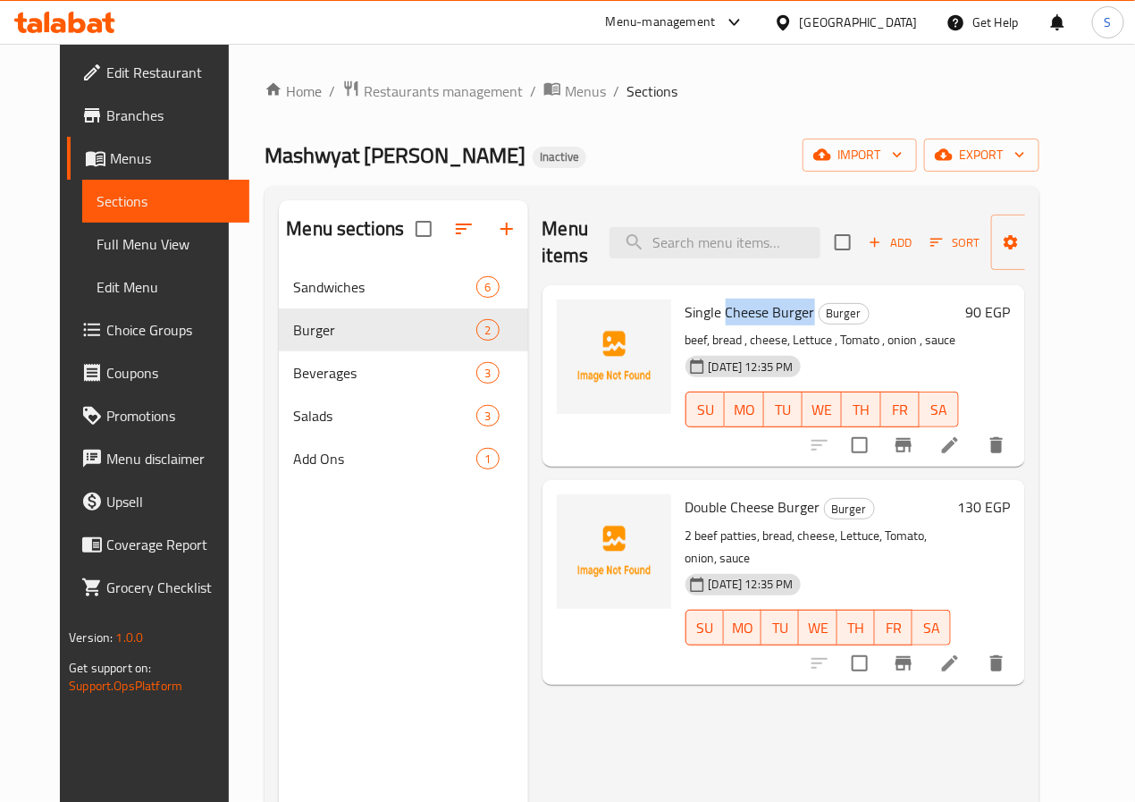
drag, startPoint x: 646, startPoint y: 315, endPoint x: 735, endPoint y: 324, distance: 89.0
click at [735, 324] on h6 "Single Cheese Burger Burger" at bounding box center [823, 311] width 274 height 25
copy span "Cheese Burger"
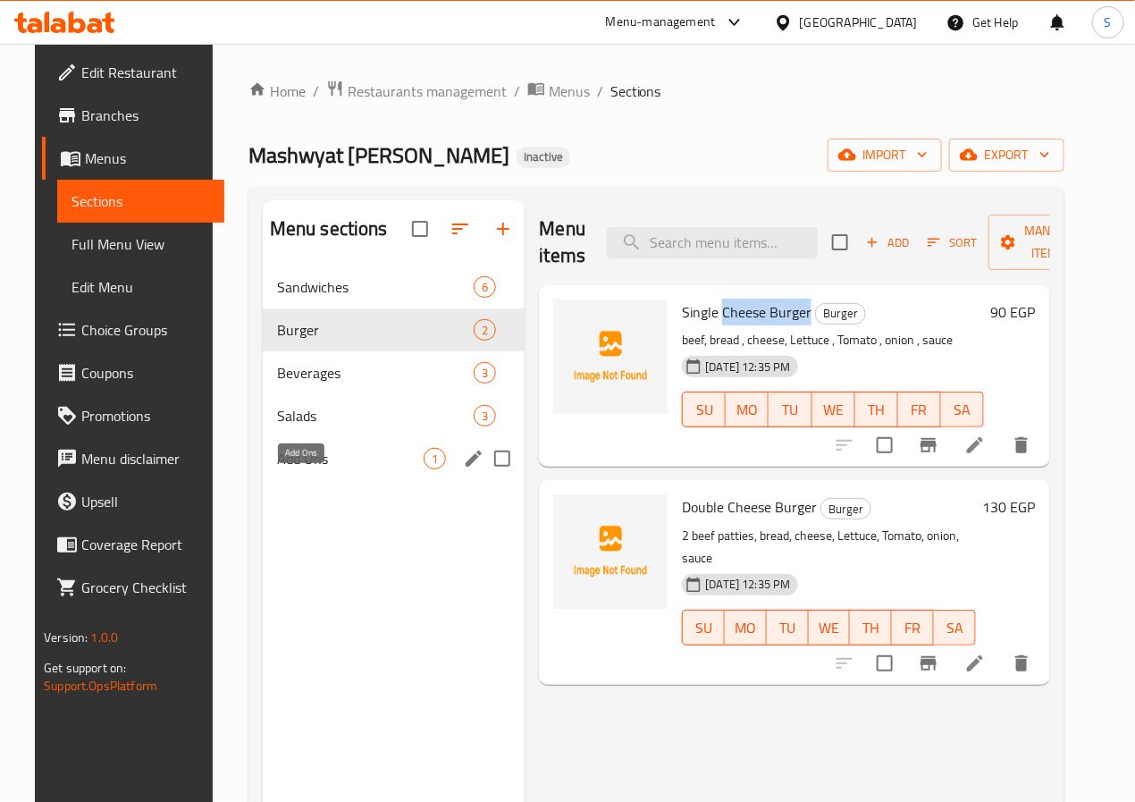
click at [304, 426] on span "Salads" at bounding box center [376, 415] width 198 height 21
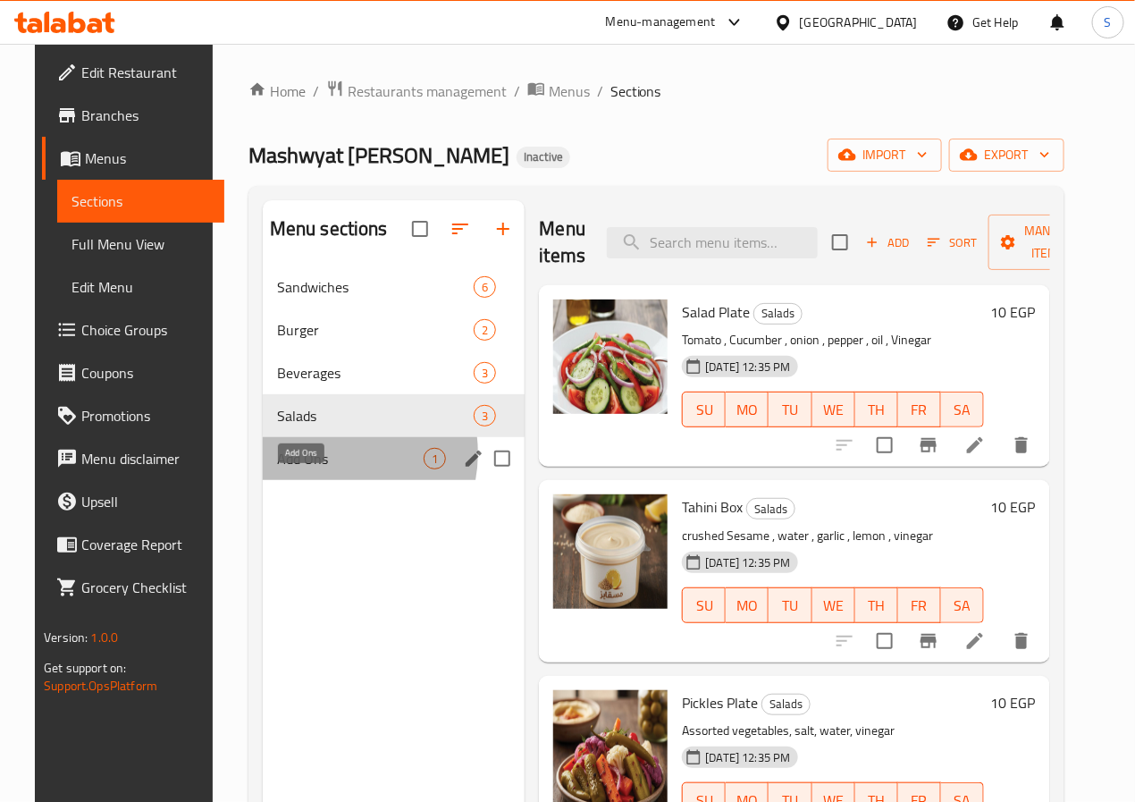
click at [306, 469] on span "Add Ons" at bounding box center [350, 458] width 147 height 21
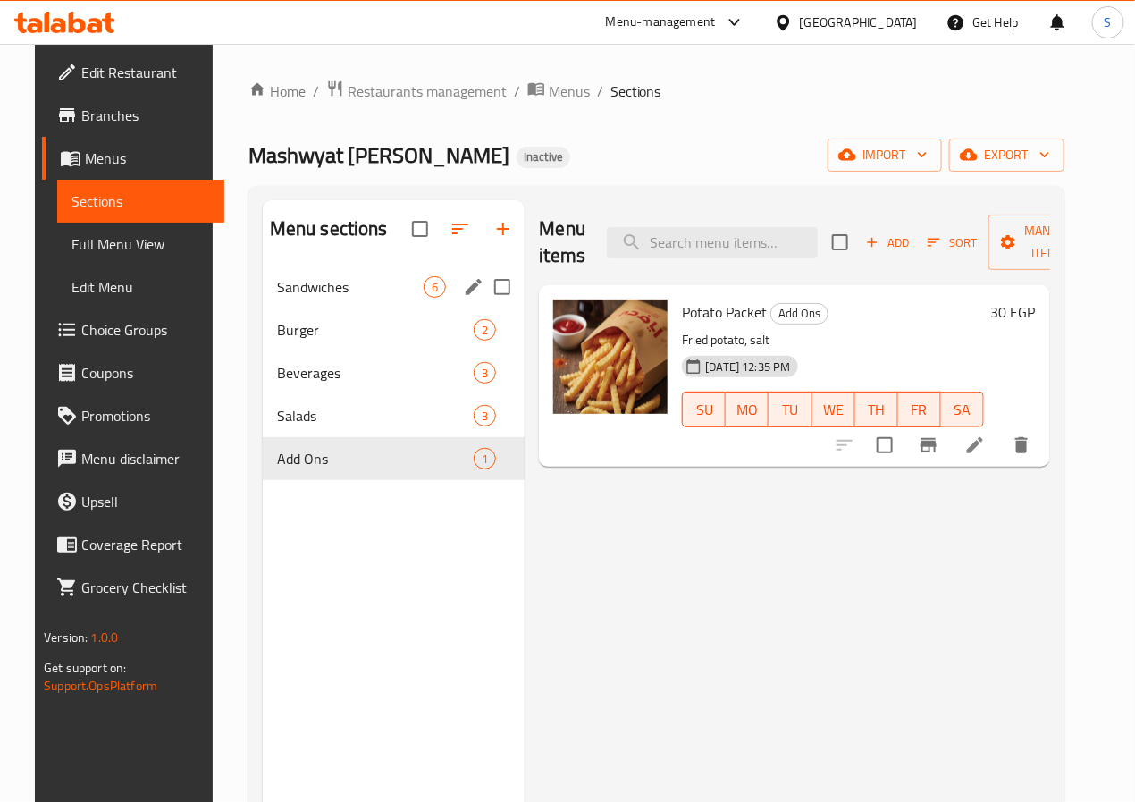
click at [277, 298] on span "Sandwiches" at bounding box center [350, 286] width 147 height 21
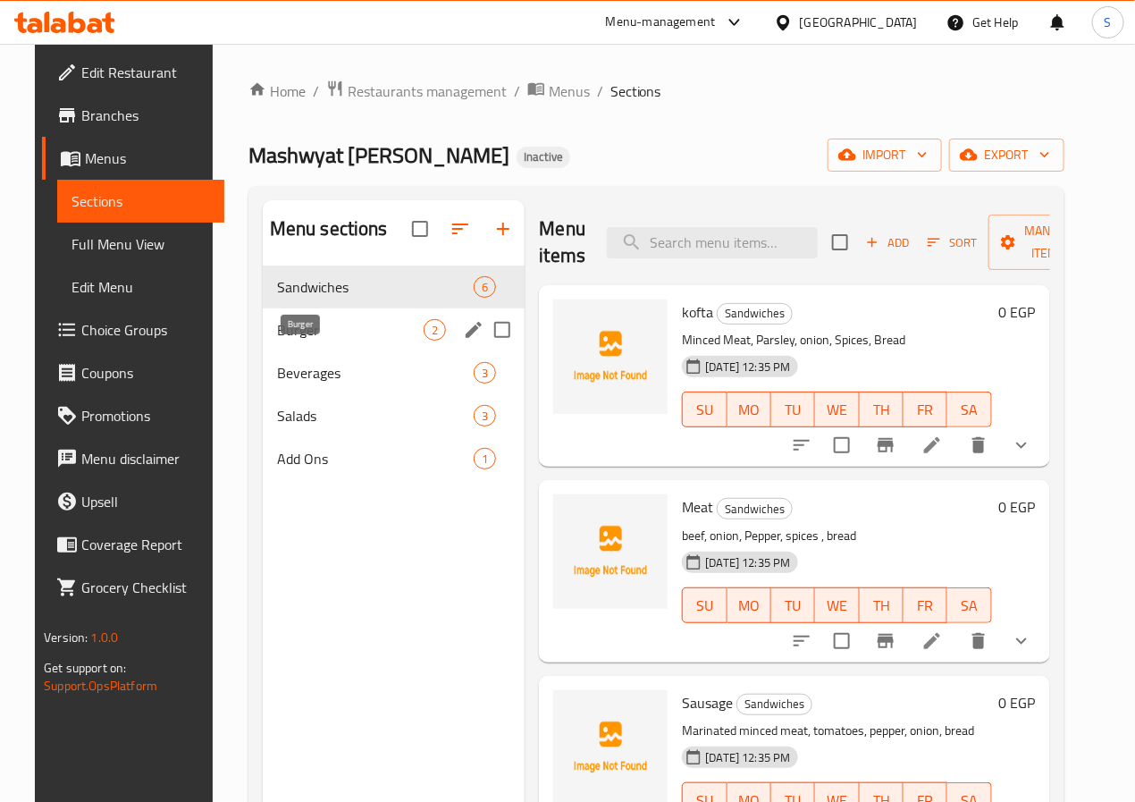
click at [277, 341] on span "Burger" at bounding box center [350, 329] width 147 height 21
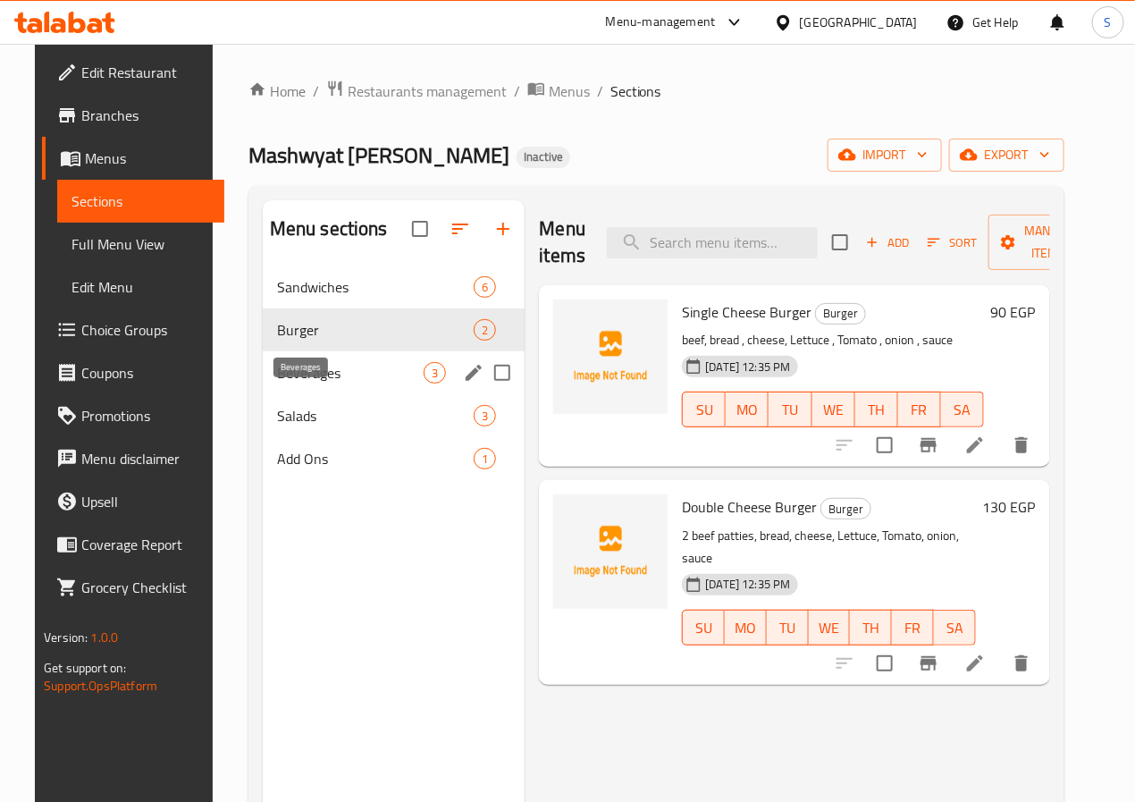
click at [311, 383] on span "Beverages" at bounding box center [350, 372] width 147 height 21
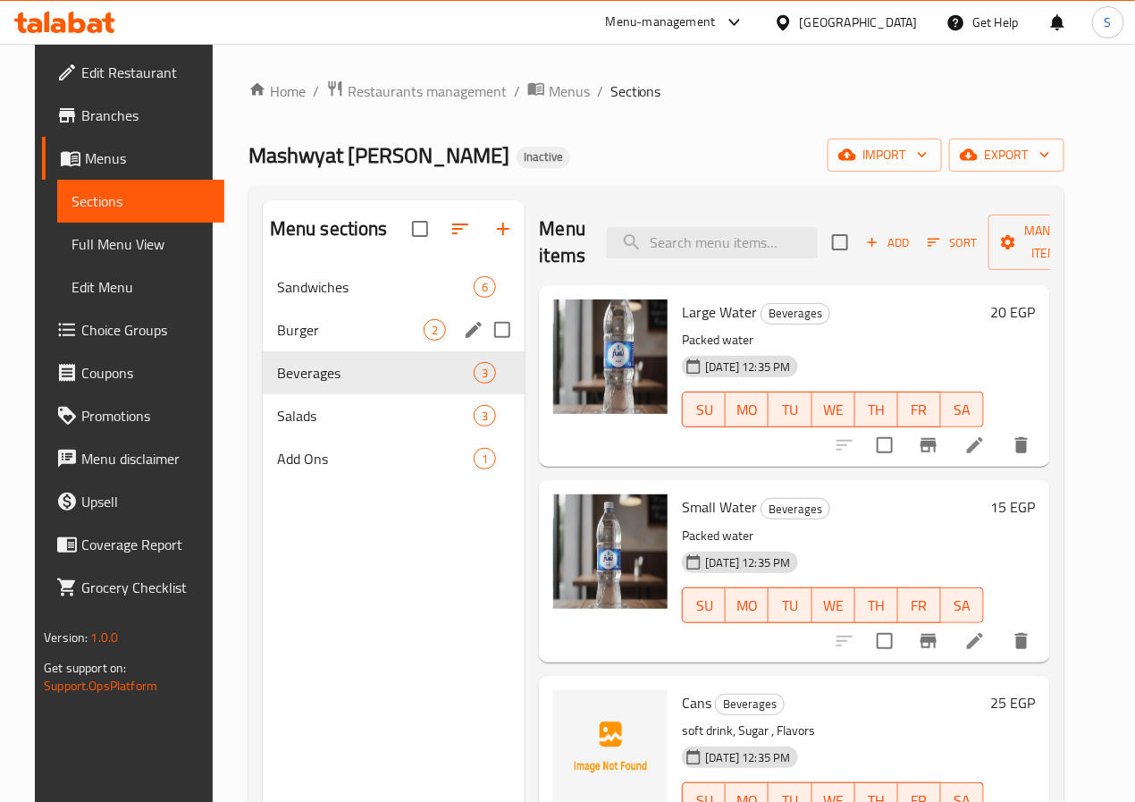
click at [320, 341] on span "Burger" at bounding box center [350, 329] width 147 height 21
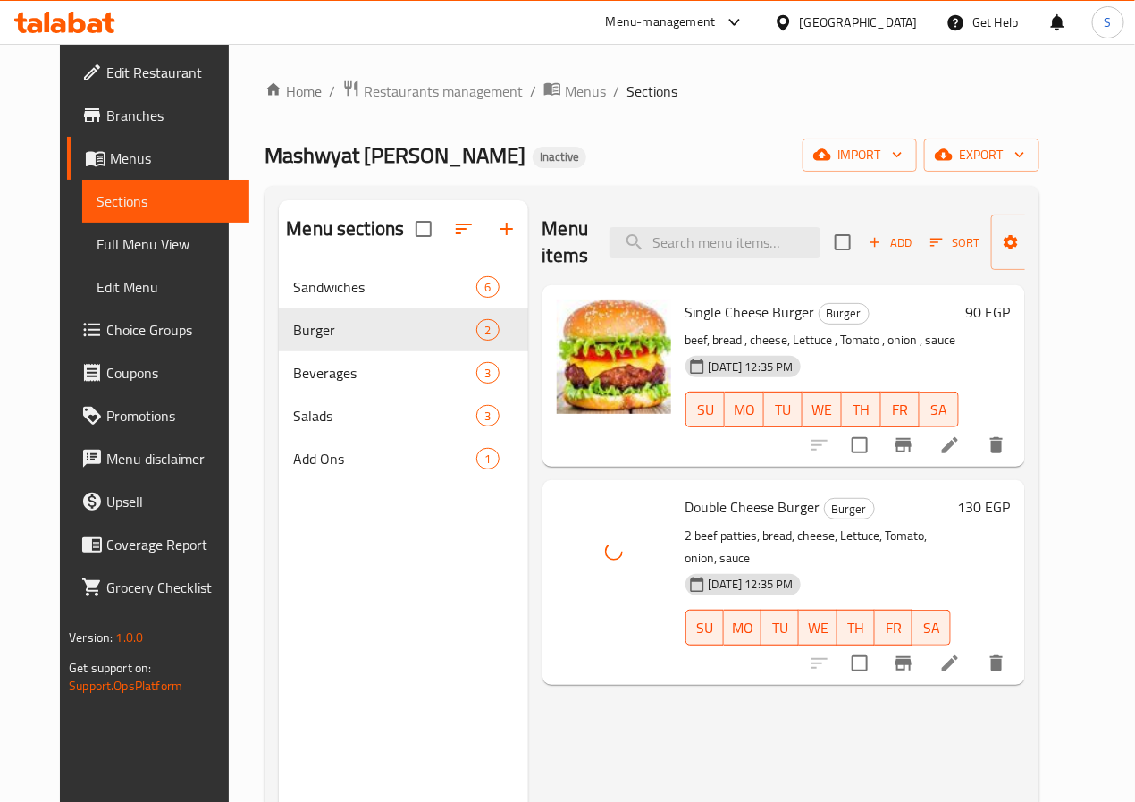
click at [686, 499] on span "Double Cheese Burger" at bounding box center [753, 506] width 135 height 27
copy h6 "Double Cheese Burger"
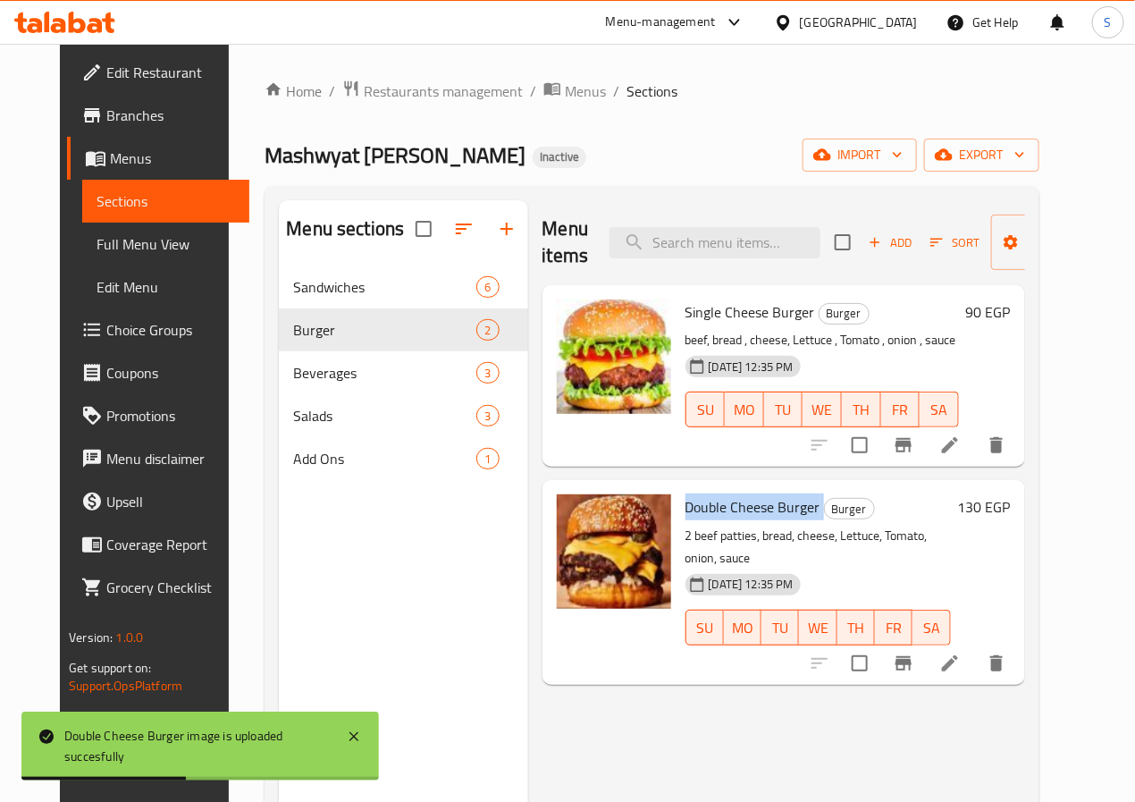
click at [602, 695] on div "Menu items Add Sort Manage items Single Cheese Burger Burger beef, bread , chee…" at bounding box center [776, 601] width 497 height 802
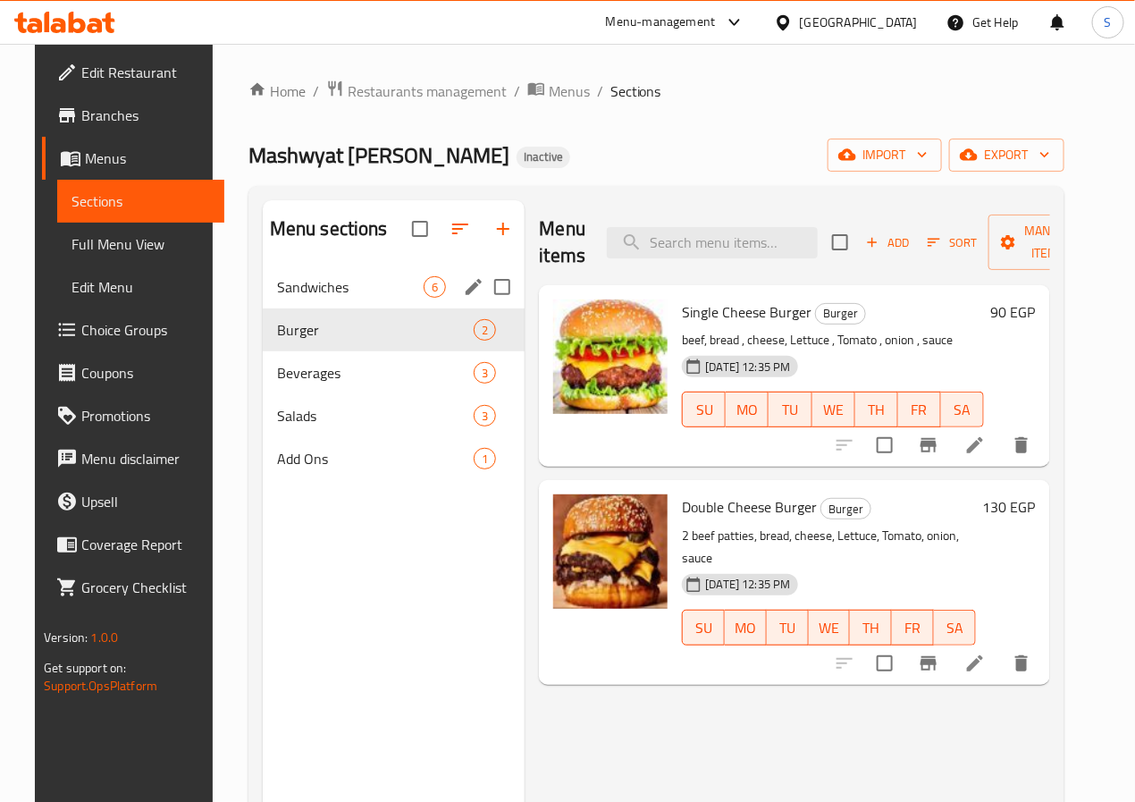
click at [319, 298] on span "Sandwiches" at bounding box center [350, 286] width 147 height 21
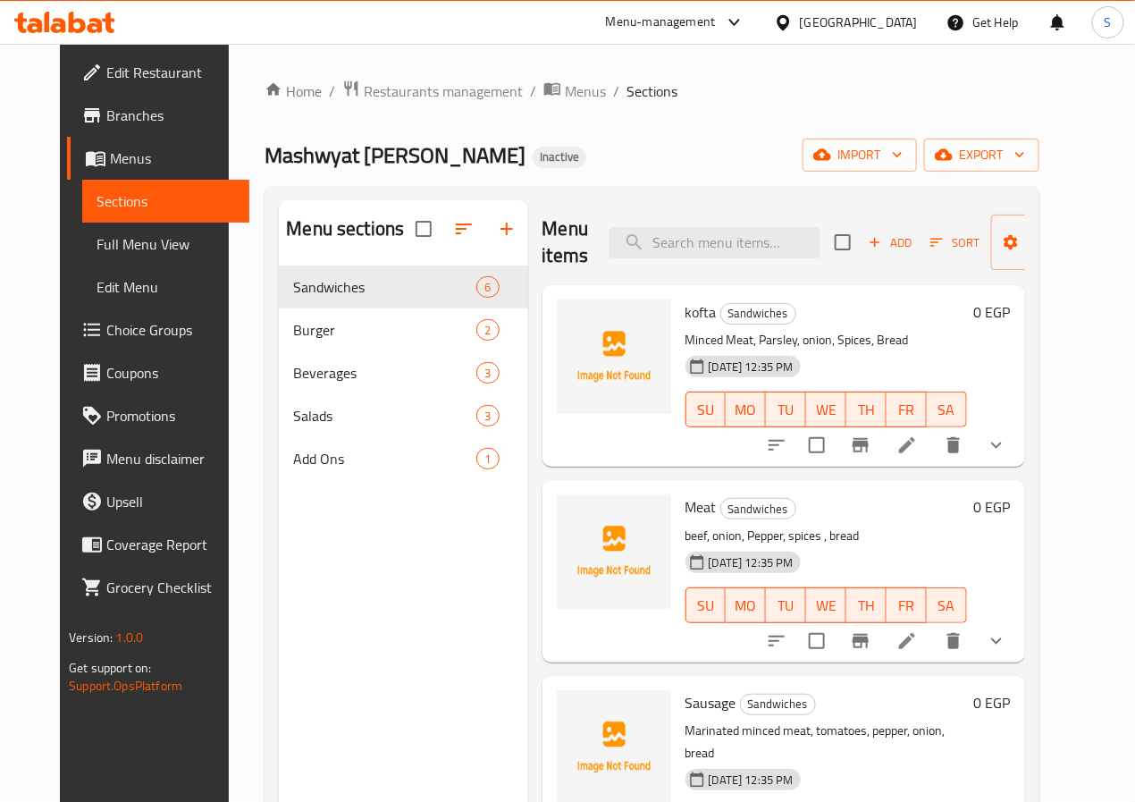
click at [1025, 469] on div "Menu items Add Sort Manage items kofta Sandwiches Minced Meat, Parsley, onion, …" at bounding box center [776, 601] width 497 height 802
click at [1018, 459] on button "show more" at bounding box center [996, 445] width 43 height 43
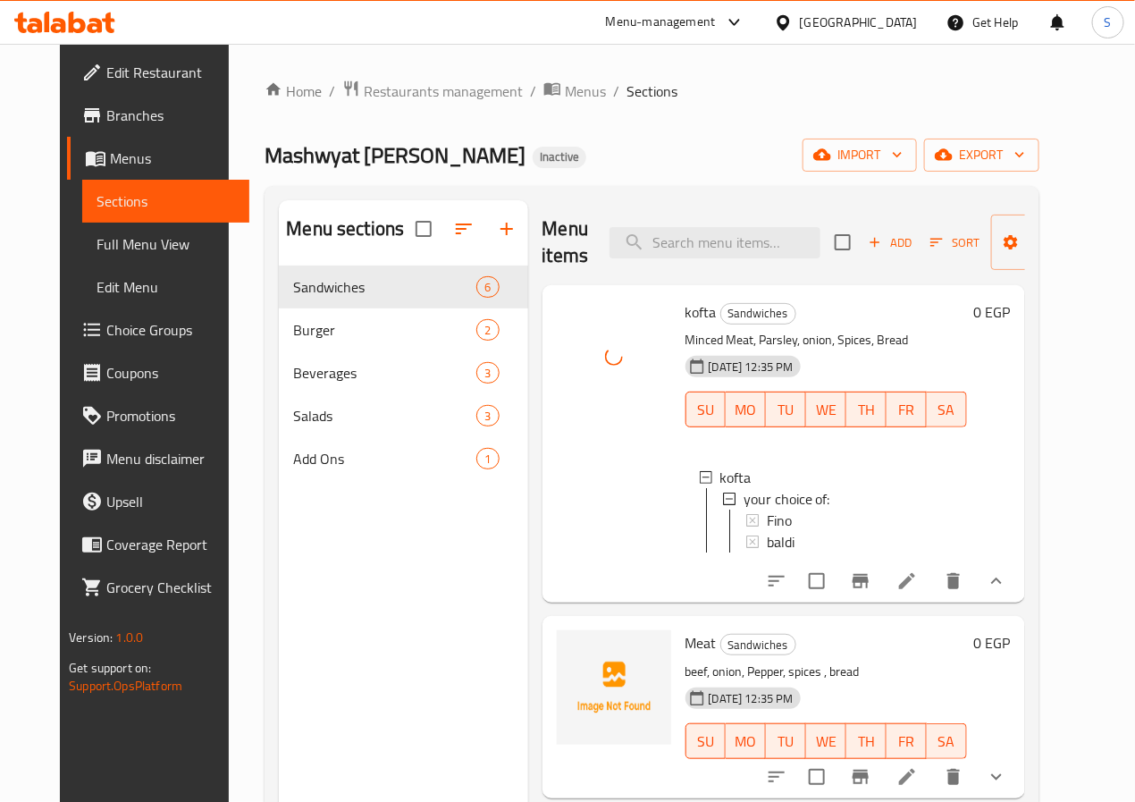
click at [686, 307] on span "kofta" at bounding box center [701, 312] width 31 height 27
copy h6 "kofta"
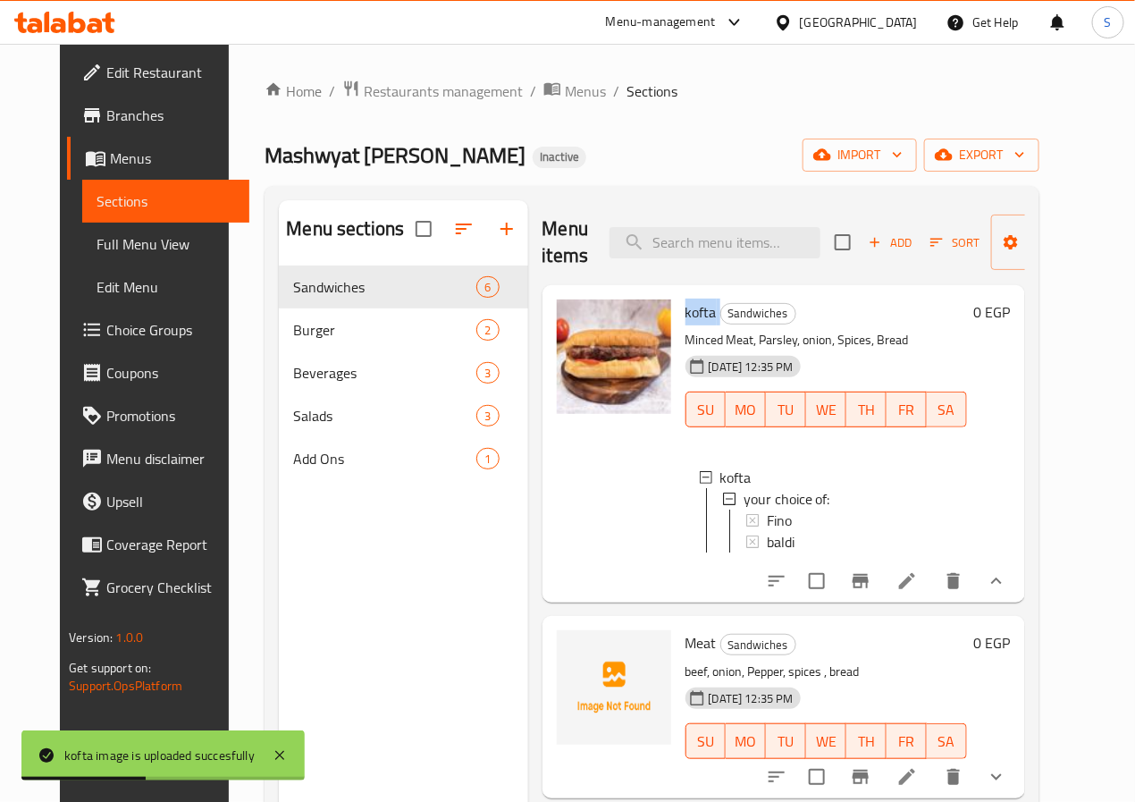
click at [617, 627] on div "Menu items Add Sort Manage items kofta Sandwiches Minced Meat, Parsley, onion, …" at bounding box center [776, 601] width 497 height 802
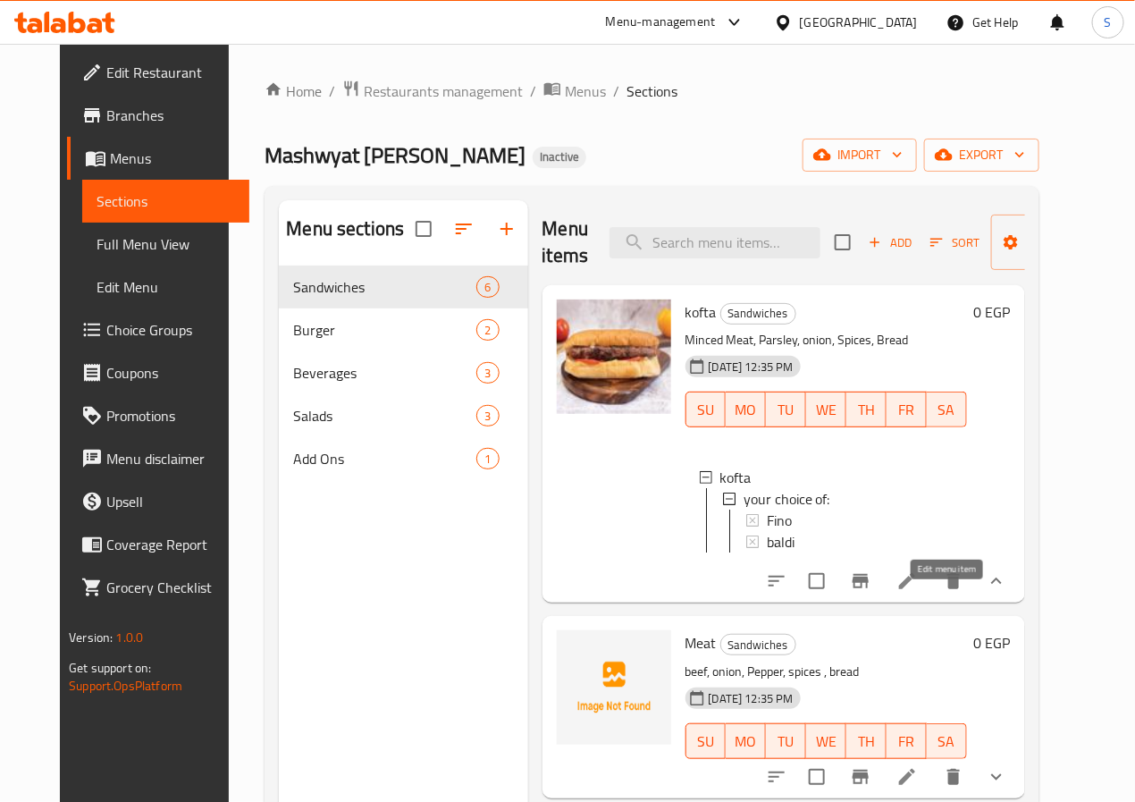
click at [918, 592] on icon at bounding box center [907, 580] width 21 height 21
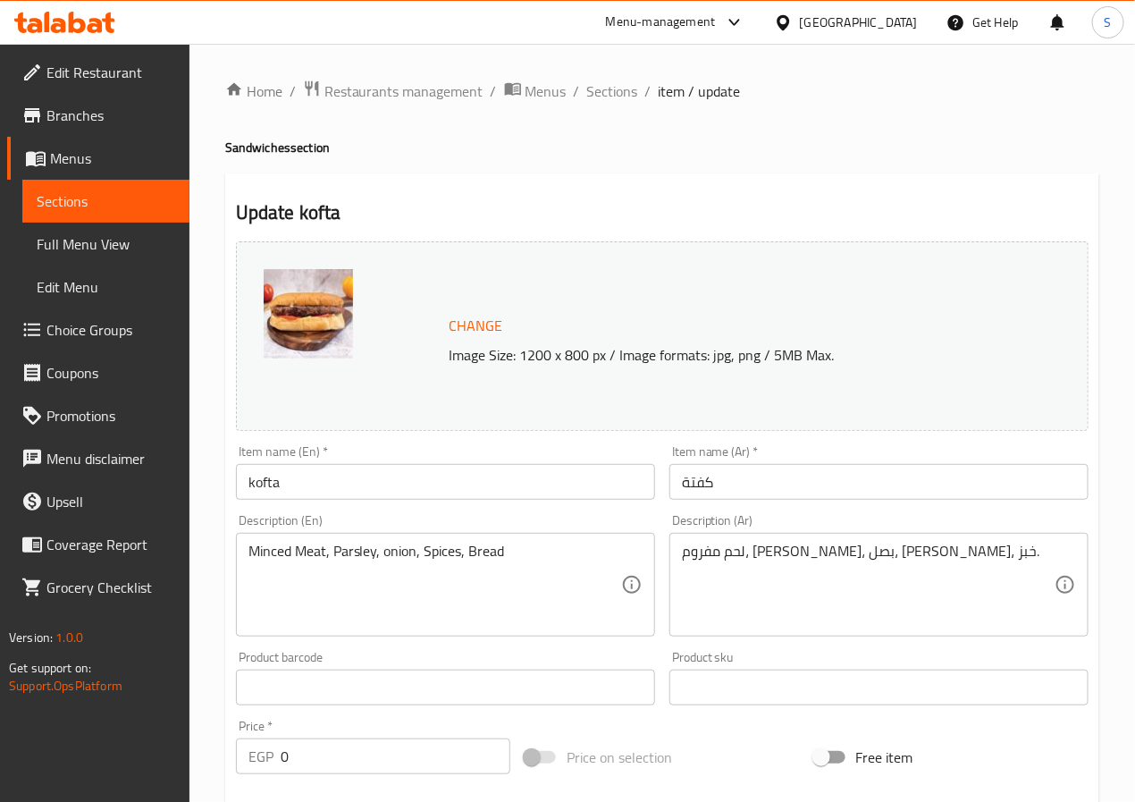
click at [257, 481] on input "kofta" at bounding box center [445, 482] width 419 height 36
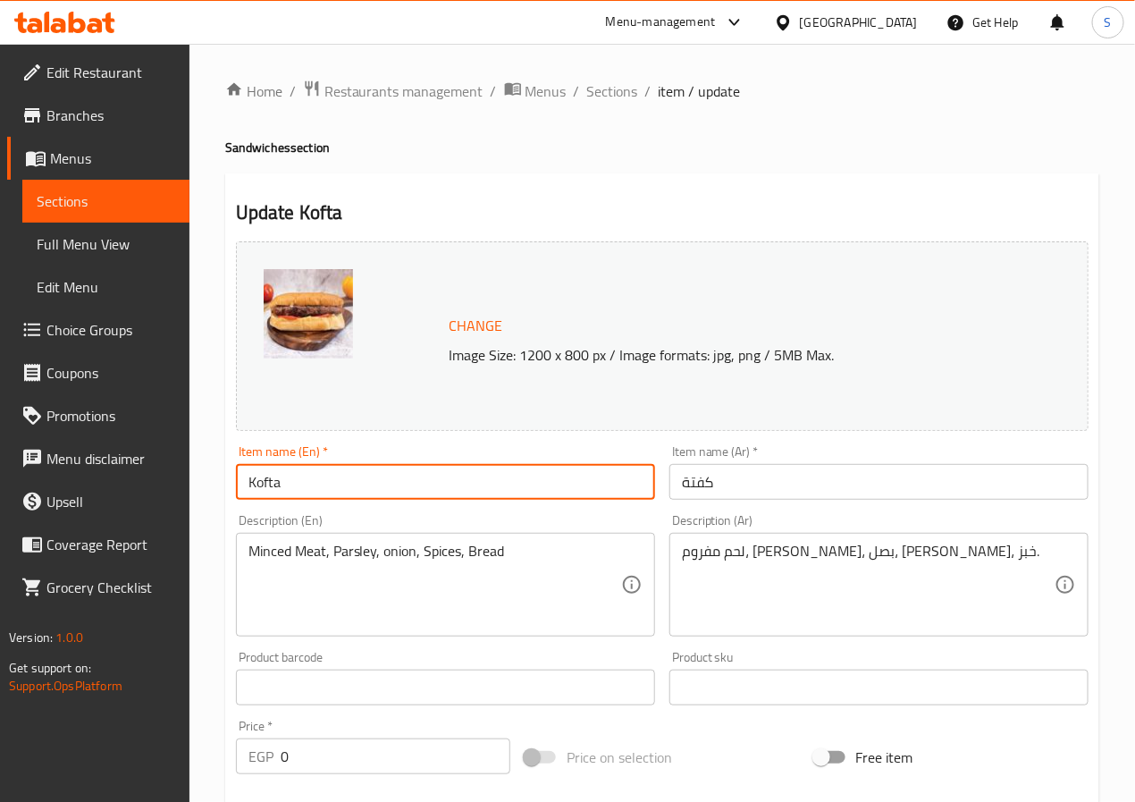
type input "Kofta"
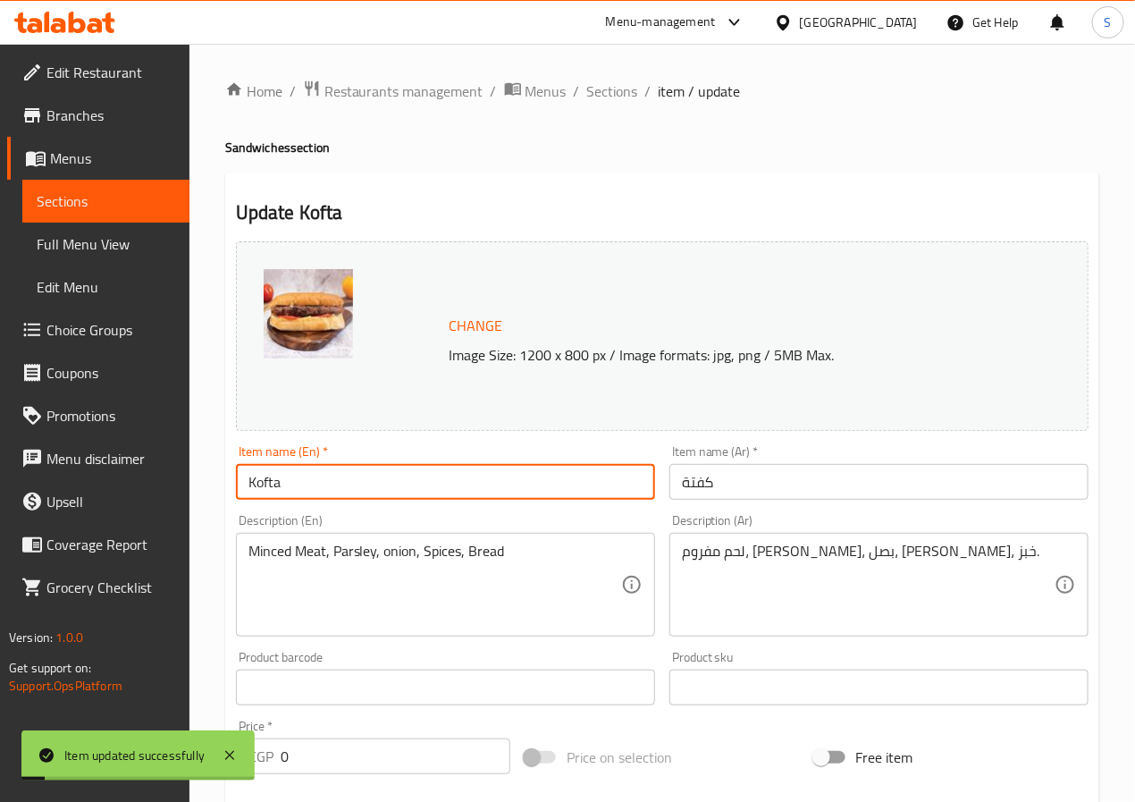
click at [604, 88] on span "Sections" at bounding box center [612, 90] width 51 height 21
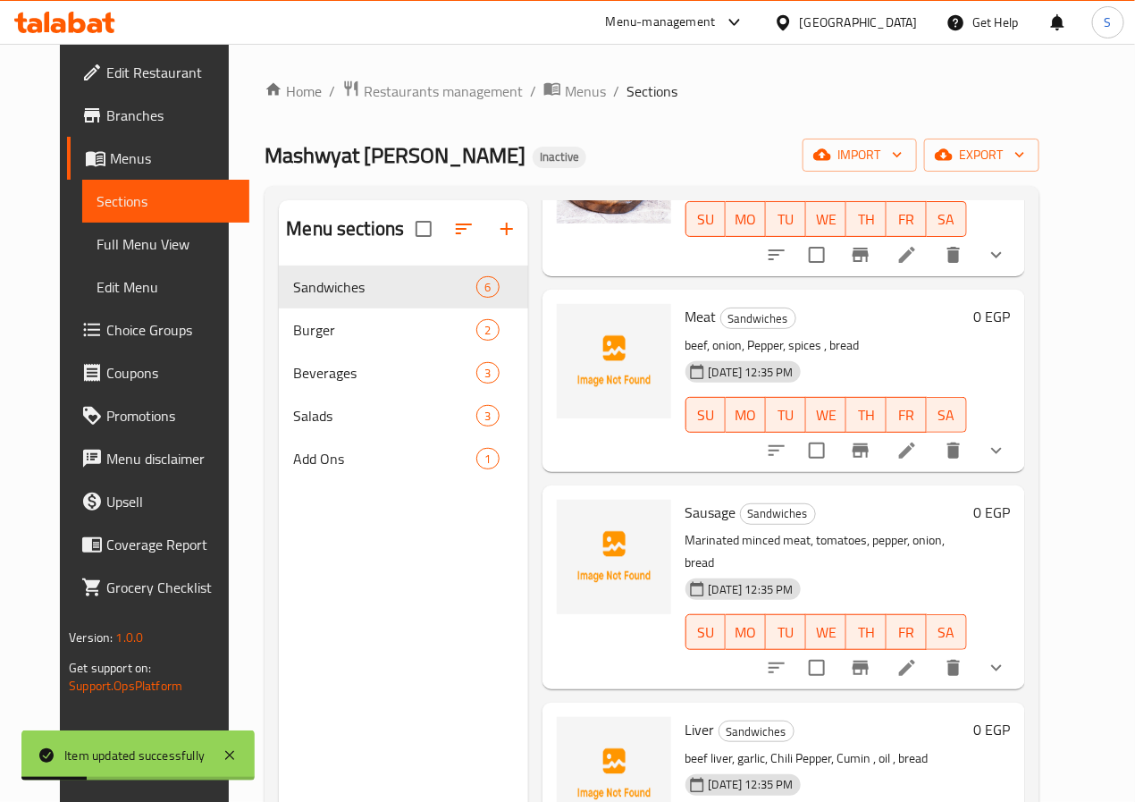
scroll to position [193, 0]
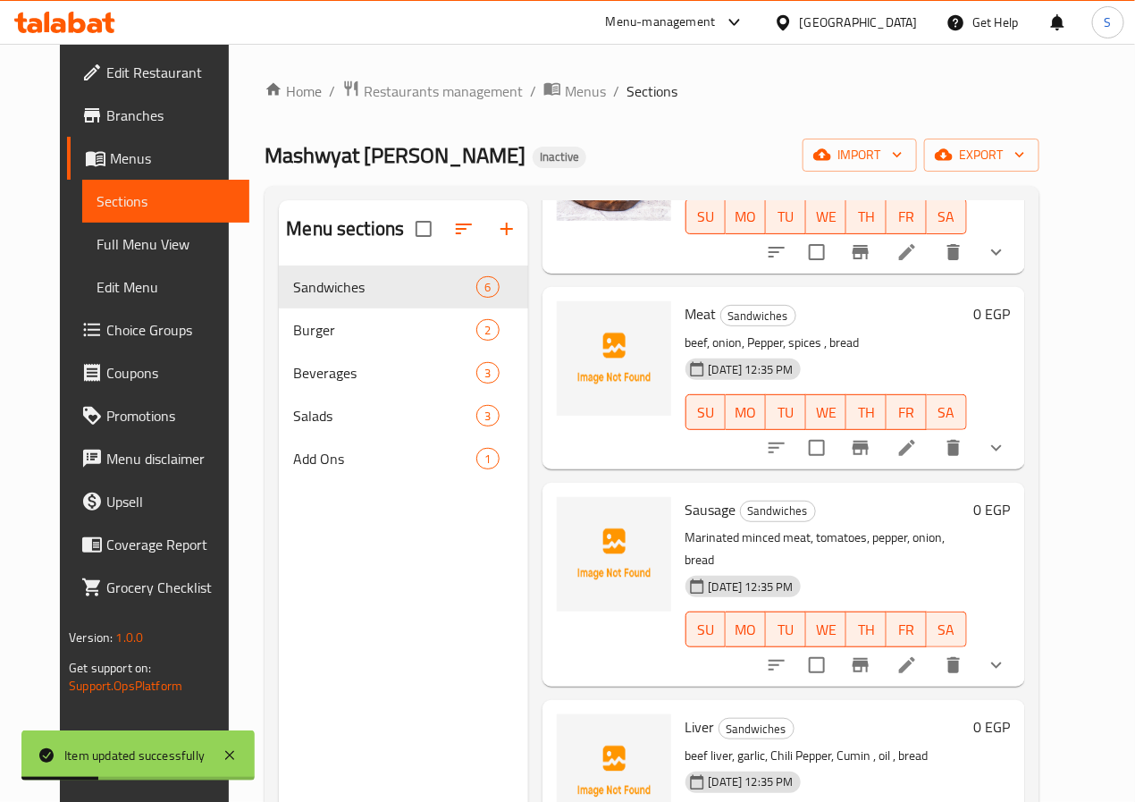
click at [686, 508] on span "Sausage" at bounding box center [711, 509] width 51 height 27
copy h6 "Sausage"
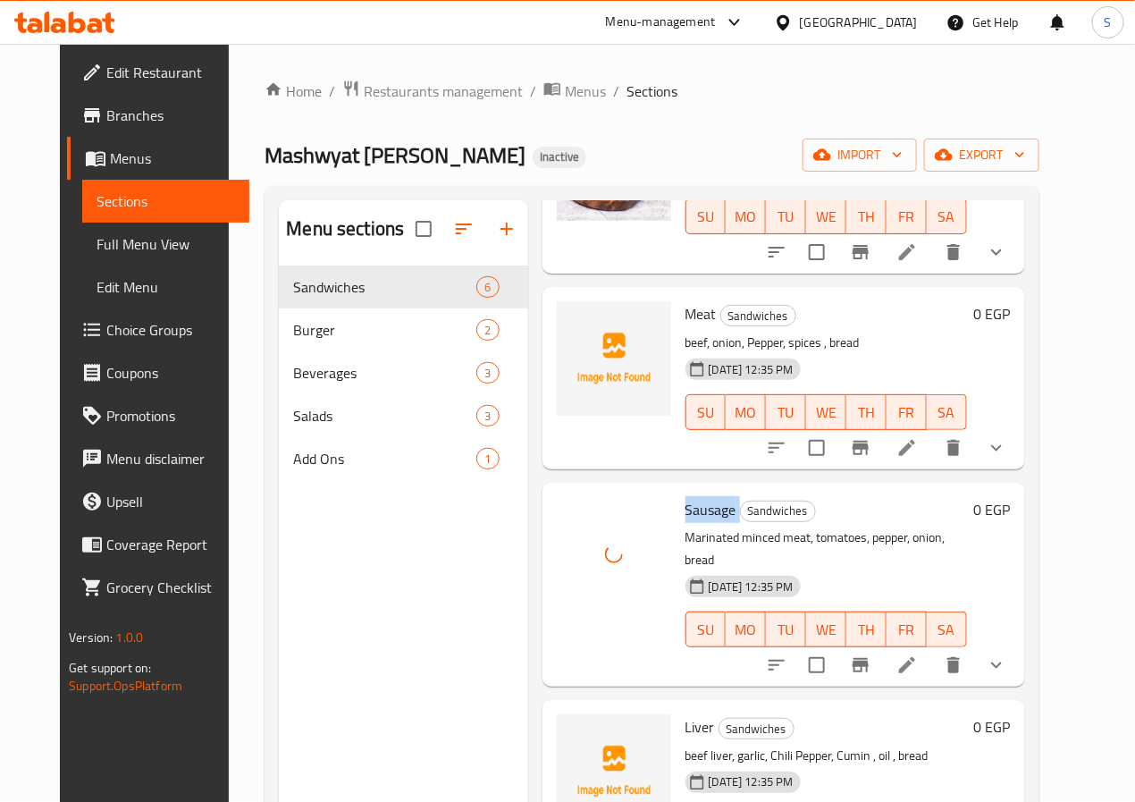
click at [686, 507] on span "Sausage" at bounding box center [711, 509] width 51 height 27
copy h6 "Sausage"
click at [599, 707] on div at bounding box center [614, 790] width 129 height 167
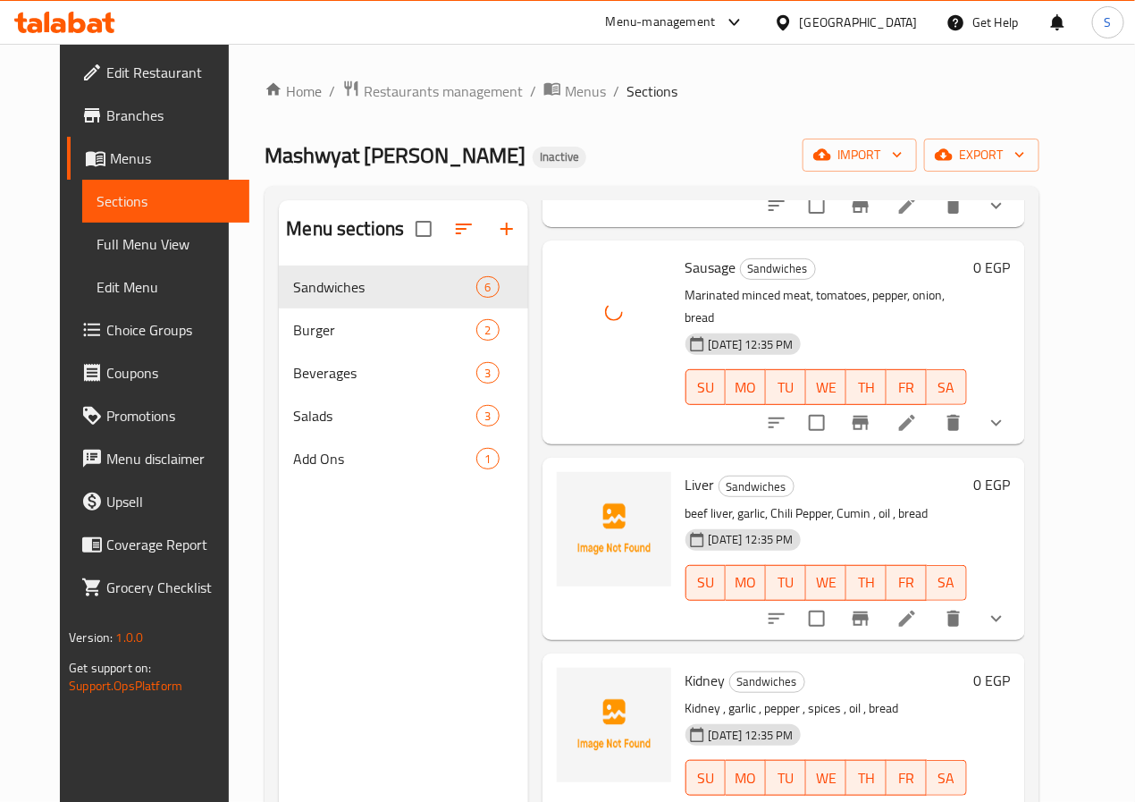
scroll to position [441, 0]
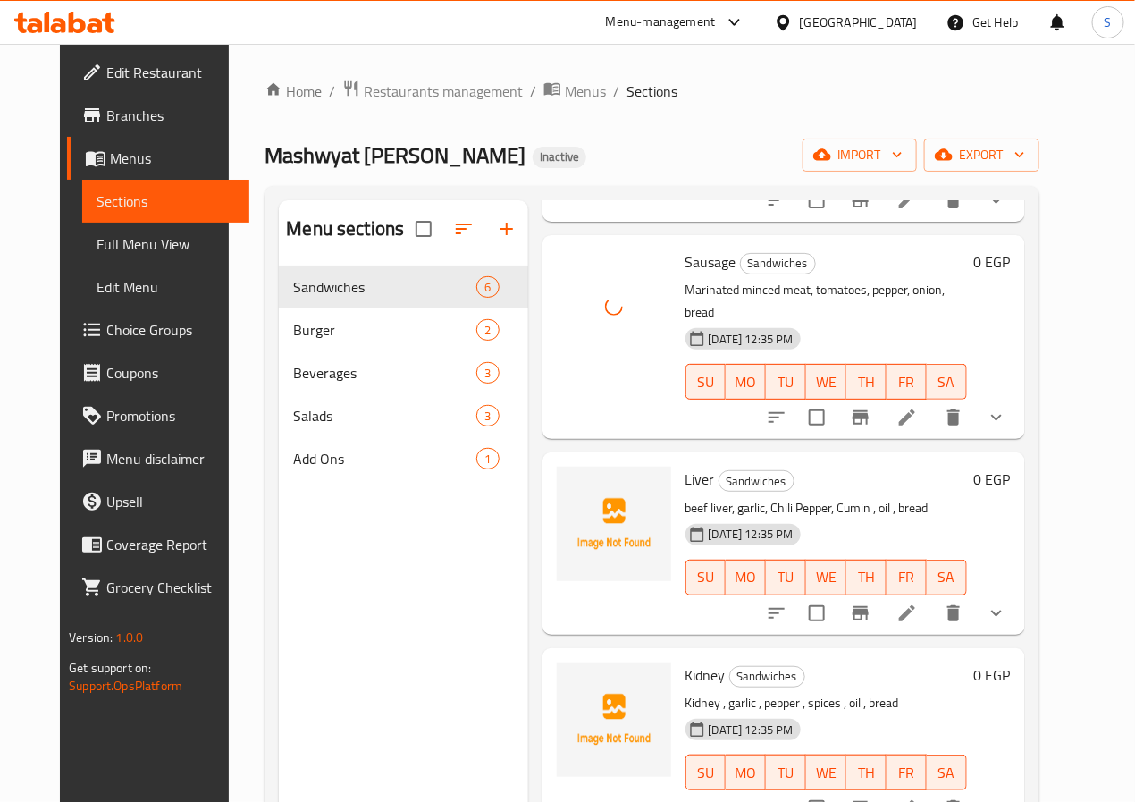
click at [686, 467] on span "Liver" at bounding box center [700, 479] width 29 height 27
copy h6 "Liver"
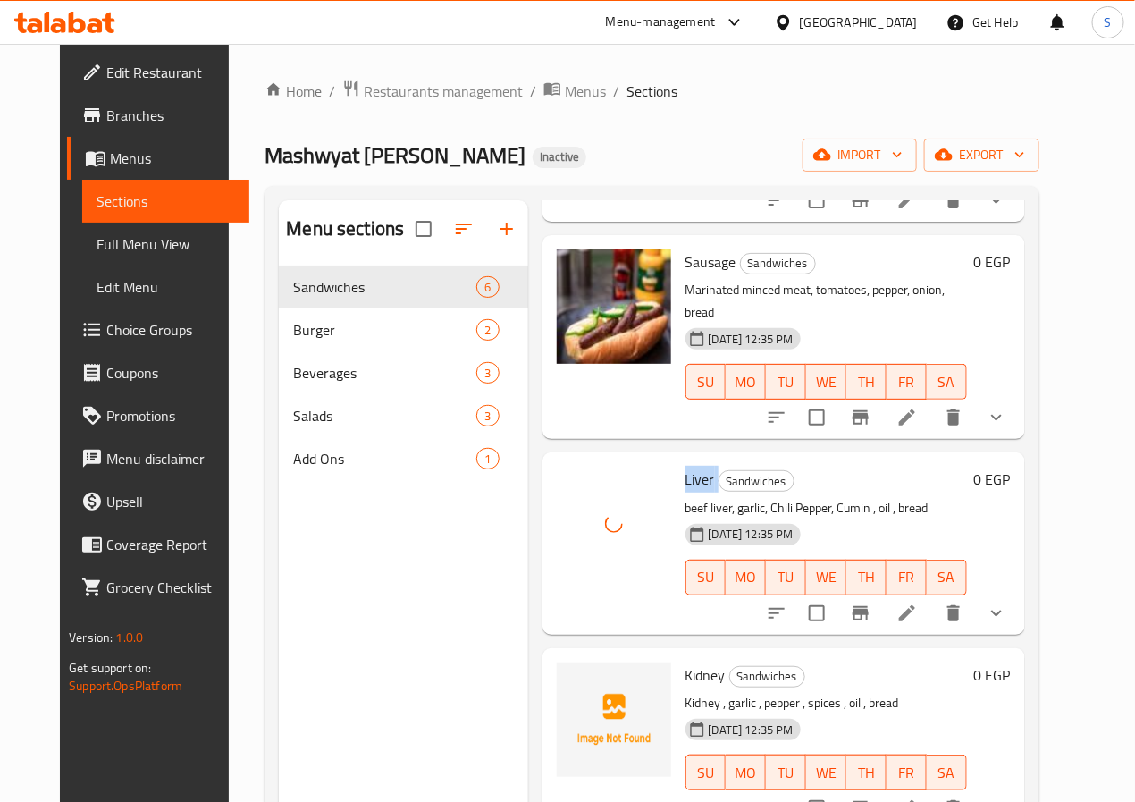
click at [595, 609] on div "Liver Sandwiches beef liver, garlic, Chili Pepper, Cumin , oil , bread 12-10-20…" at bounding box center [784, 542] width 483 height 181
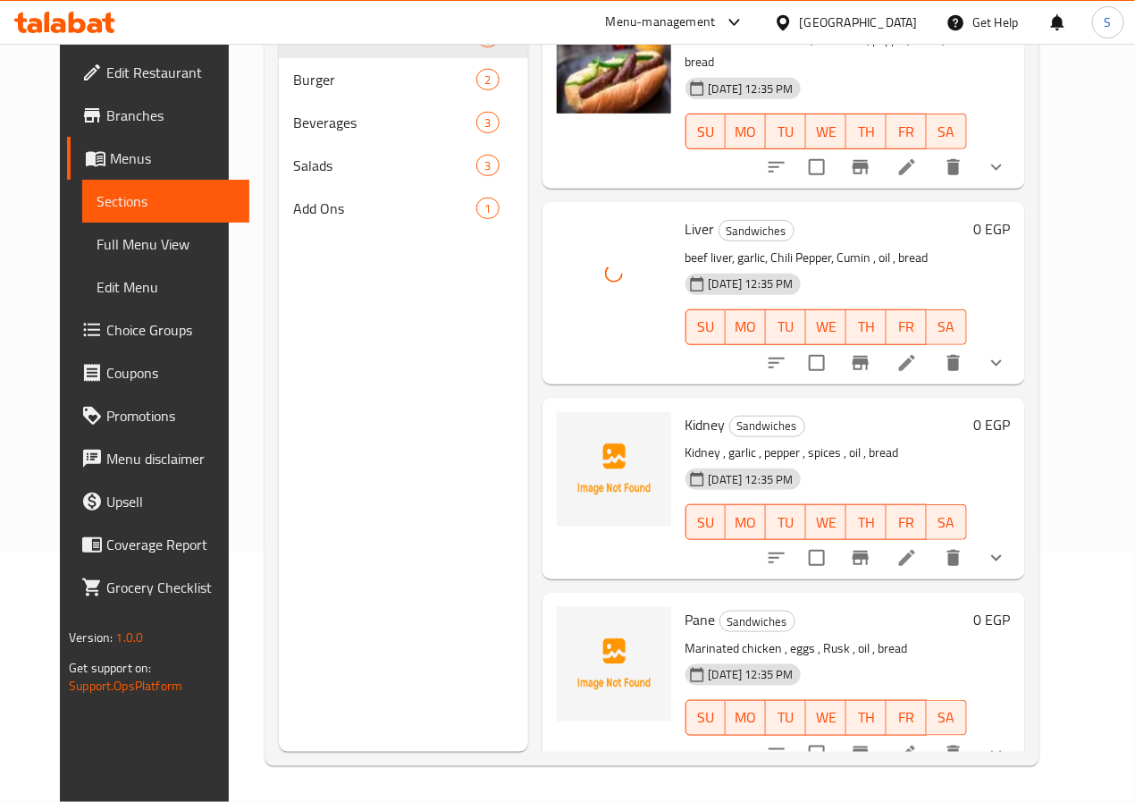
click at [686, 607] on span "Pane" at bounding box center [701, 619] width 30 height 27
copy h6 "Pane"
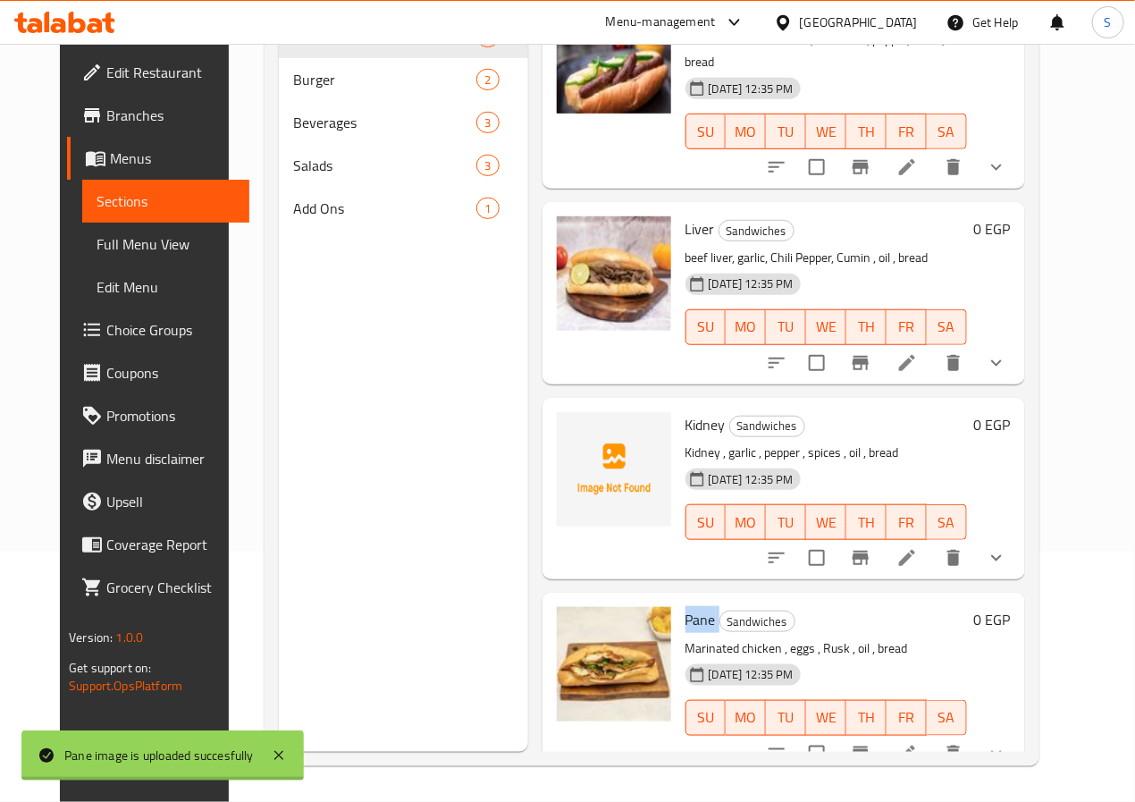
click at [575, 540] on div at bounding box center [614, 488] width 129 height 167
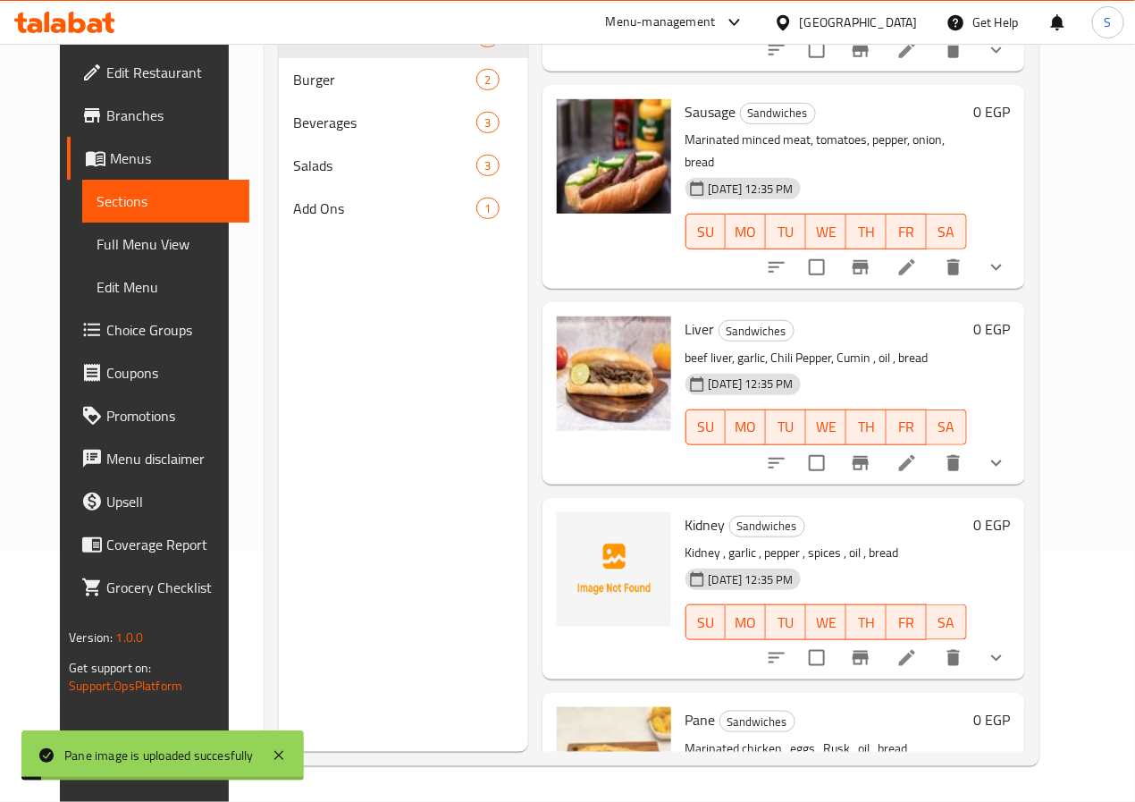
scroll to position [0, 0]
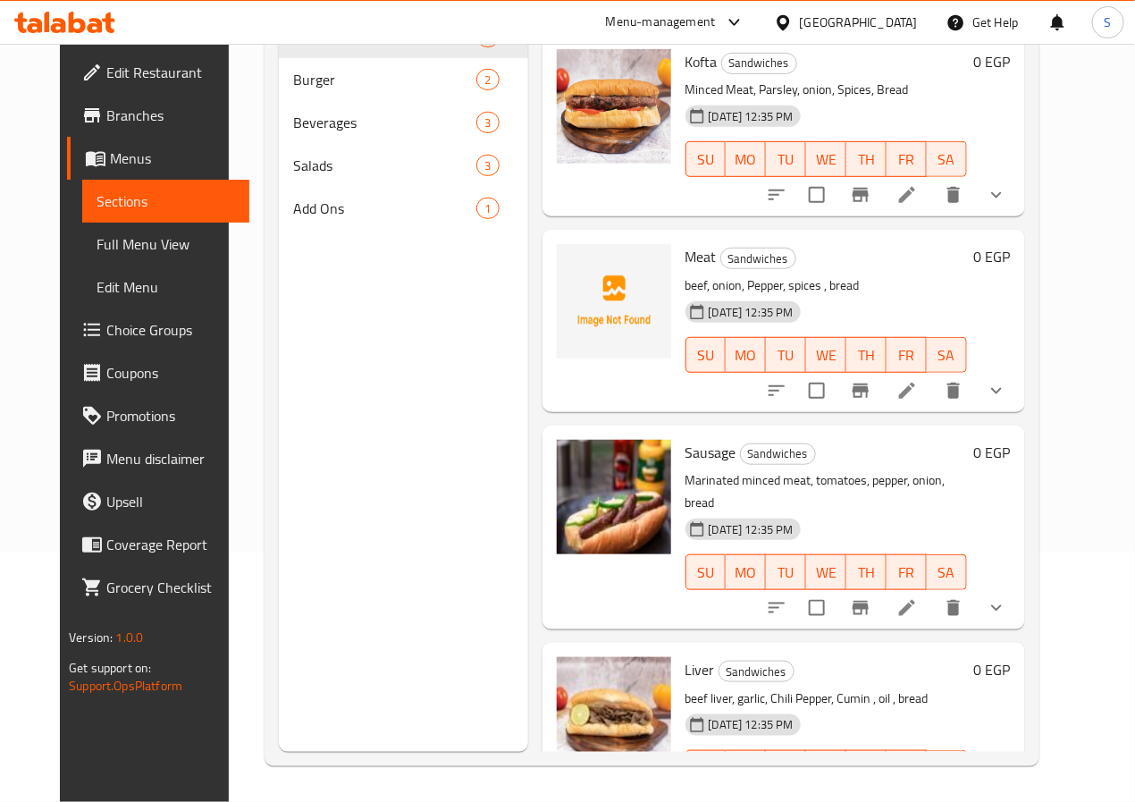
click at [528, 422] on div "Menu items Add Sort Manage items Kofta Sandwiches Minced Meat, Parsley, onion, …" at bounding box center [776, 351] width 497 height 802
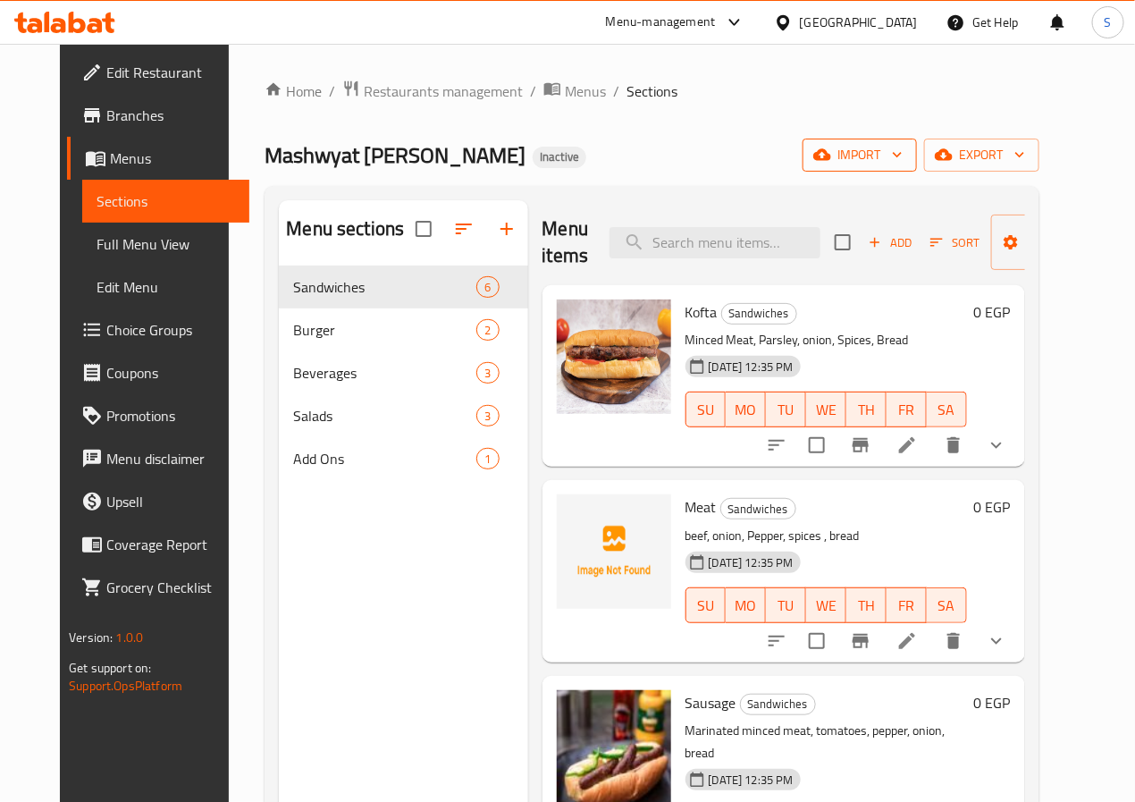
click at [906, 153] on icon "button" at bounding box center [897, 155] width 18 height 18
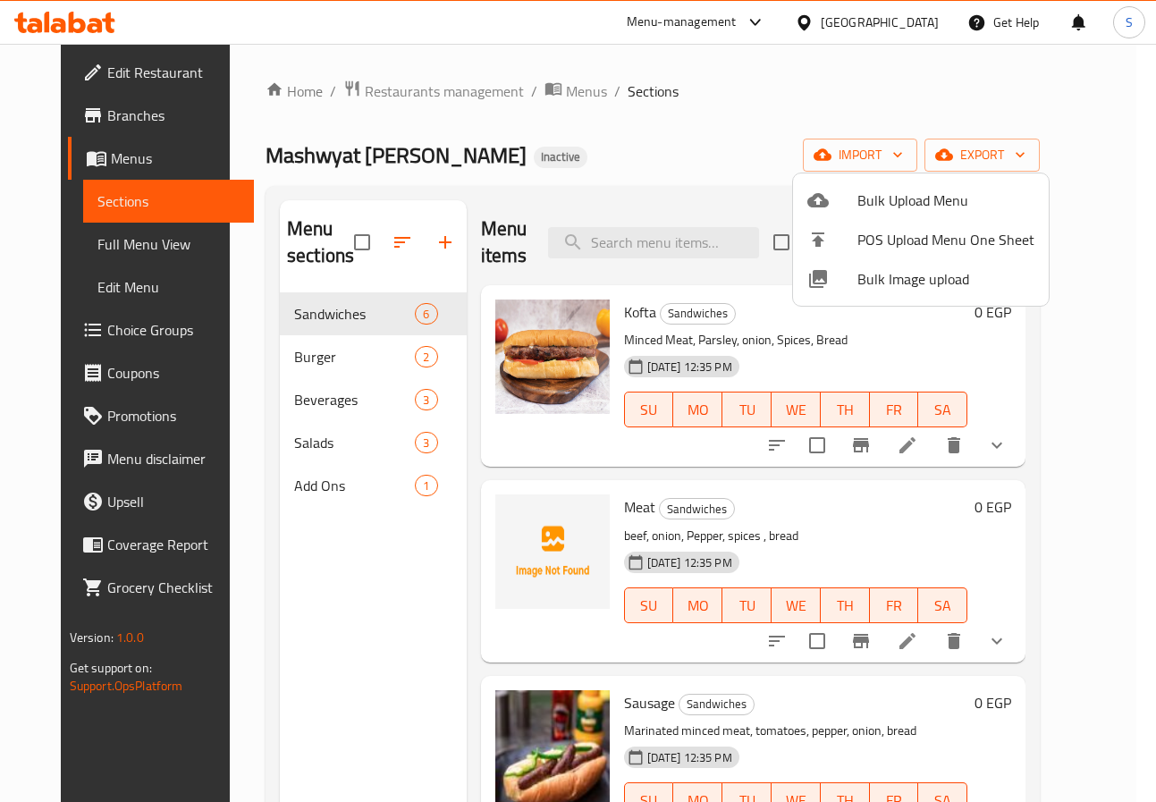
click at [977, 100] on div at bounding box center [578, 401] width 1156 height 802
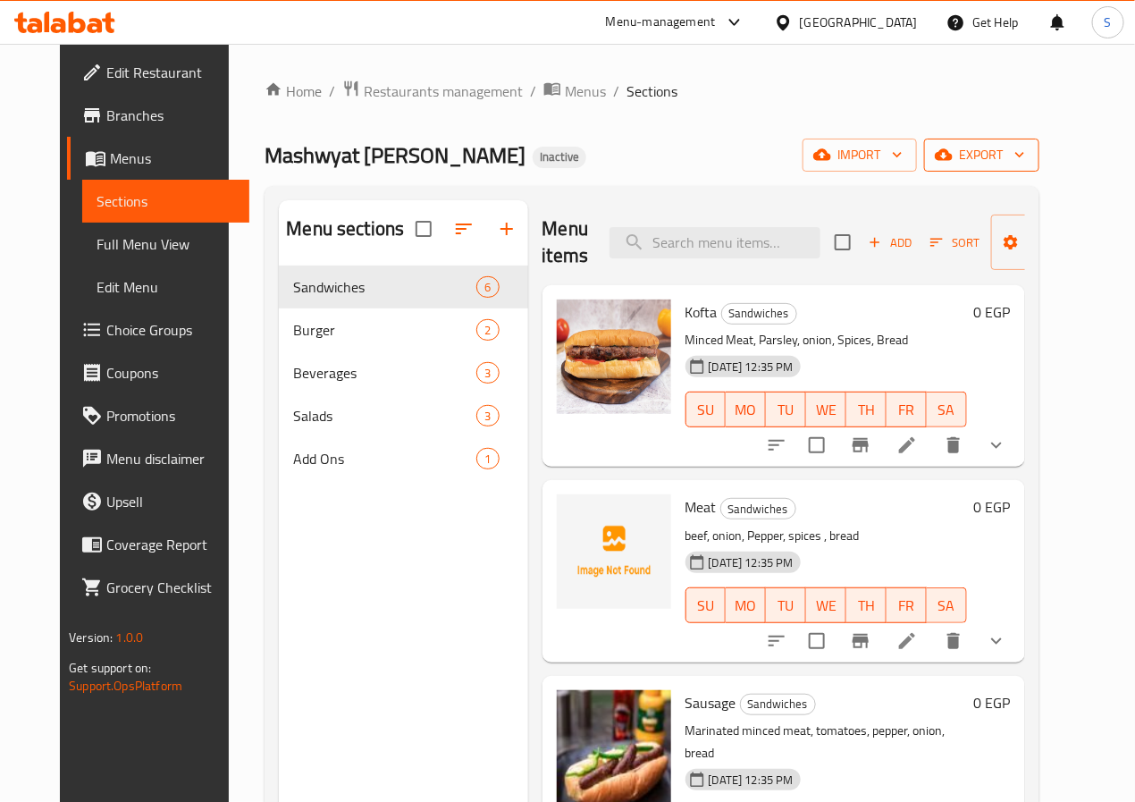
click at [1029, 151] on icon "button" at bounding box center [1020, 155] width 18 height 18
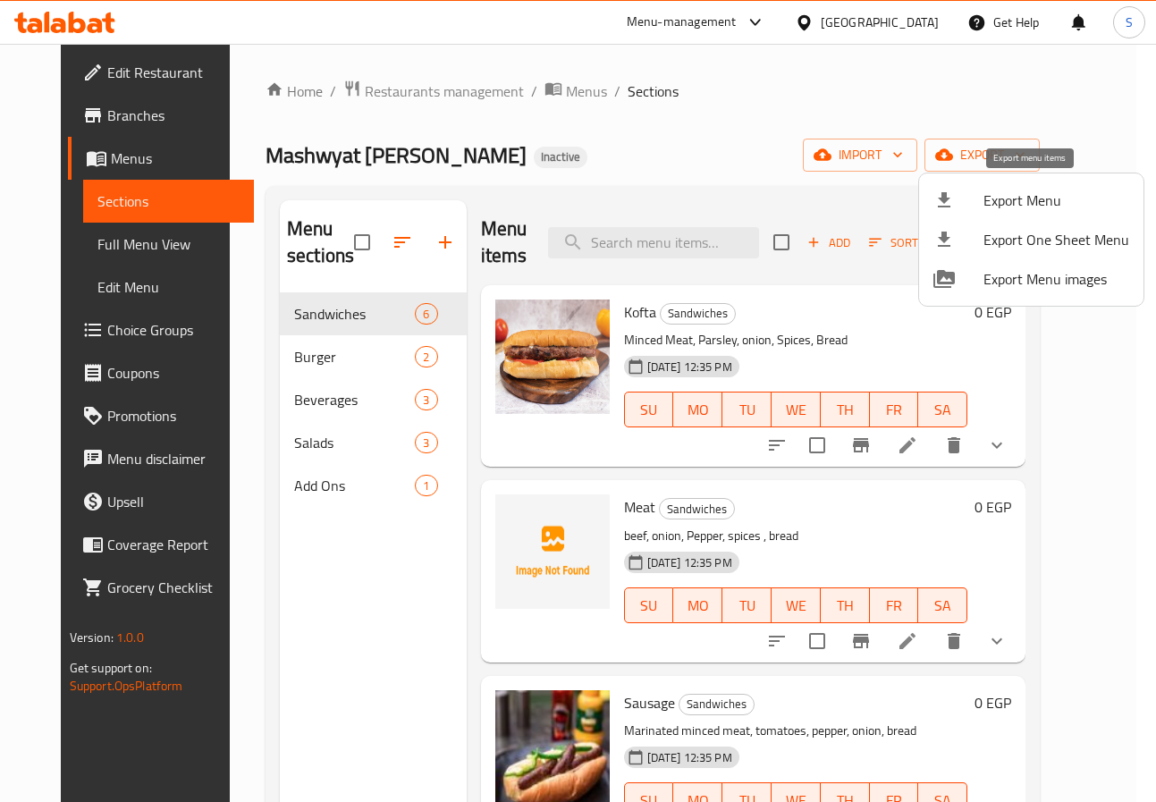
click at [1003, 191] on span "Export Menu" at bounding box center [1056, 199] width 146 height 21
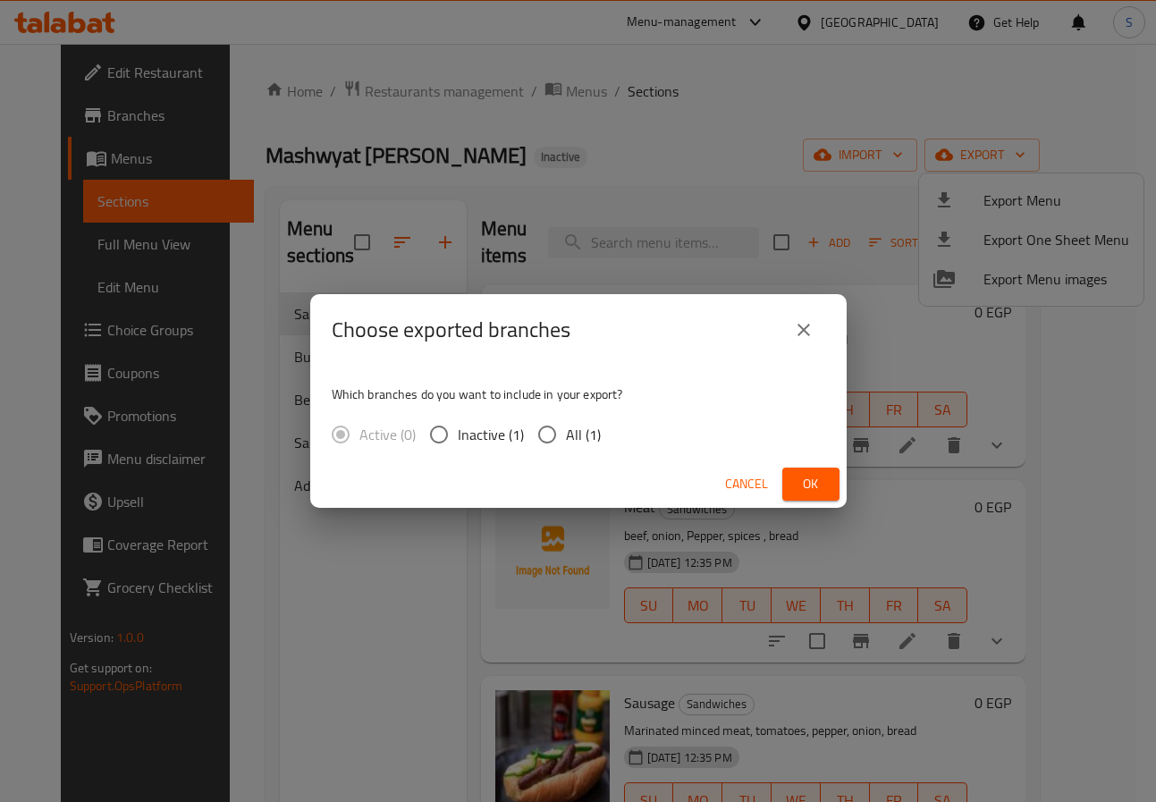
click at [553, 429] on input "All (1)" at bounding box center [547, 435] width 38 height 38
radio input "true"
click at [811, 484] on span "Ok" at bounding box center [810, 484] width 29 height 22
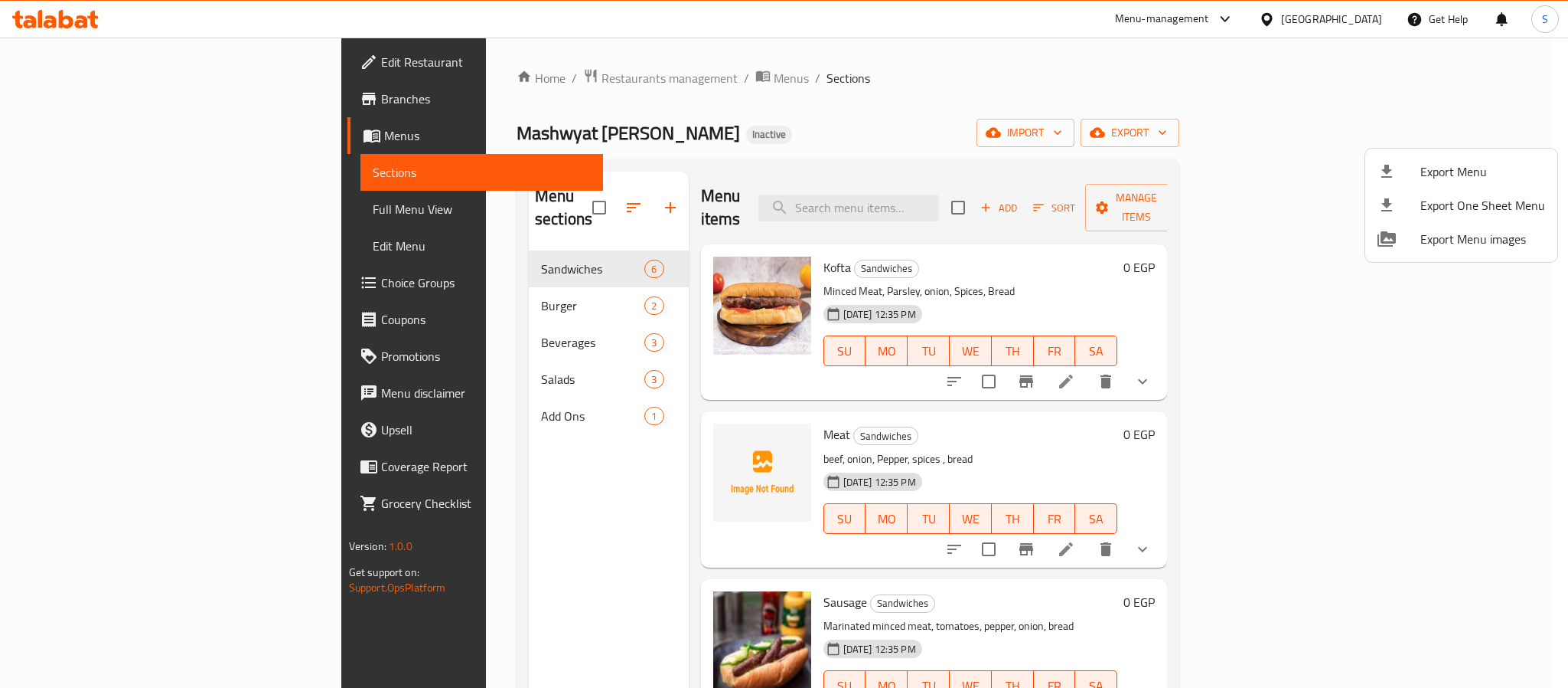
click at [97, 109] on div at bounding box center [784, 344] width 1568 height 688
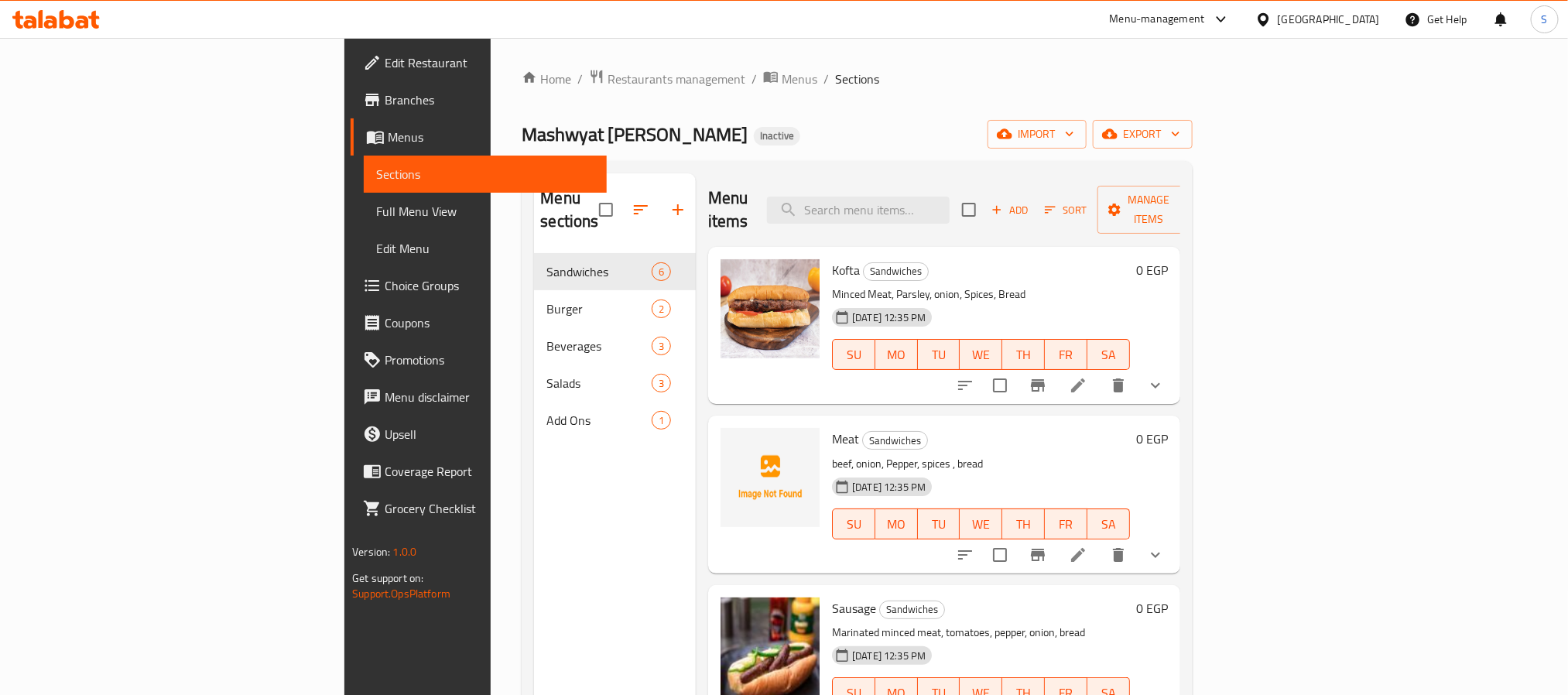
click at [384, 100] on span "Branches" at bounding box center [488, 100] width 209 height 18
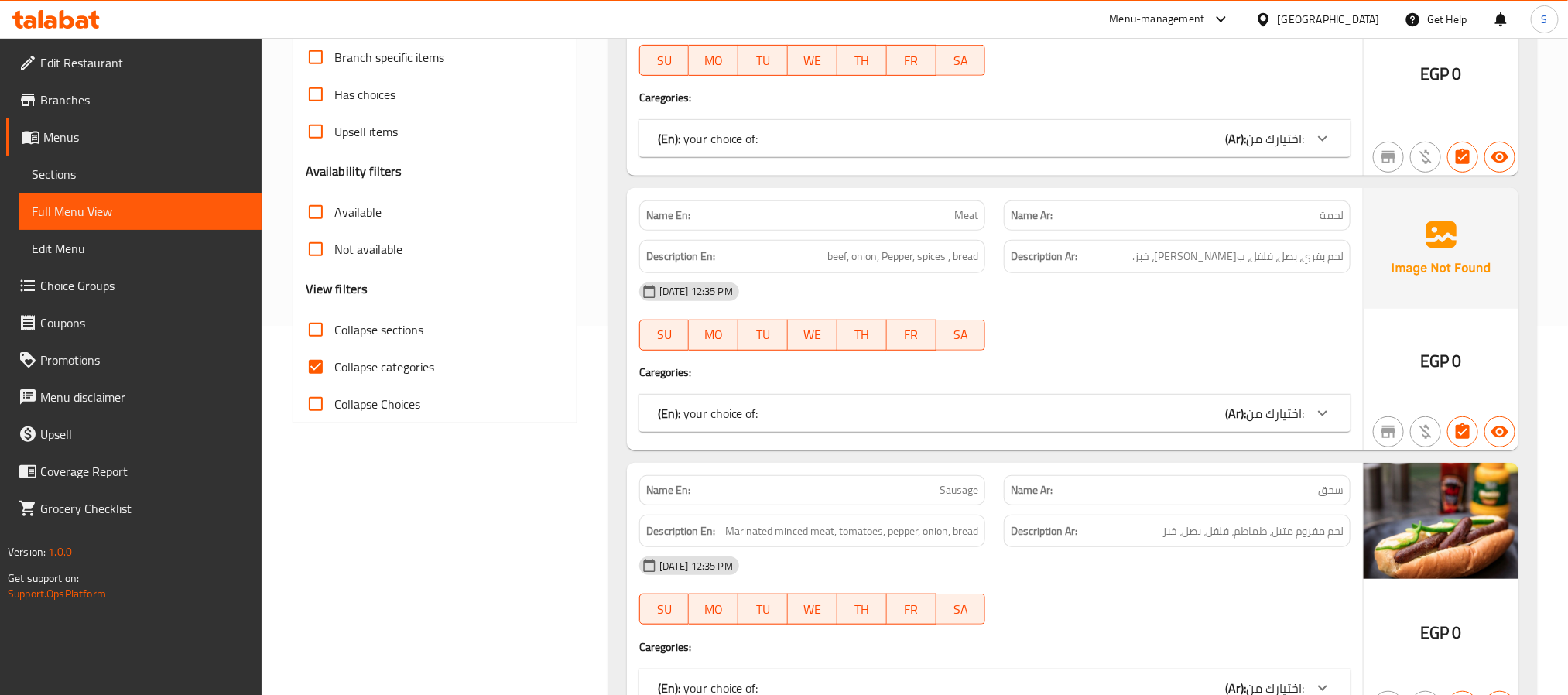
scroll to position [386, 0]
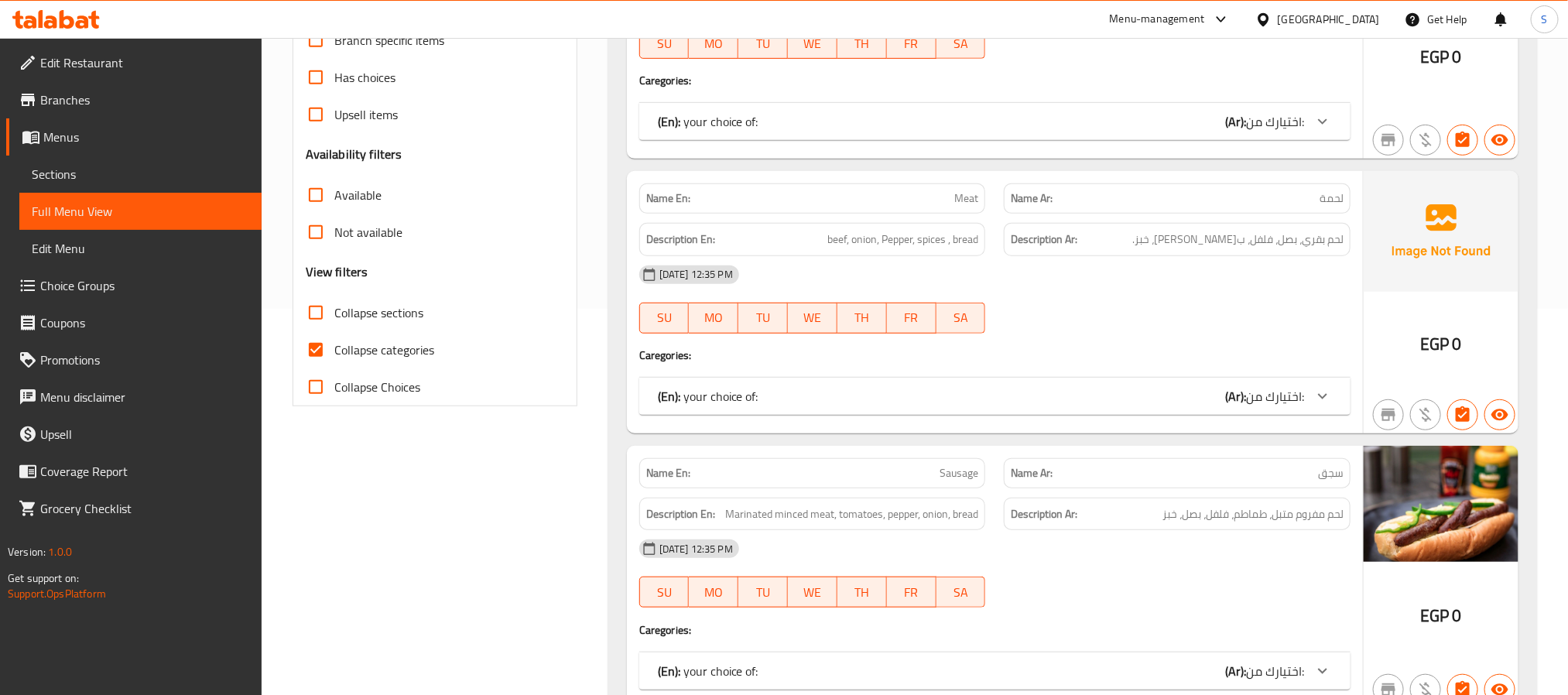
click at [317, 339] on input "Collapse categories" at bounding box center [315, 350] width 37 height 37
checkbox input "false"
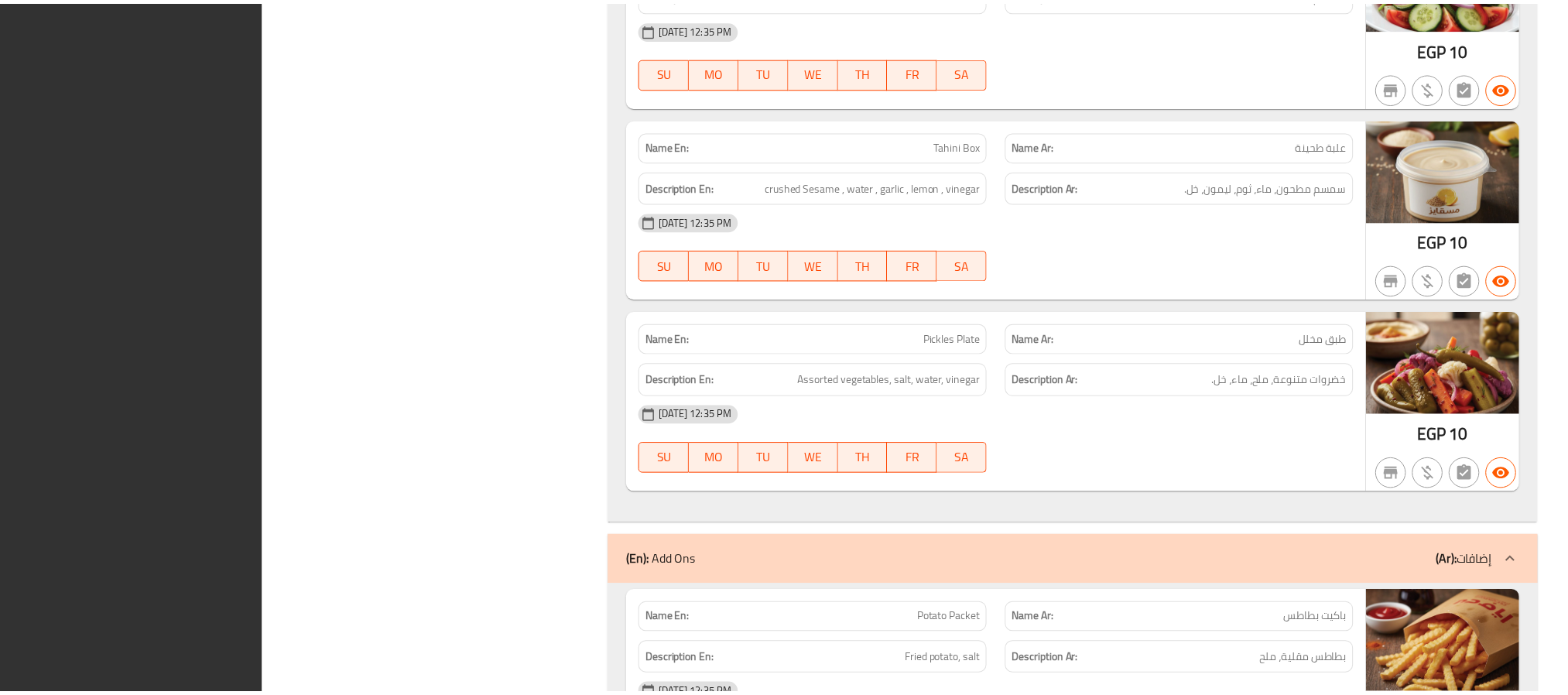
scroll to position [4435, 0]
